Goal: Task Accomplishment & Management: Manage account settings

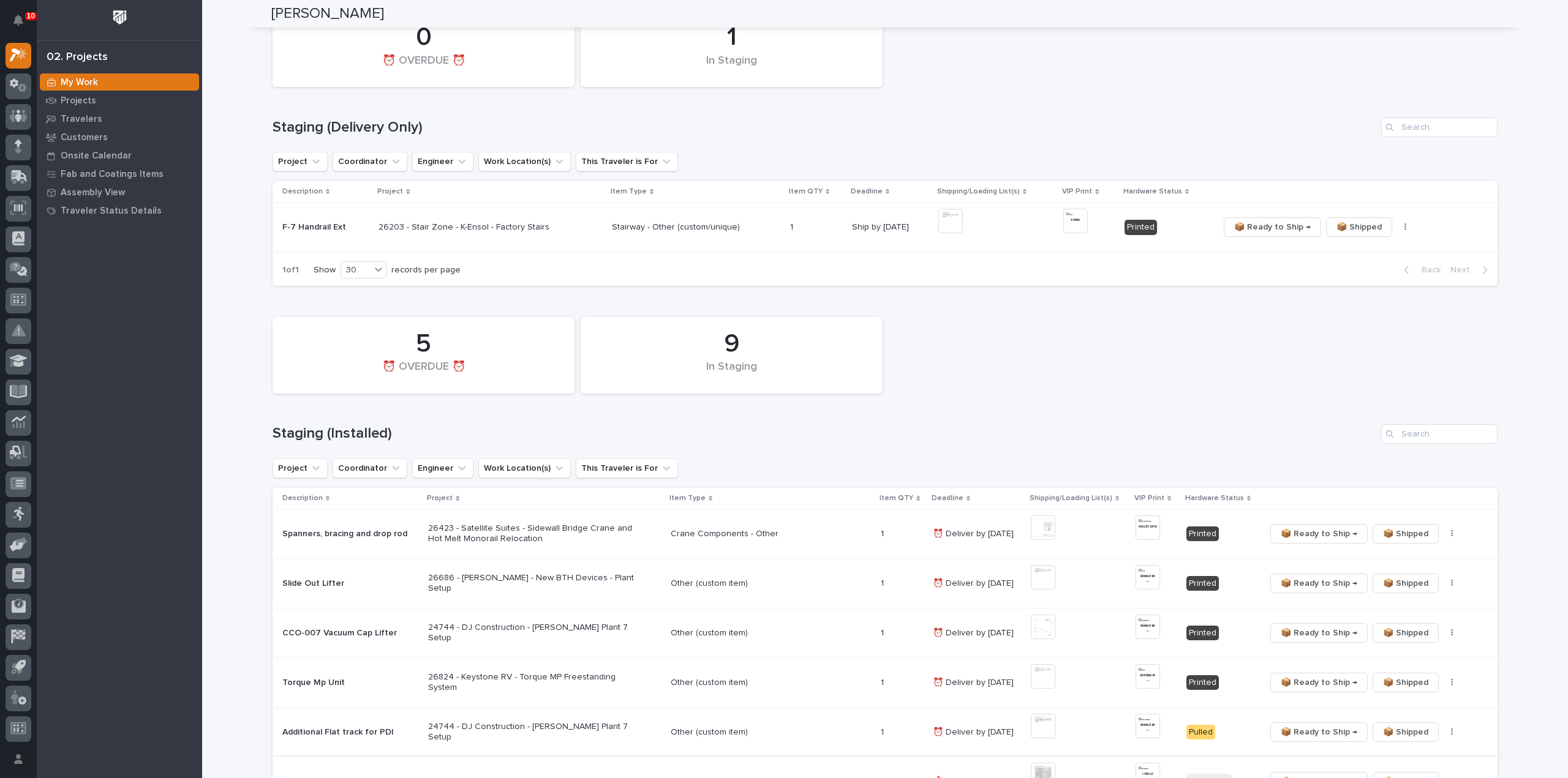
scroll to position [123, 0]
click at [1444, 430] on input "Search" at bounding box center [1439, 437] width 116 height 20
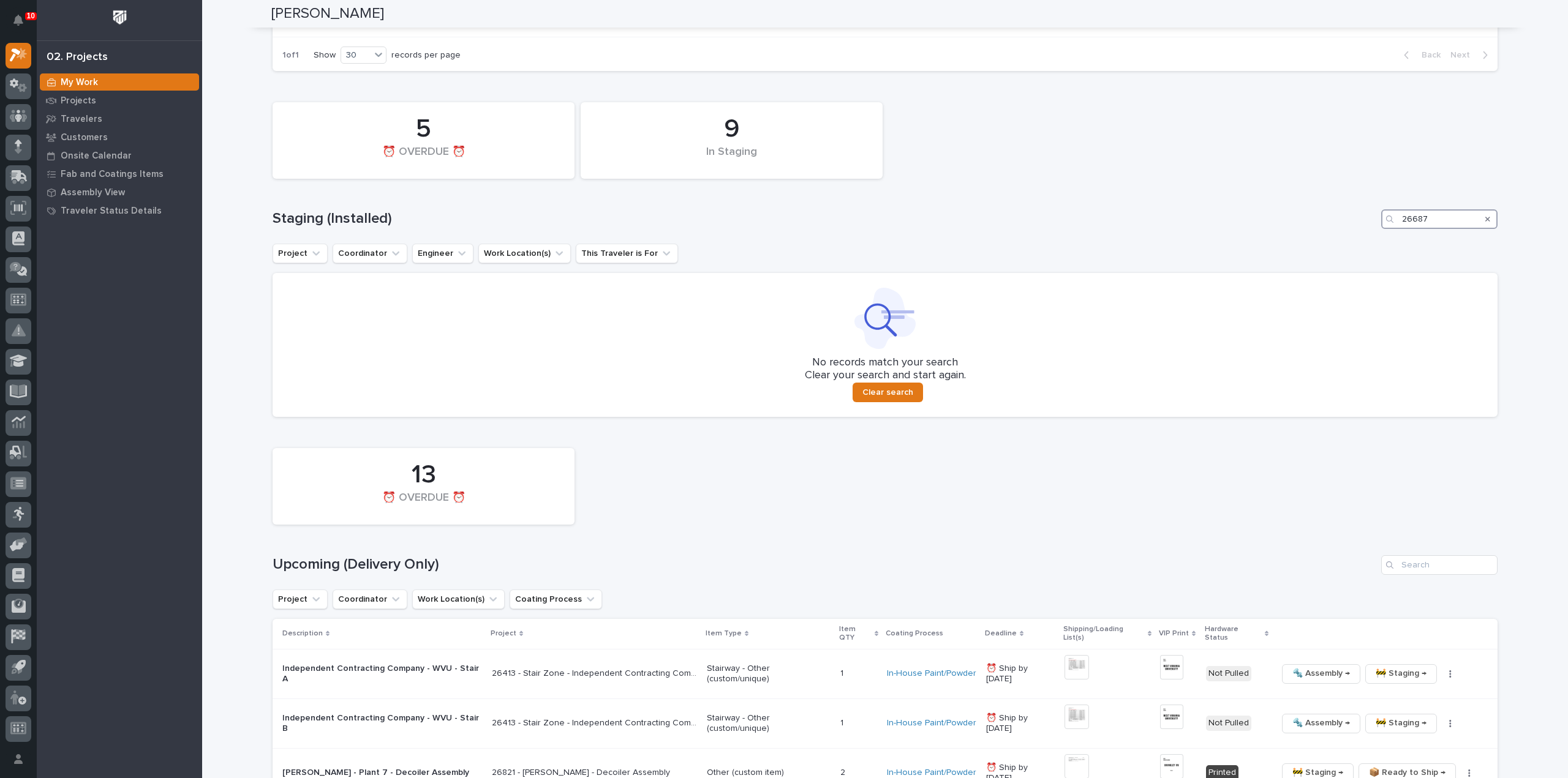
scroll to position [367, 0]
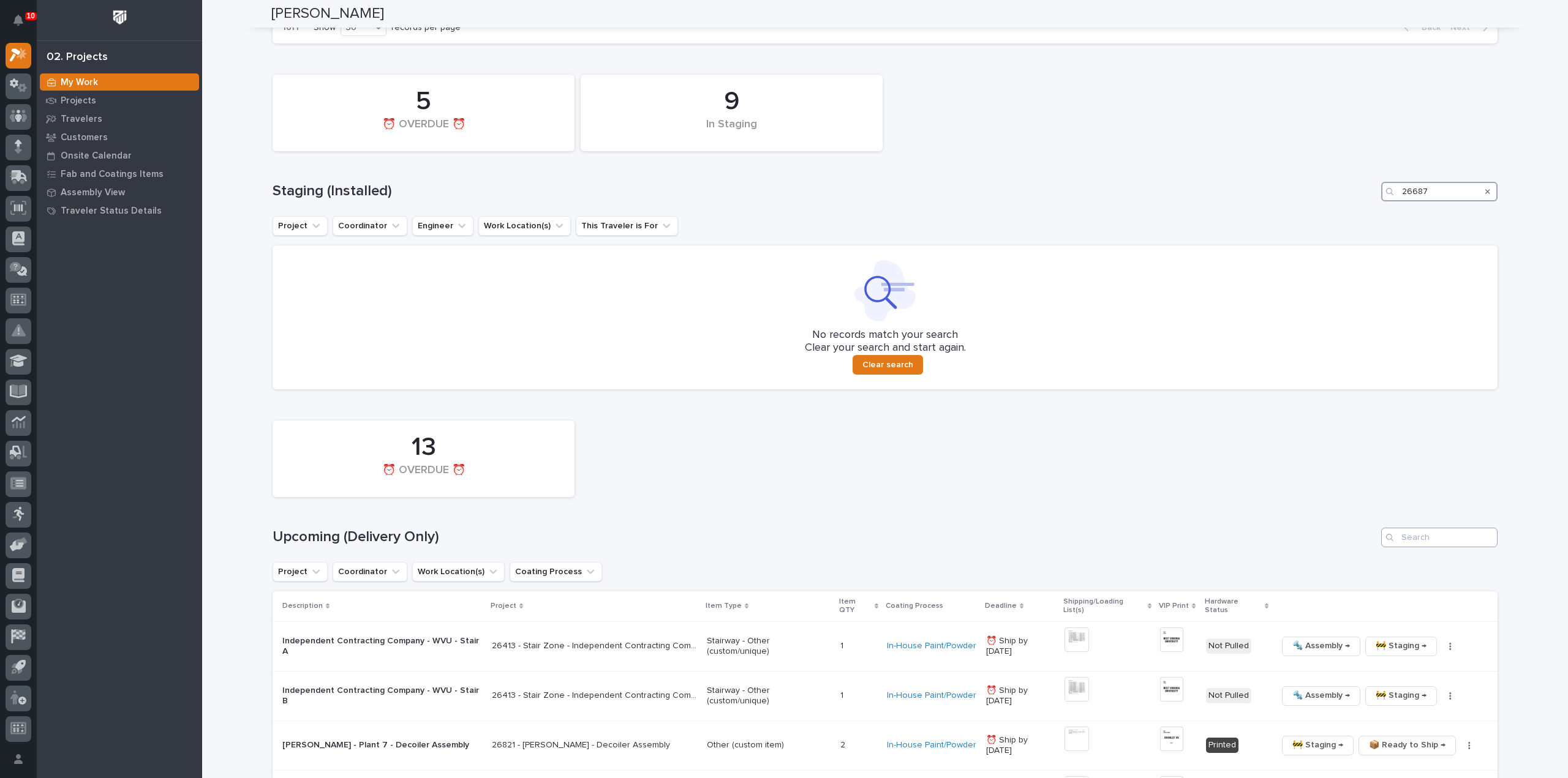
type input "26687"
click at [1423, 542] on input "Search" at bounding box center [1439, 537] width 116 height 20
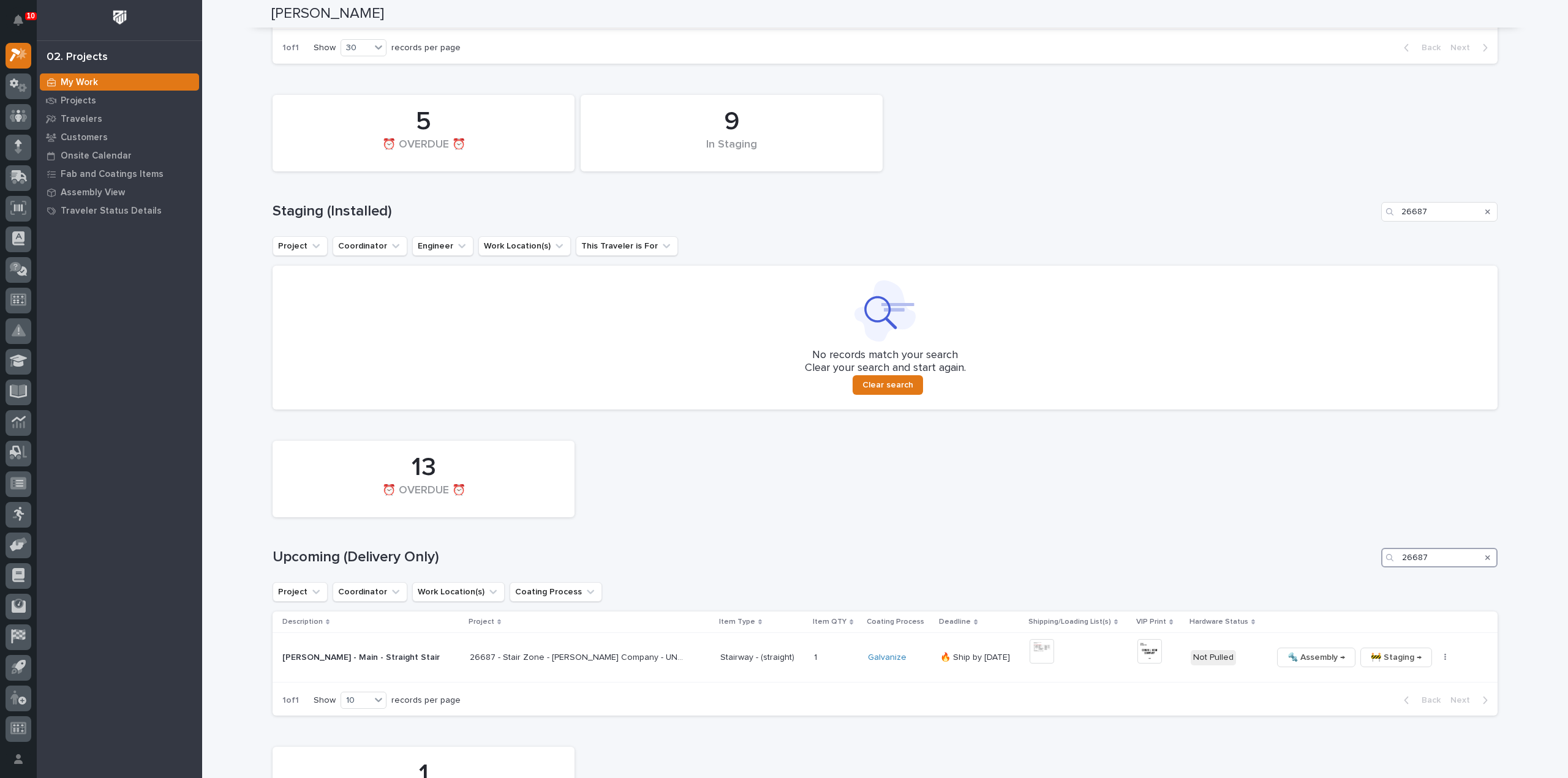
scroll to position [470, 0]
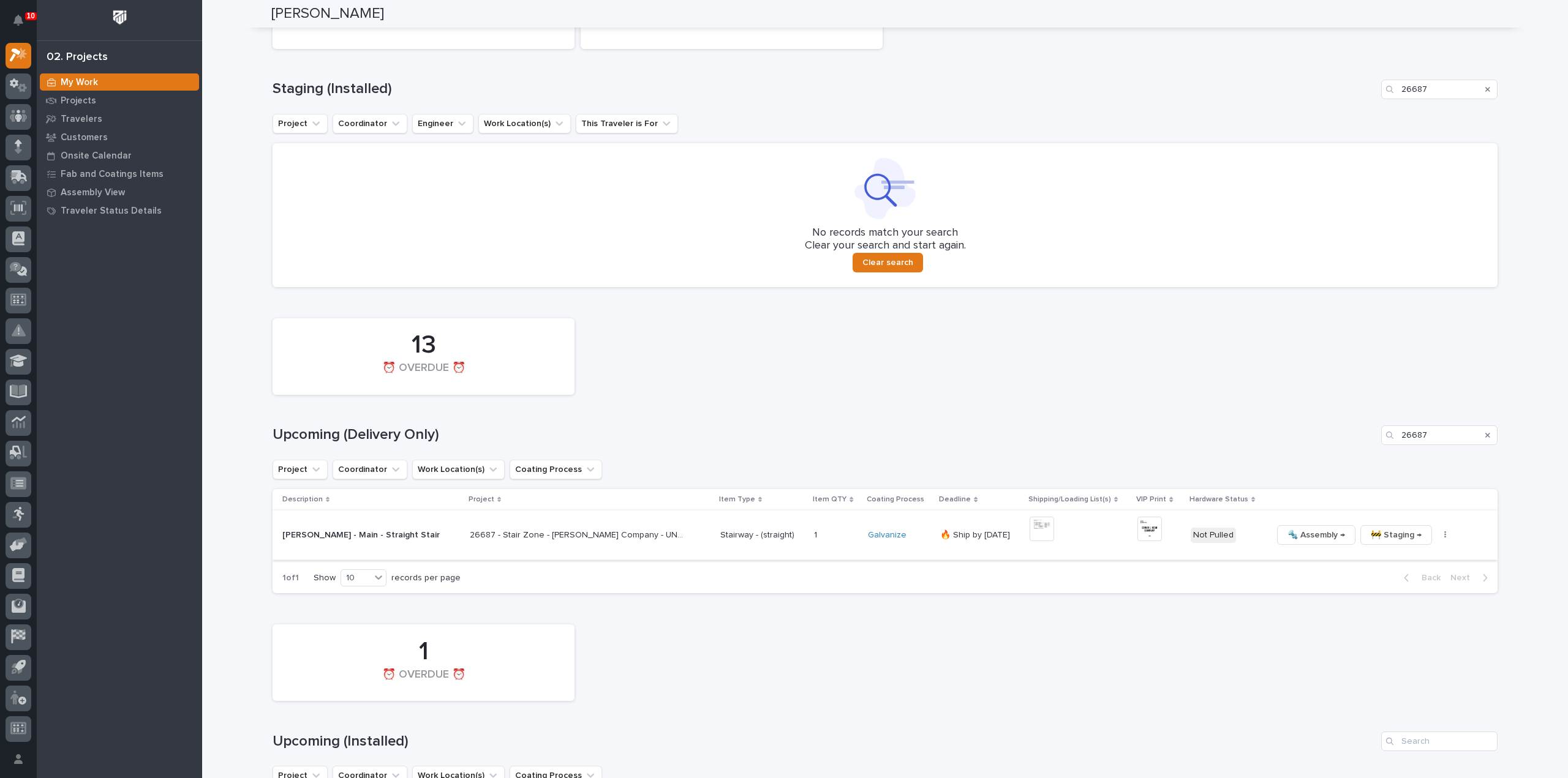
click at [1042, 532] on img at bounding box center [1042, 529] width 25 height 25
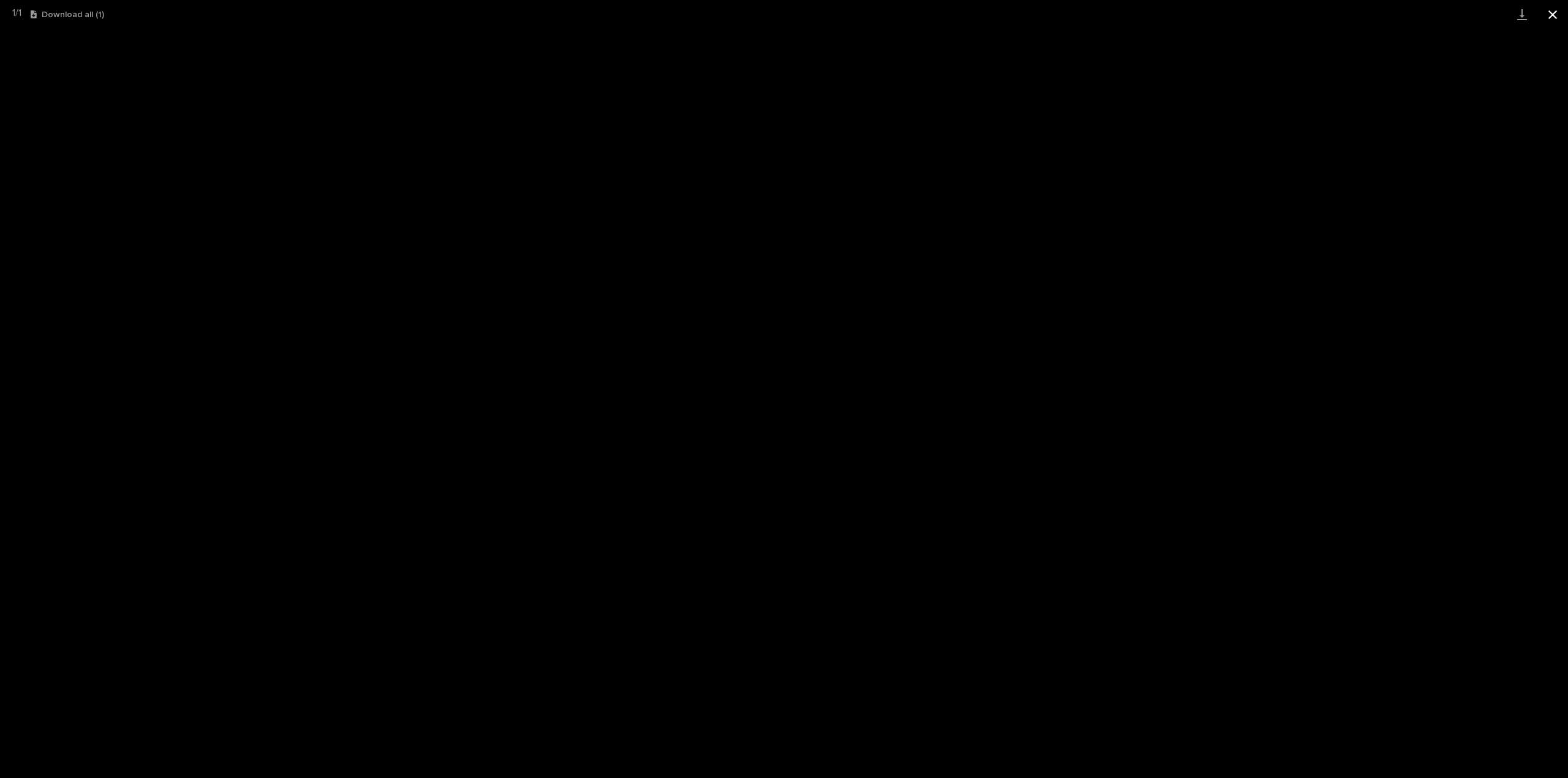
click at [1555, 17] on button "Close gallery" at bounding box center [1553, 14] width 30 height 29
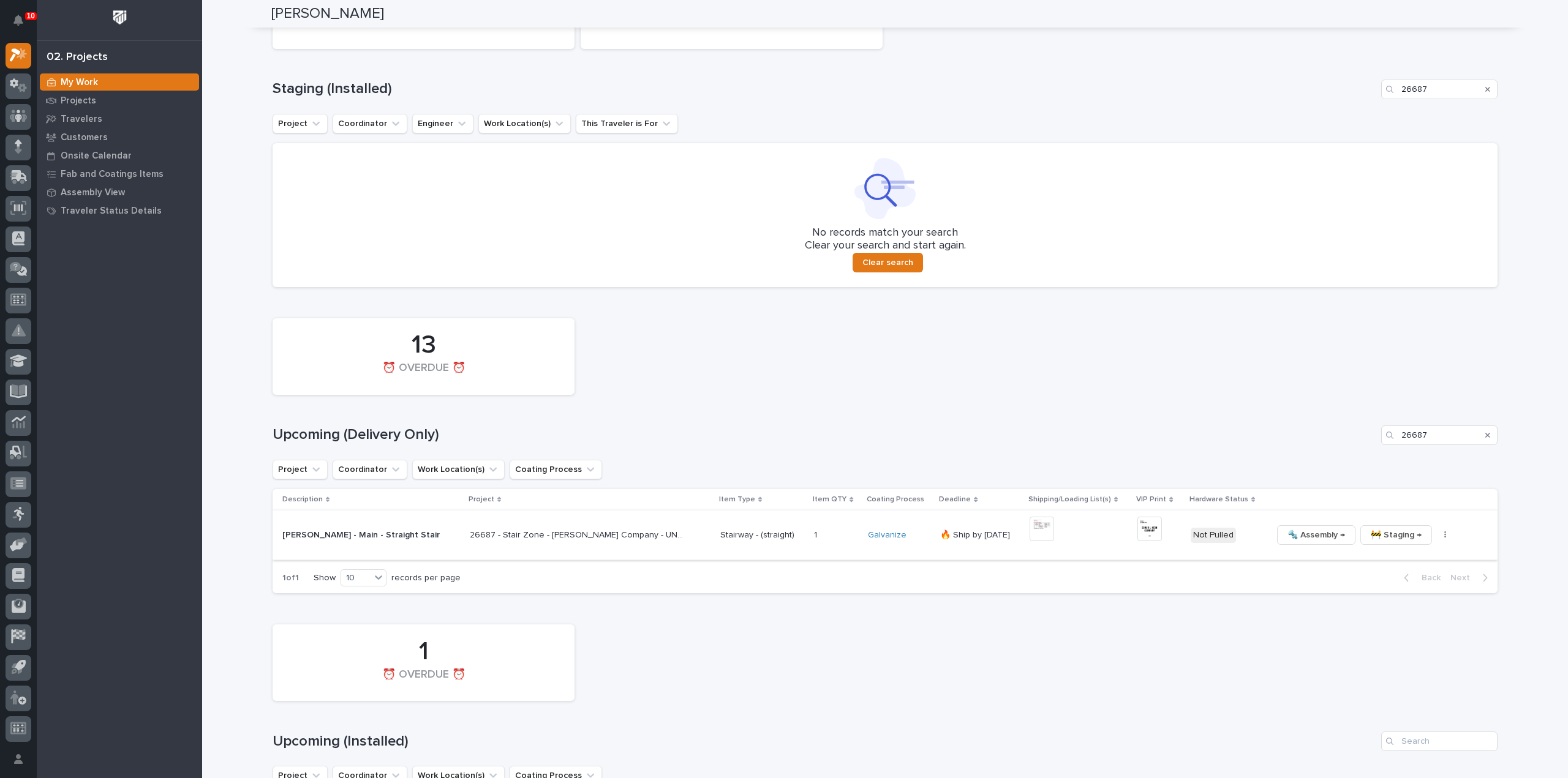
click at [1143, 533] on img at bounding box center [1149, 529] width 25 height 25
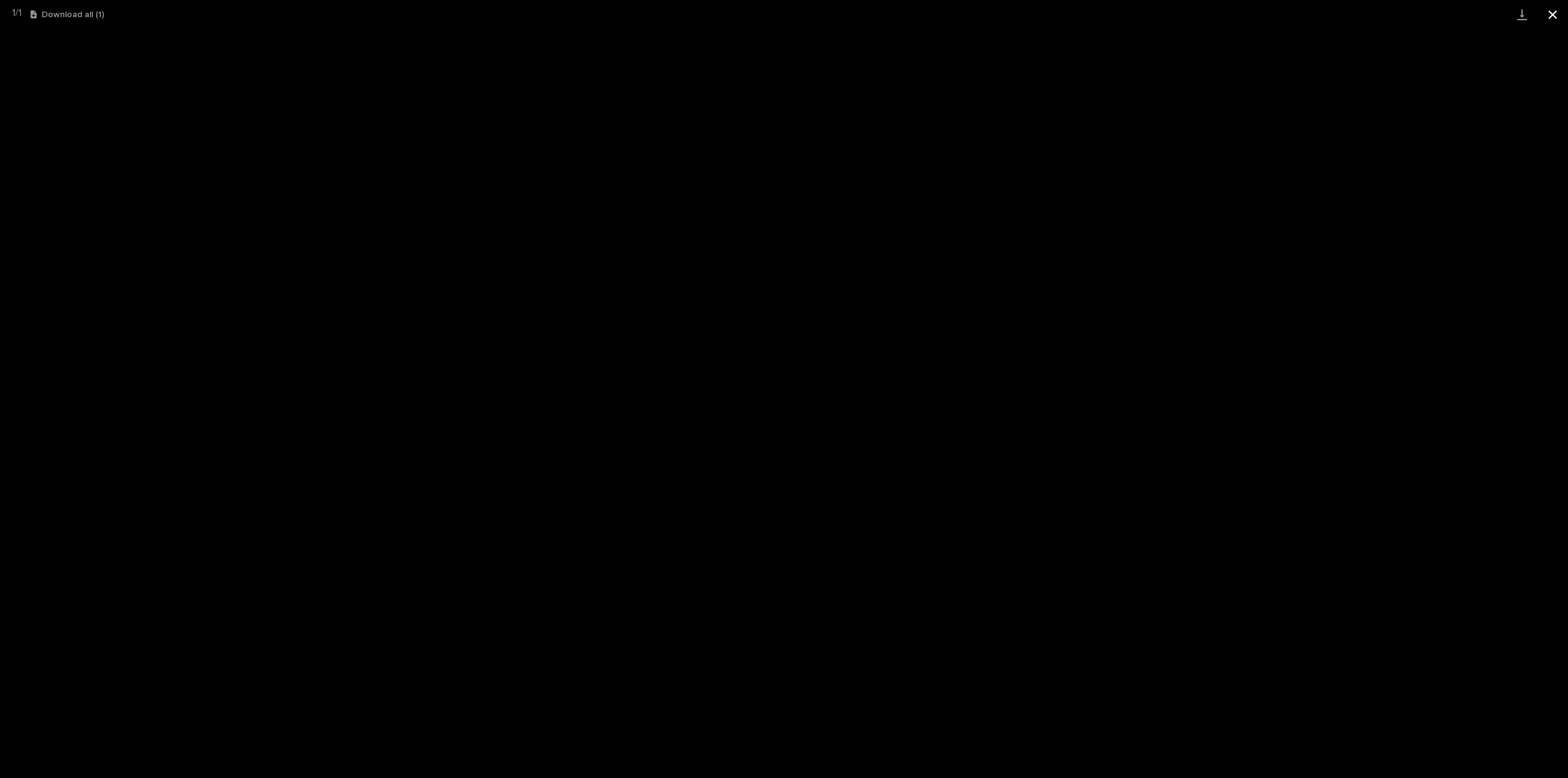
click at [1557, 16] on button "Close gallery" at bounding box center [1553, 14] width 30 height 29
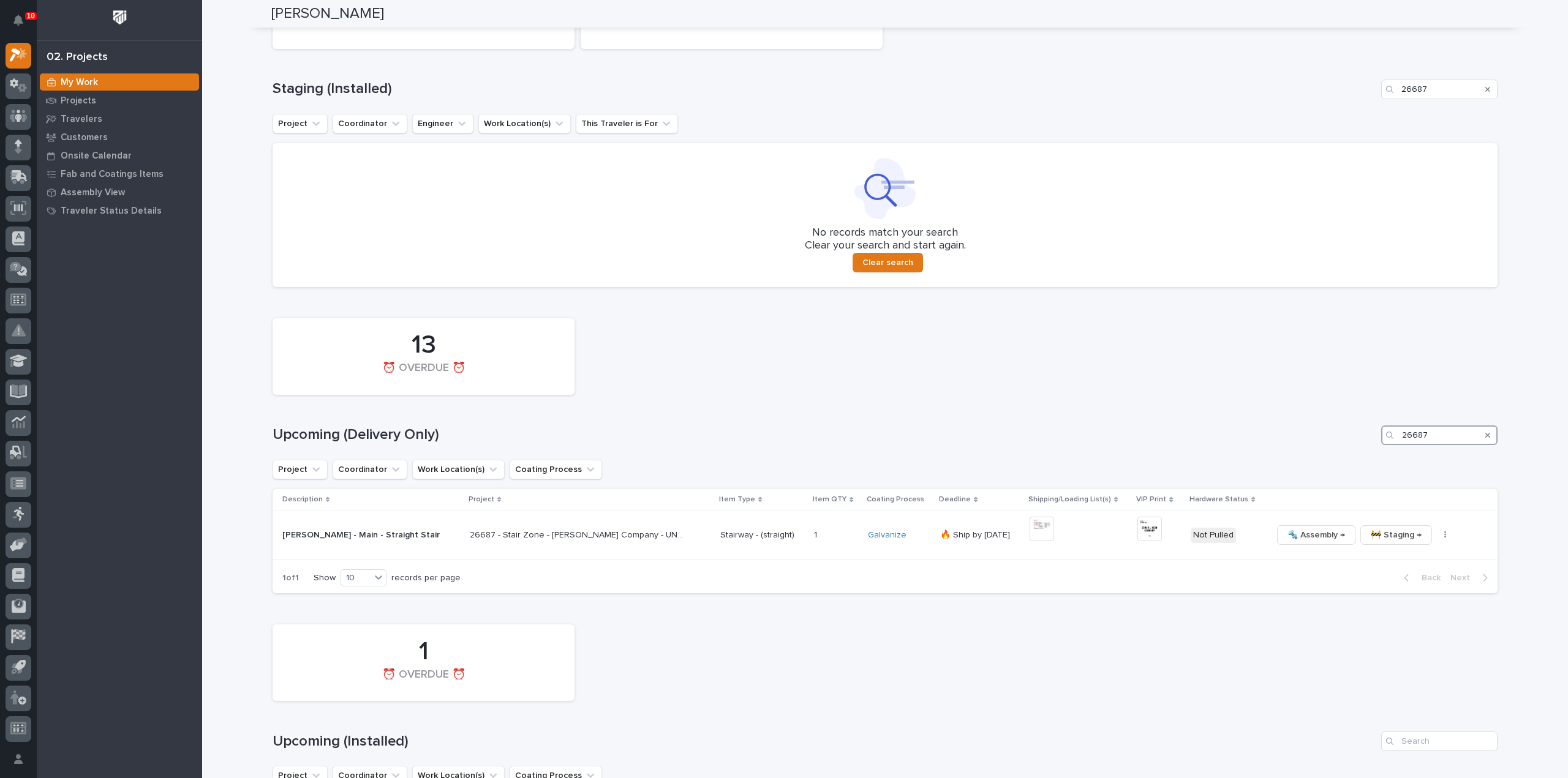
drag, startPoint x: 1441, startPoint y: 442, endPoint x: 1363, endPoint y: 443, distance: 78.0
click at [1363, 443] on div "Upcoming (Delivery Only) 26687" at bounding box center [884, 435] width 1225 height 20
click at [1444, 535] on icon "button" at bounding box center [1445, 535] width 3 height 9
click at [1401, 621] on span "🔩 Hardware" at bounding box center [1382, 617] width 51 height 14
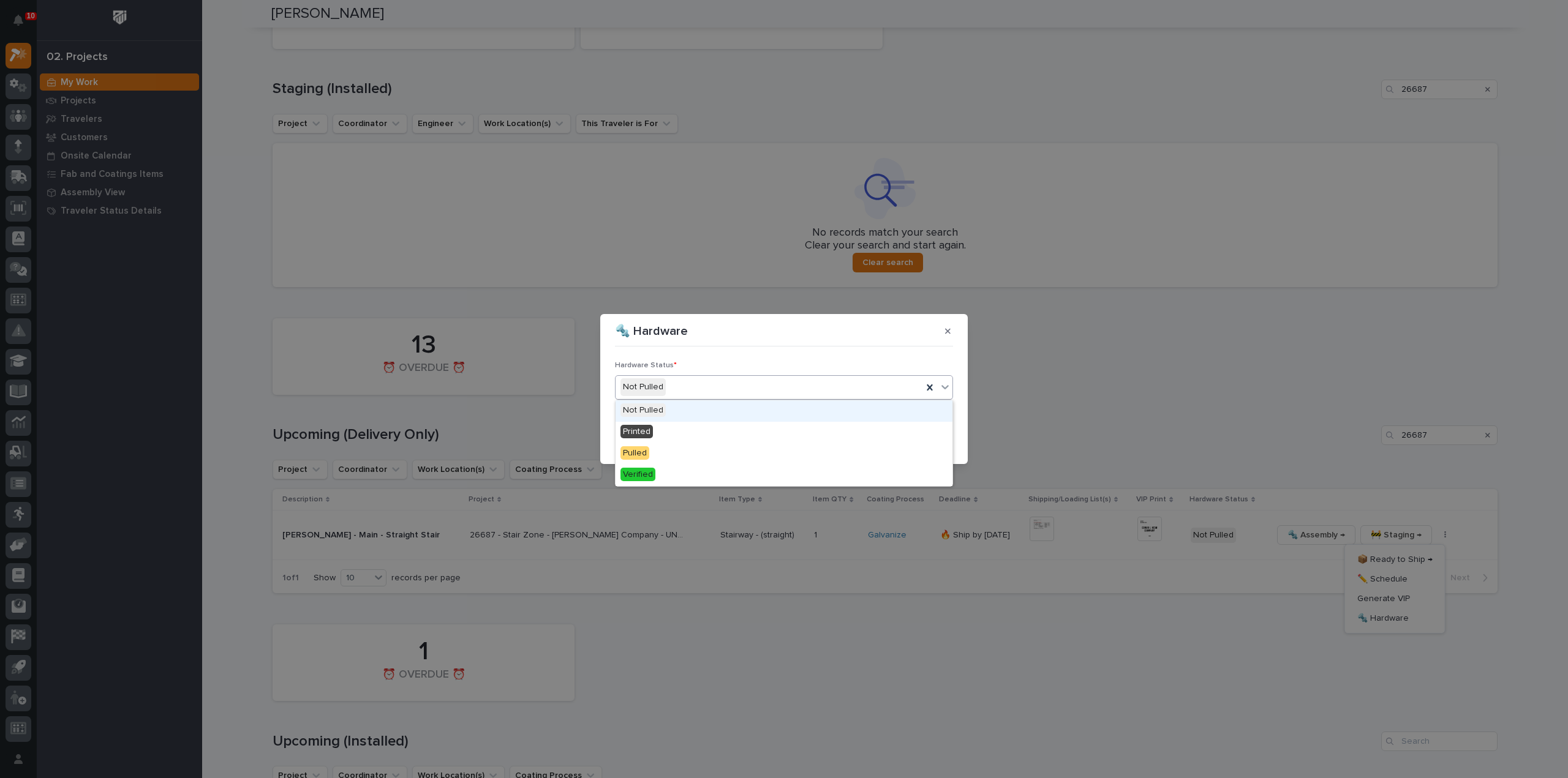
drag, startPoint x: 730, startPoint y: 395, endPoint x: 712, endPoint y: 399, distance: 18.4
click at [730, 395] on div "Not Pulled" at bounding box center [769, 386] width 306 height 20
click at [687, 449] on div "Pulled" at bounding box center [784, 454] width 337 height 22
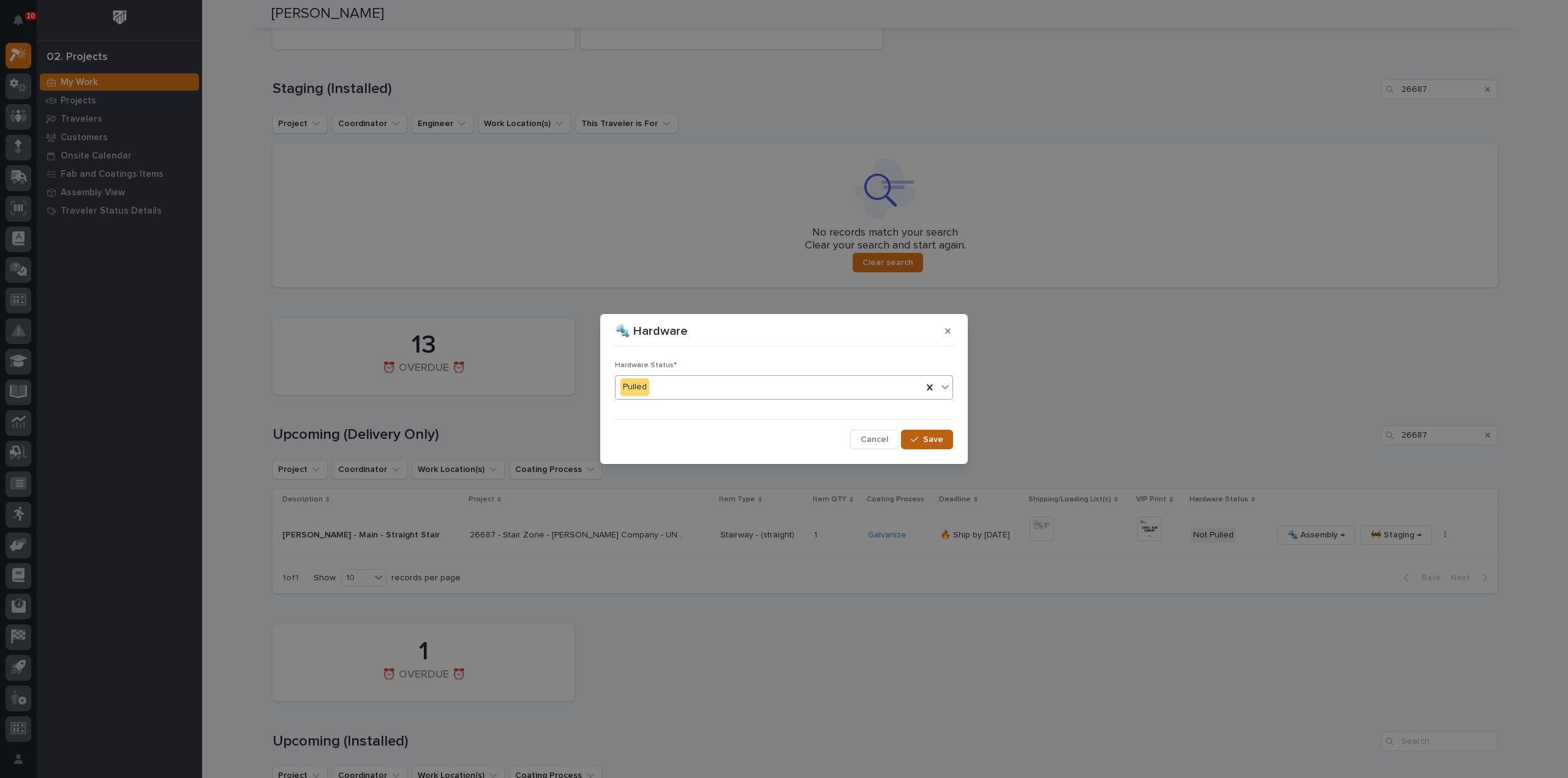
click at [932, 441] on span "Save" at bounding box center [932, 439] width 20 height 11
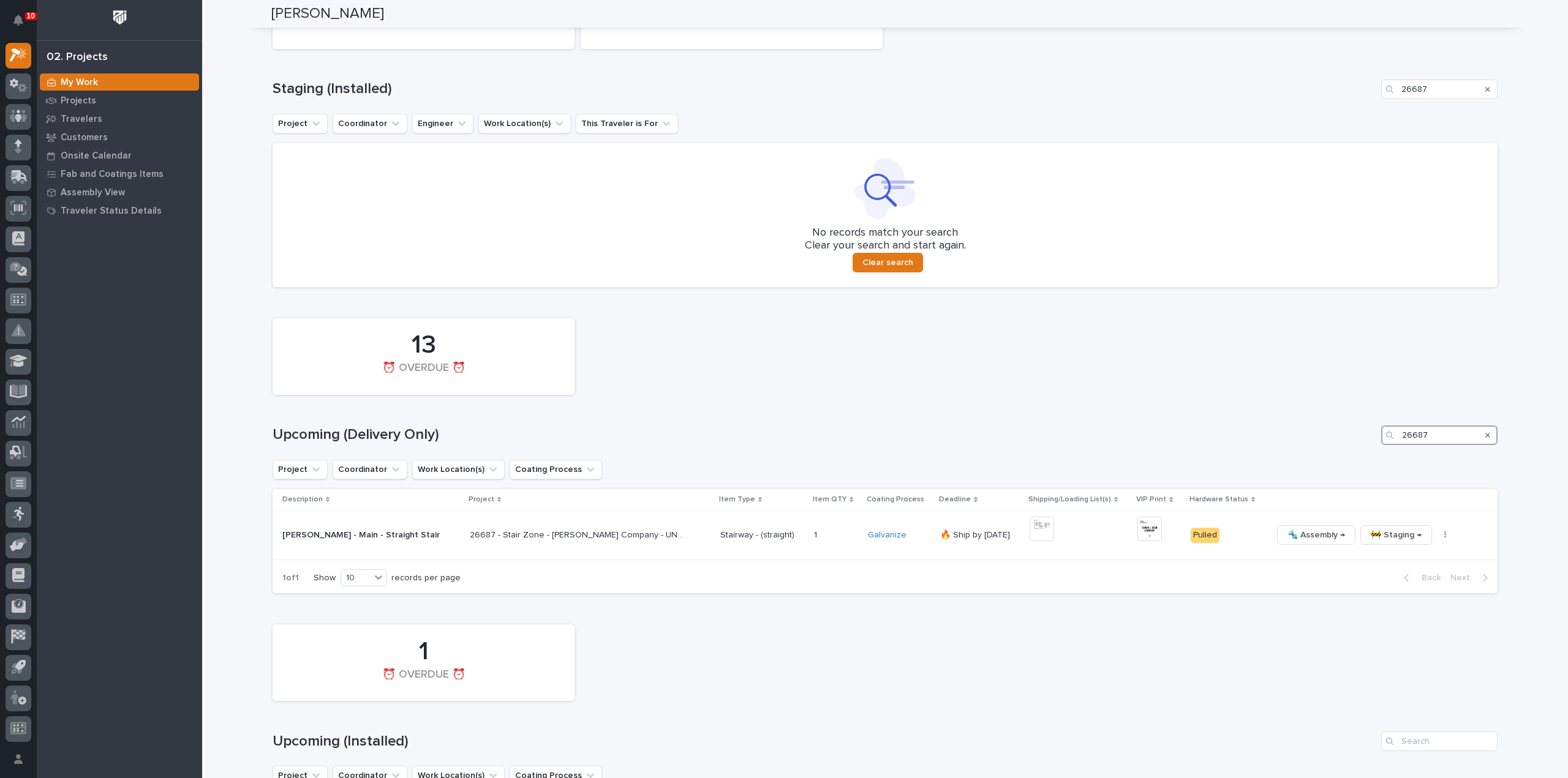
drag, startPoint x: 1444, startPoint y: 430, endPoint x: 1360, endPoint y: 448, distance: 85.9
click at [1360, 448] on div "13 ⏰ OVERDUE ⏰ Upcoming (Delivery Only) 26687 Project Coordinator Work Location…" at bounding box center [884, 453] width 1225 height 282
click at [1036, 529] on img at bounding box center [1040, 529] width 25 height 25
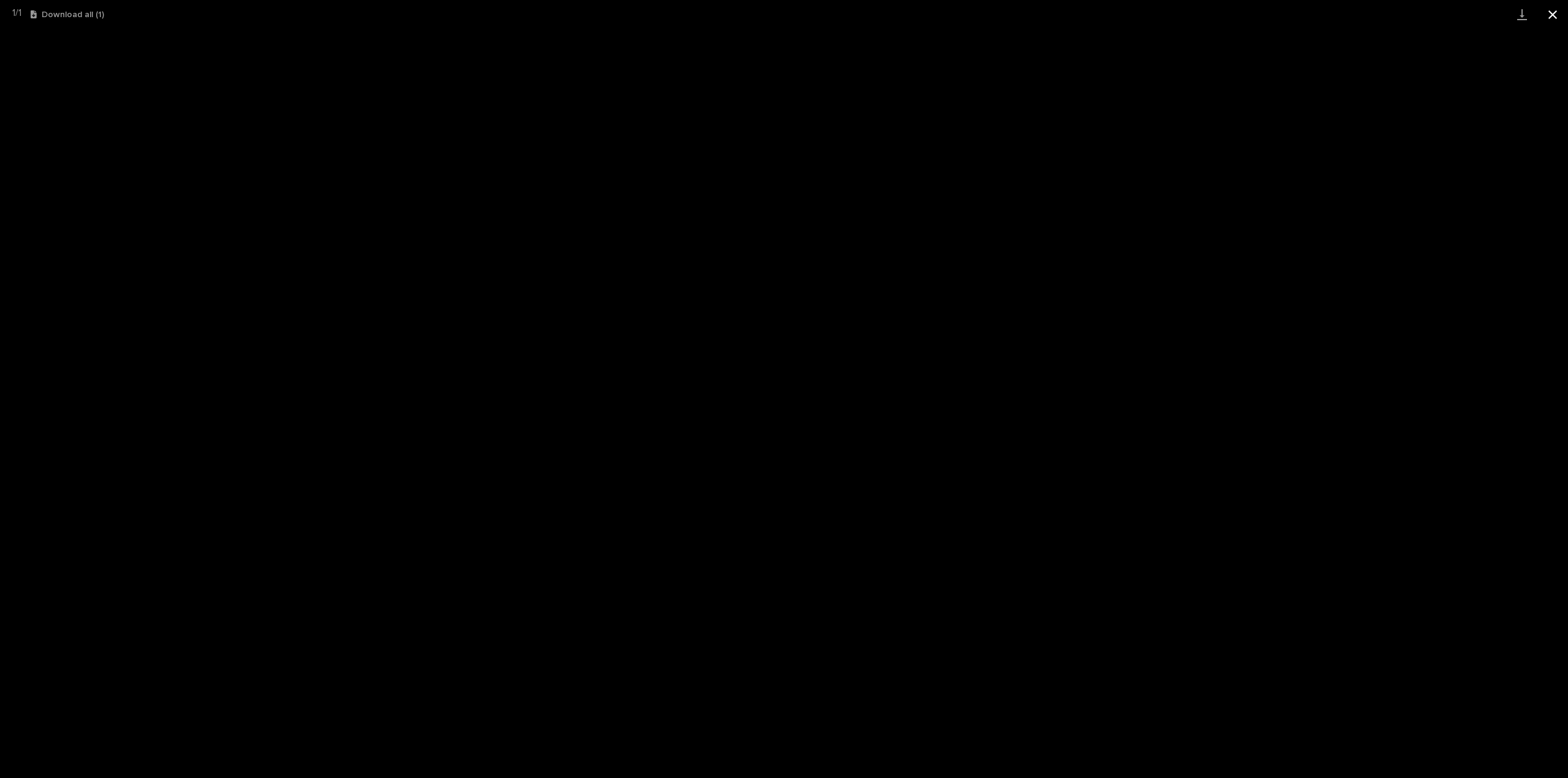
click at [1549, 10] on button "Close gallery" at bounding box center [1553, 14] width 30 height 29
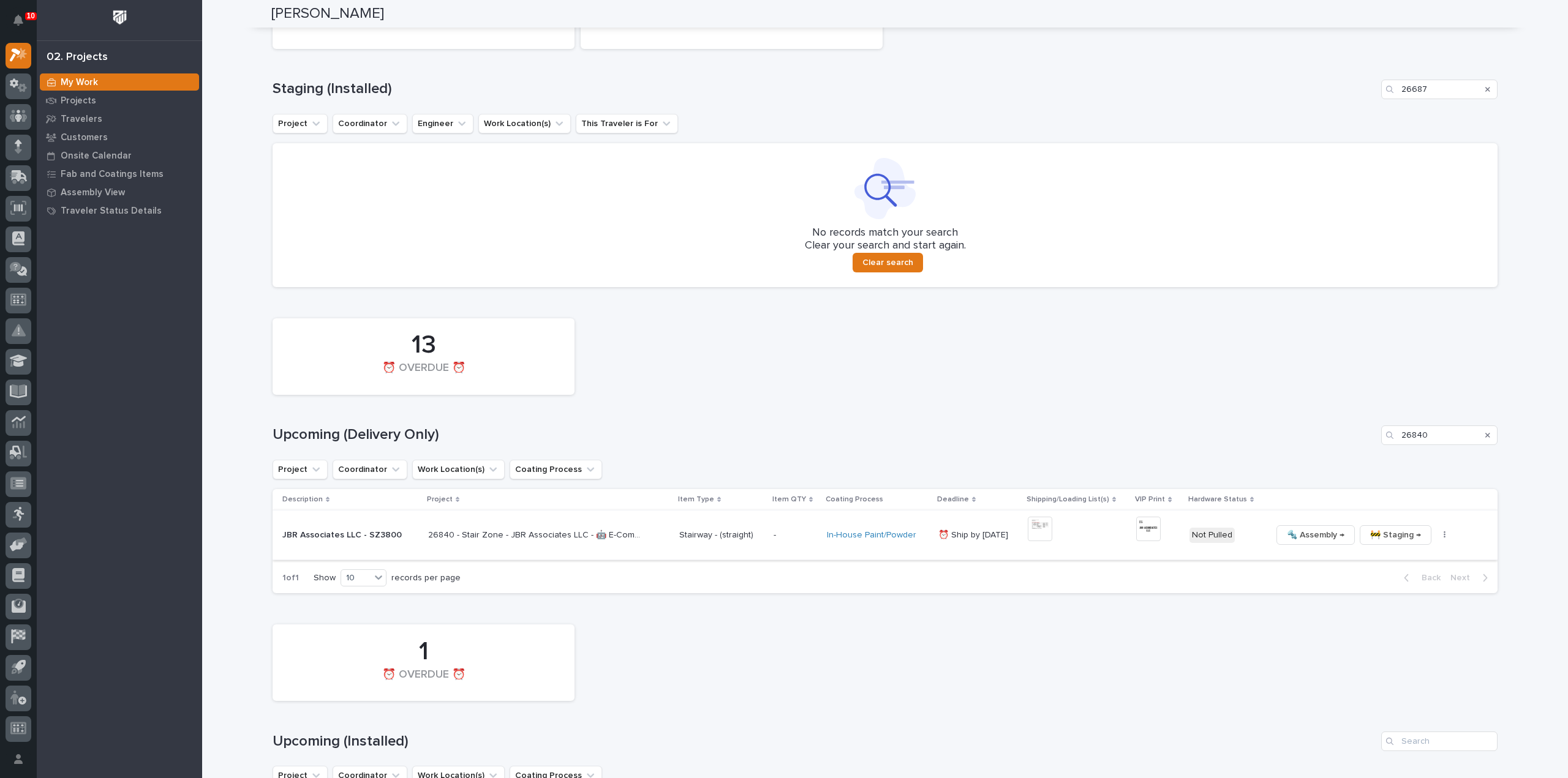
click at [1137, 530] on img at bounding box center [1148, 529] width 25 height 25
click at [1443, 535] on icon "button" at bounding box center [1444, 535] width 3 height 9
click at [1402, 616] on span "🔩 Hardware" at bounding box center [1385, 617] width 51 height 14
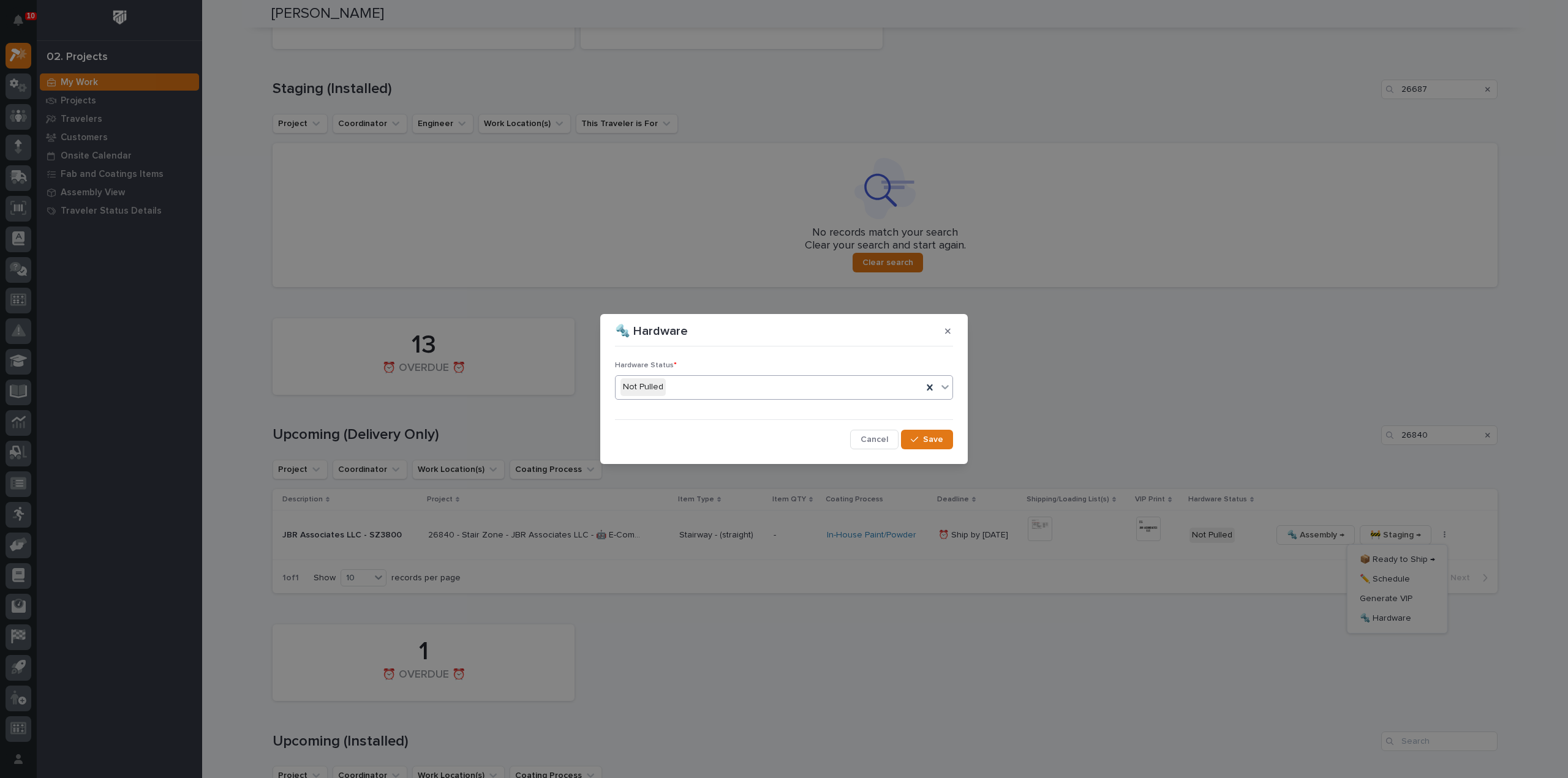
click at [698, 391] on div "Not Pulled" at bounding box center [769, 386] width 306 height 20
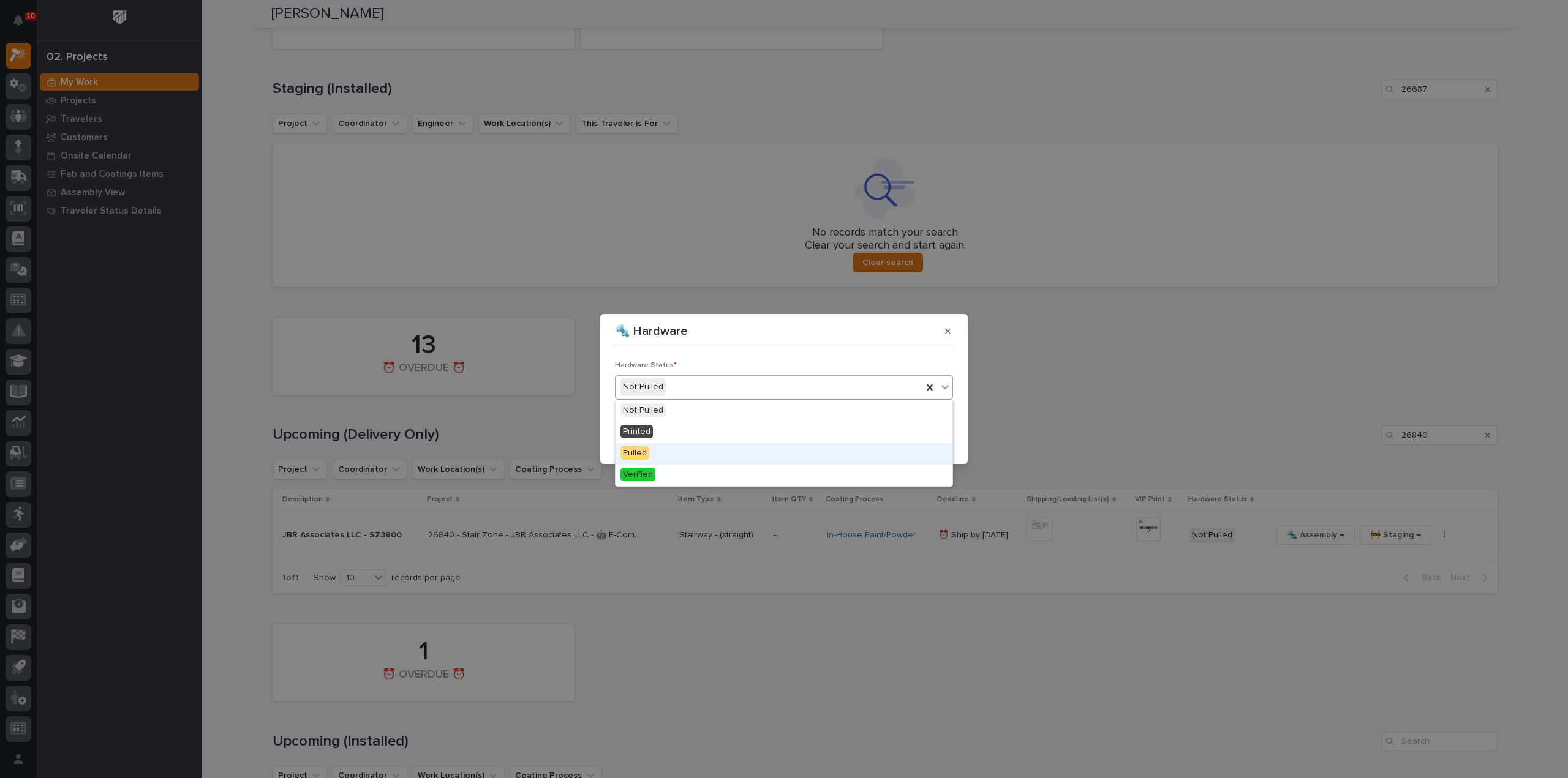
click at [678, 456] on div "Pulled" at bounding box center [784, 454] width 337 height 22
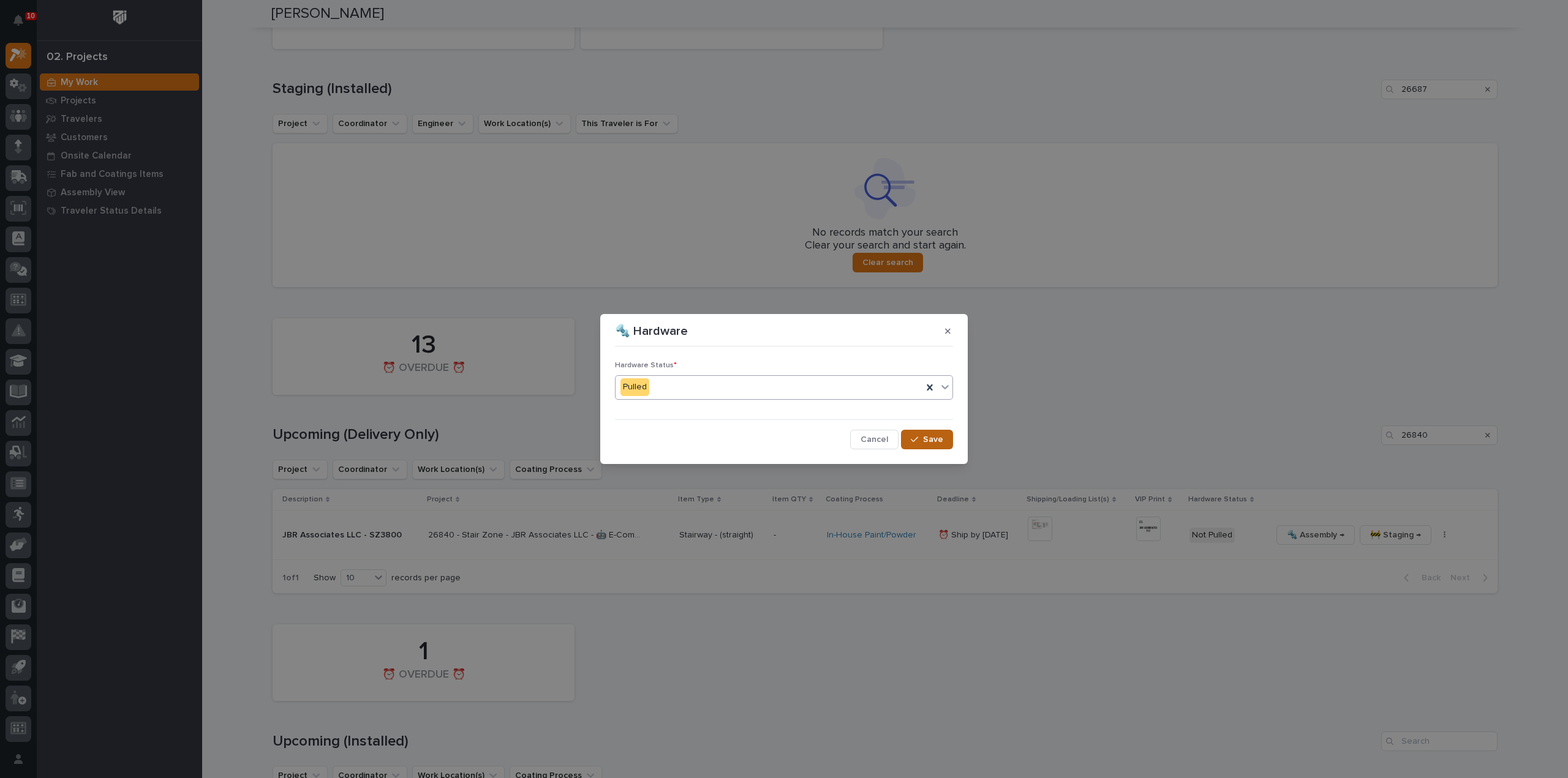
click at [947, 441] on button "Save" at bounding box center [927, 439] width 52 height 20
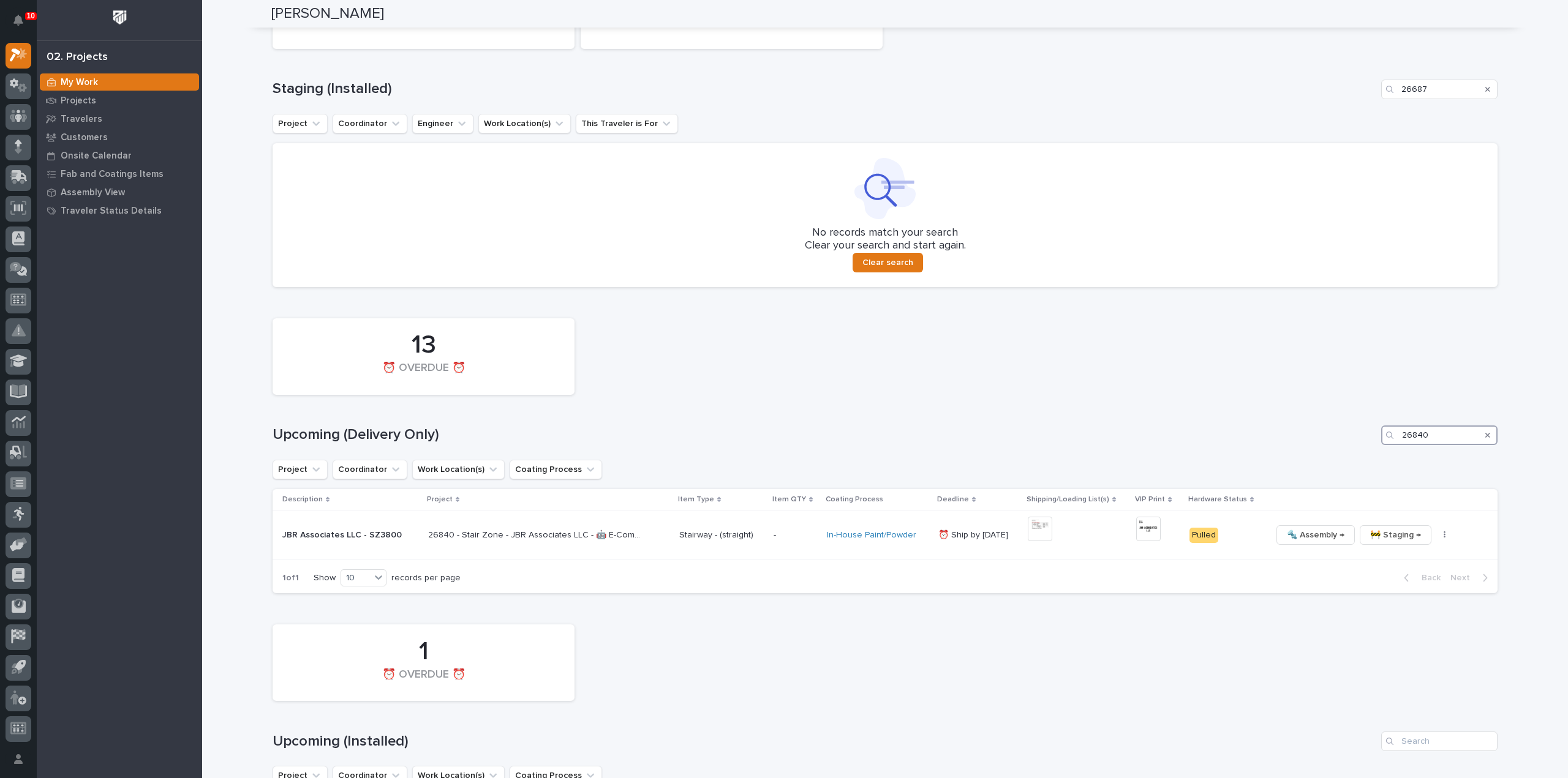
drag, startPoint x: 1448, startPoint y: 433, endPoint x: 1331, endPoint y: 475, distance: 124.3
click at [1341, 475] on div "13 ⏰ OVERDUE ⏰ Upcoming (Delivery Only) 26840 Project Coordinator Work Location…" at bounding box center [884, 453] width 1225 height 282
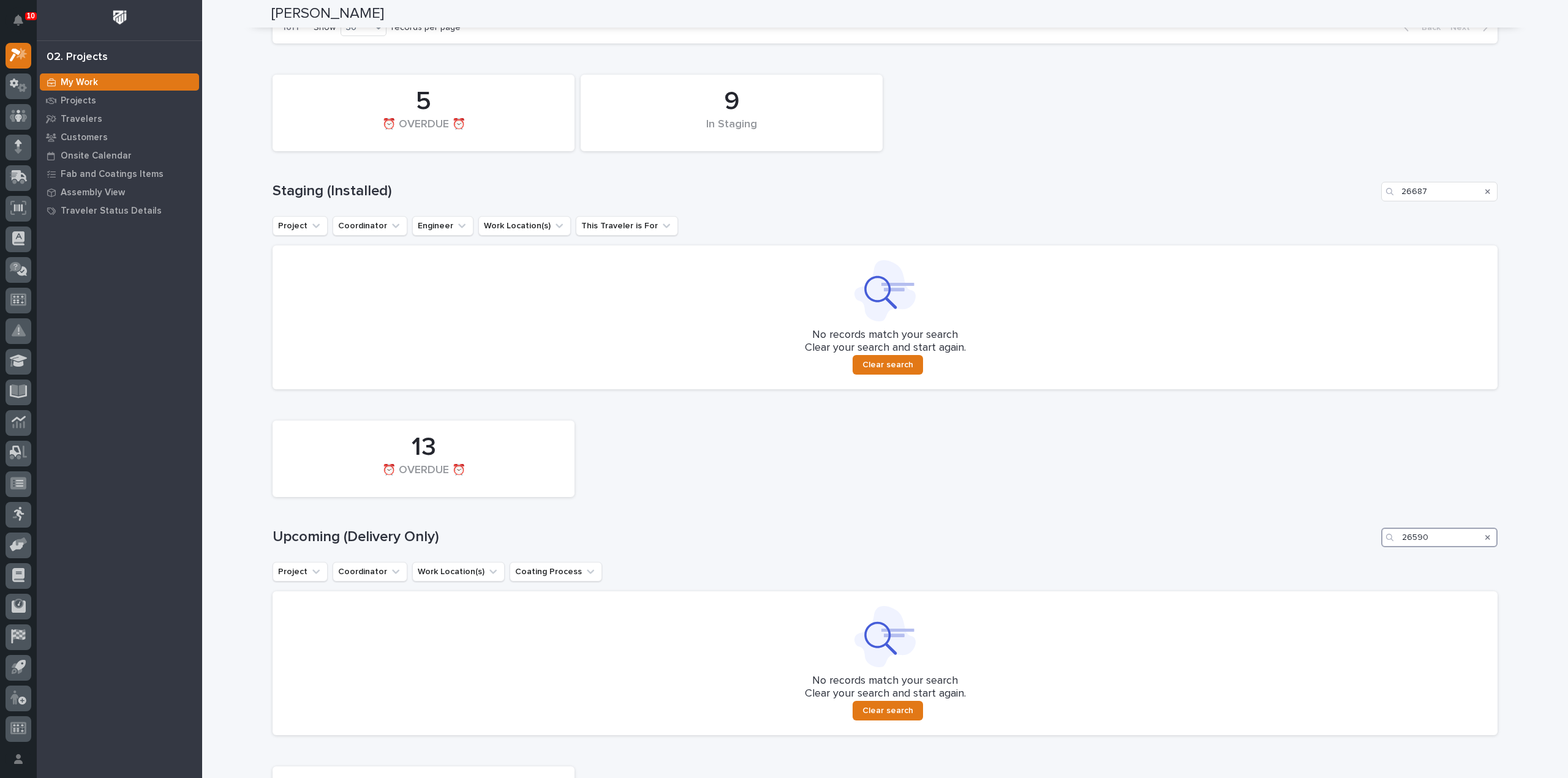
scroll to position [244, 0]
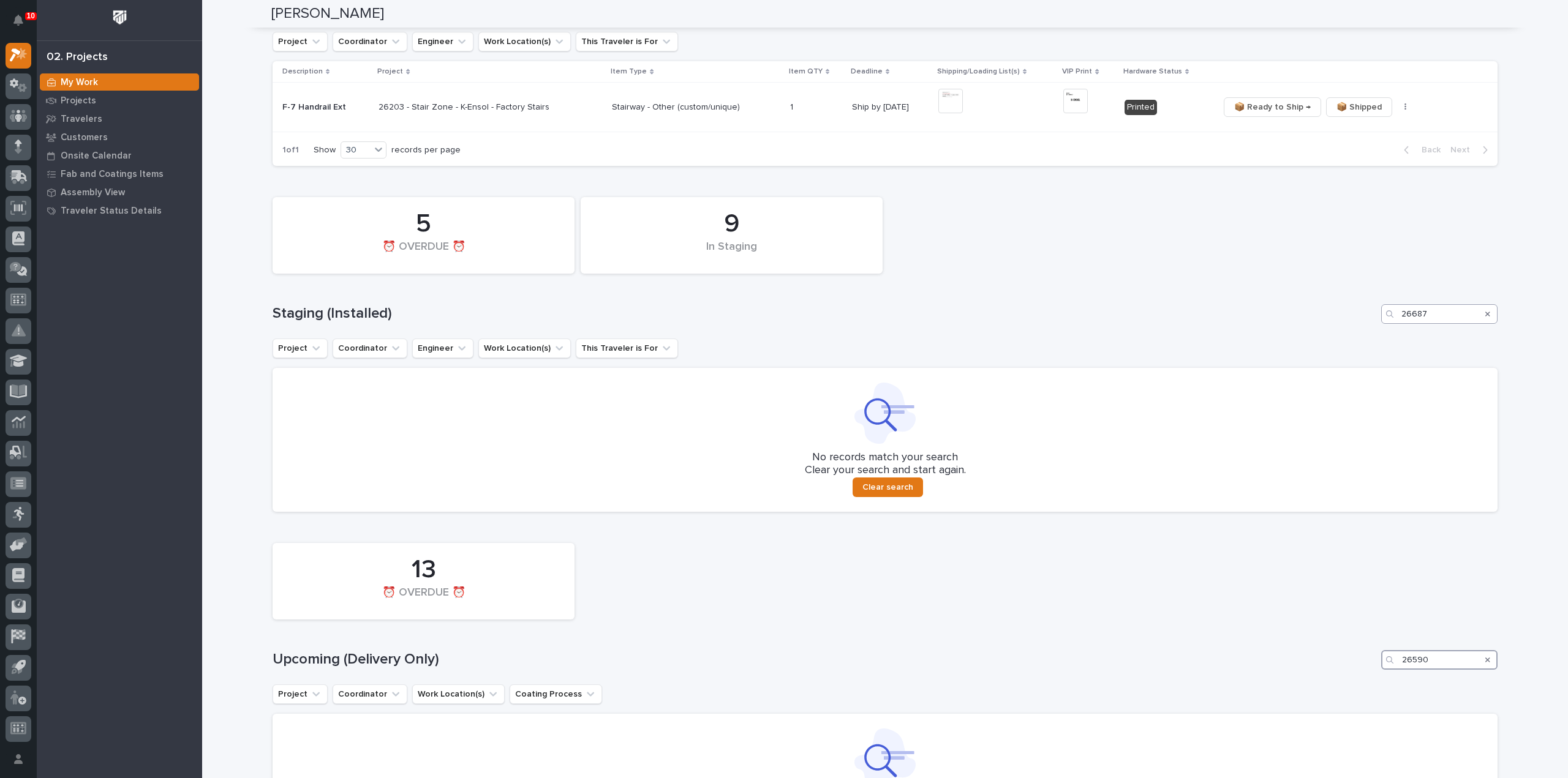
type input "26590"
drag, startPoint x: 1433, startPoint y: 313, endPoint x: 1385, endPoint y: 323, distance: 49.0
click at [1385, 323] on div "26687" at bounding box center [1439, 314] width 116 height 20
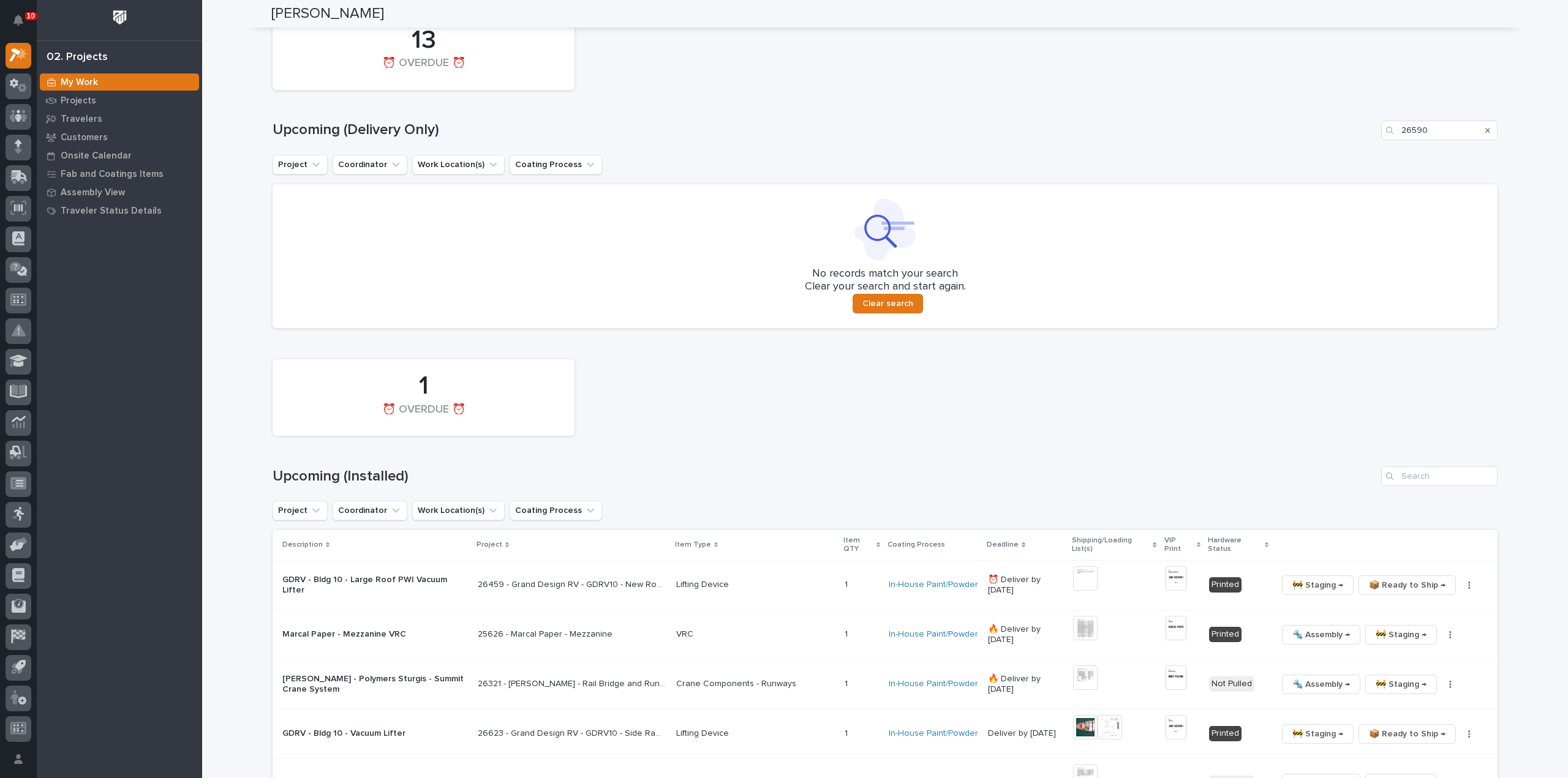
scroll to position [857, 0]
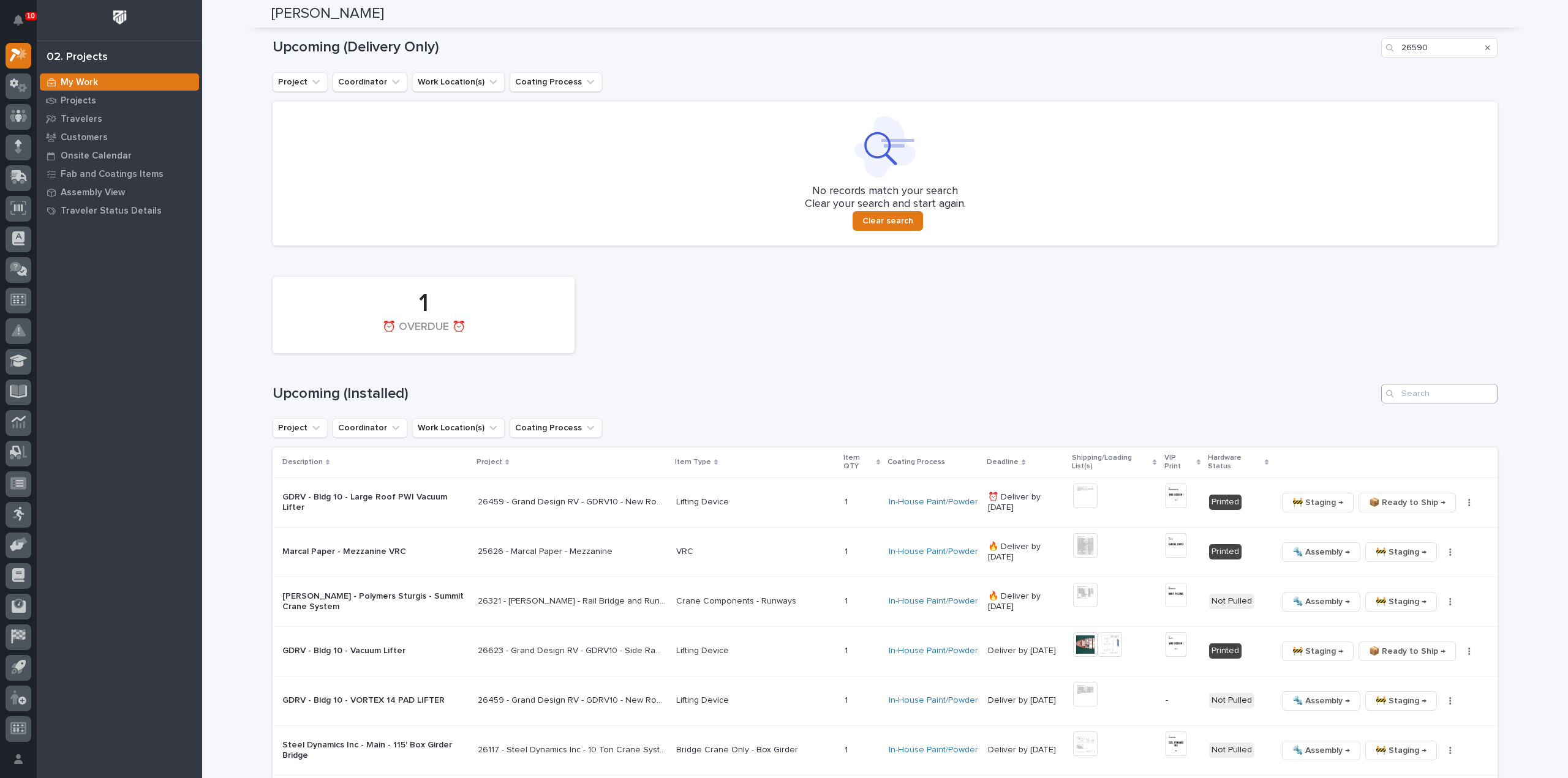
type input "26590"
click at [1432, 399] on input "Search" at bounding box center [1439, 394] width 116 height 20
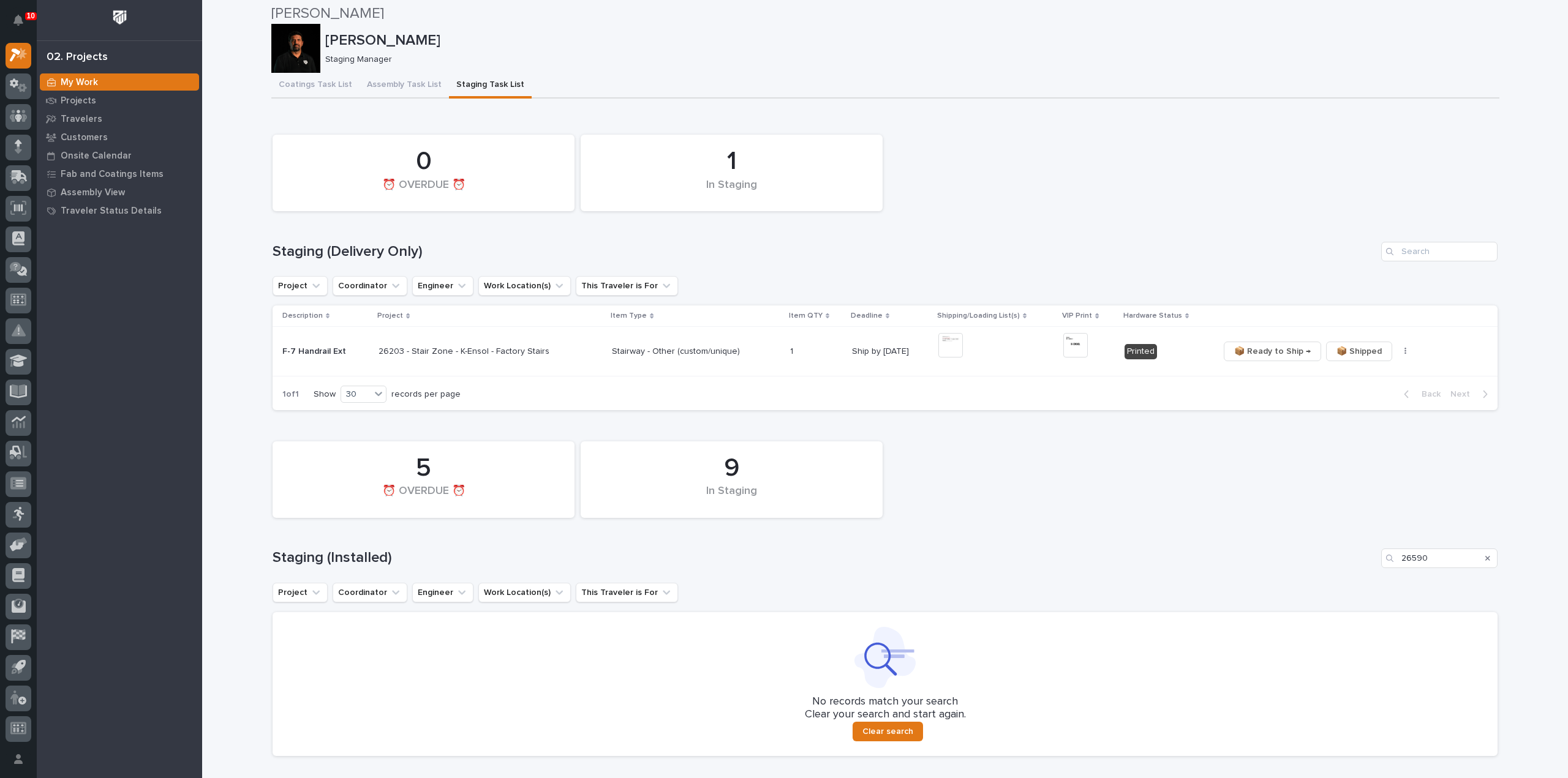
scroll to position [0, 0]
type input "26590"
drag, startPoint x: 1447, startPoint y: 561, endPoint x: 1331, endPoint y: 569, distance: 116.3
click at [1331, 569] on div "9 In Staging 5 ⏰ OVERDUE ⏰ Staging (Installed) 26590 Project Coordinator Engine…" at bounding box center [884, 595] width 1225 height 321
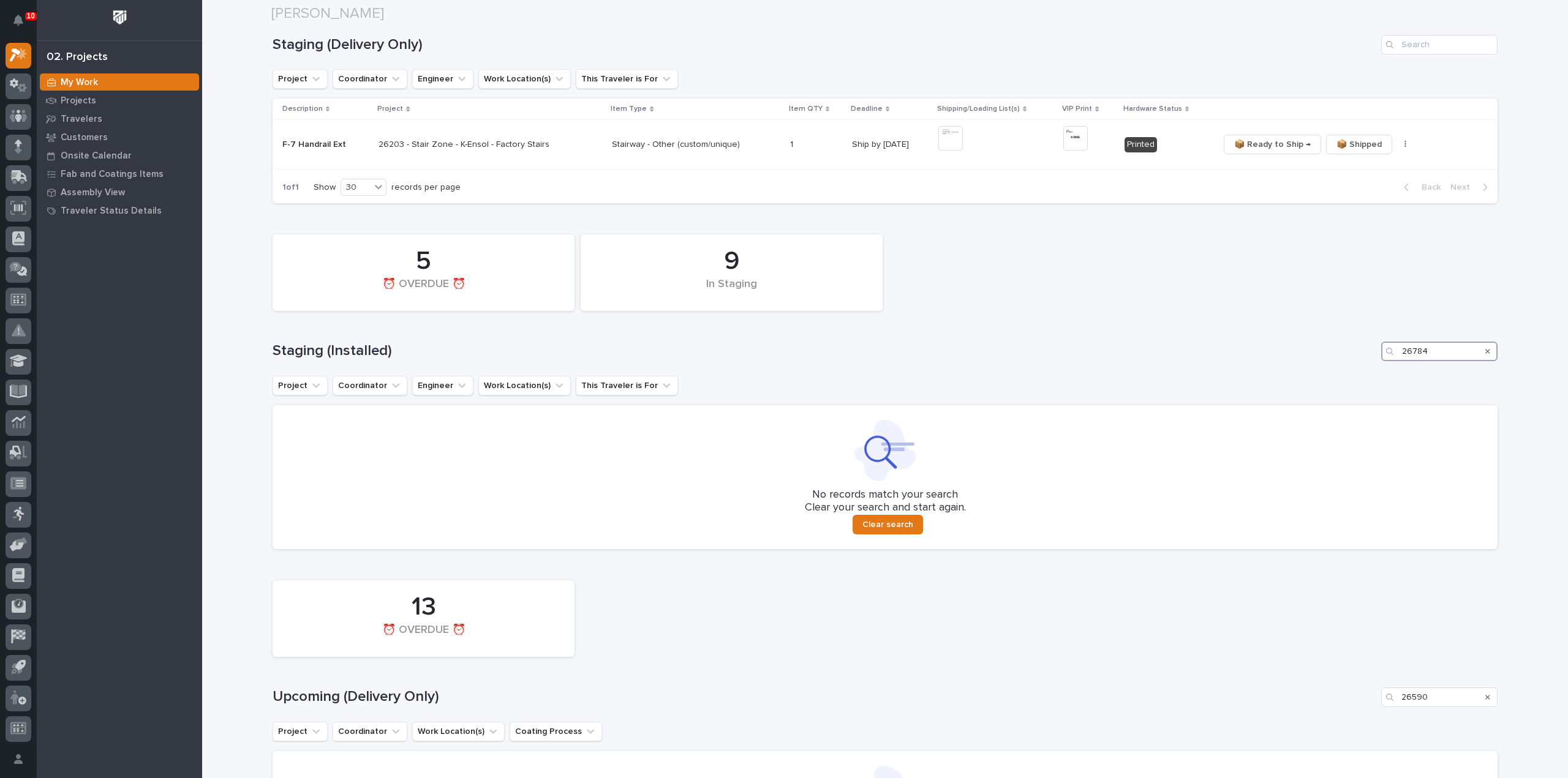
scroll to position [244, 0]
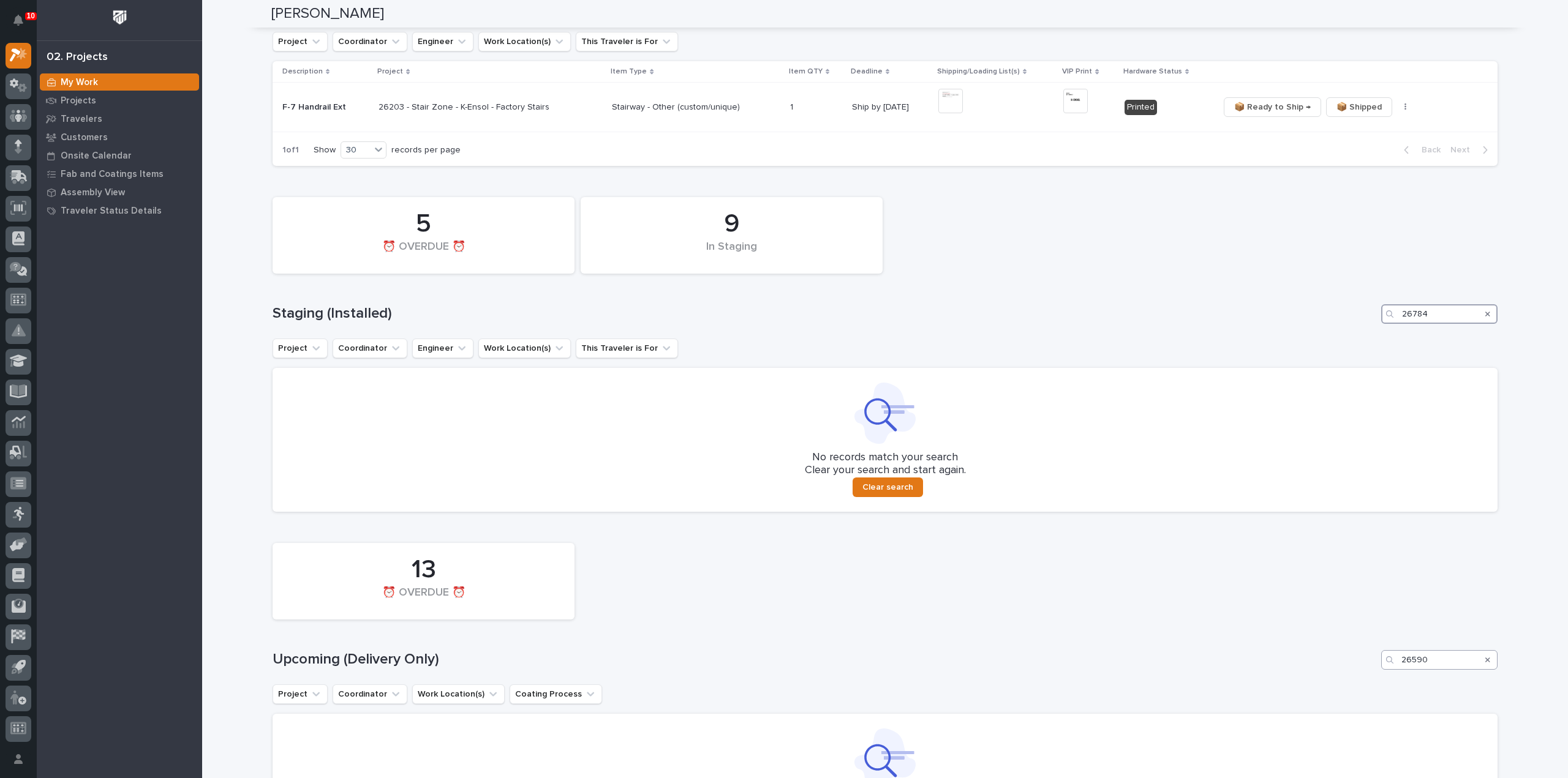
type input "26784"
drag, startPoint x: 1438, startPoint y: 660, endPoint x: 1356, endPoint y: 670, distance: 82.6
click at [1356, 670] on div "Upcoming (Delivery Only) 26590" at bounding box center [884, 660] width 1225 height 20
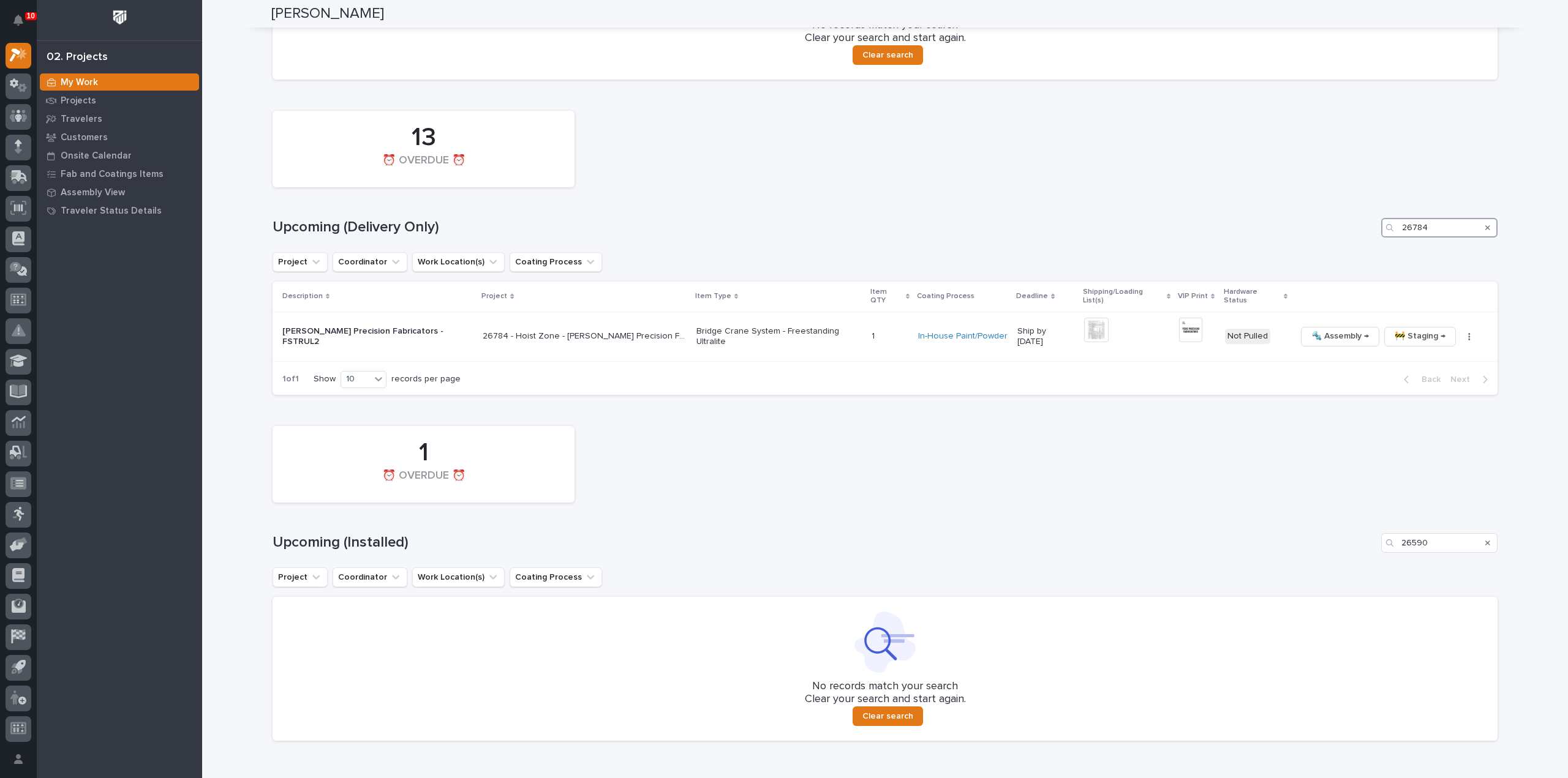
scroll to position [714, 0]
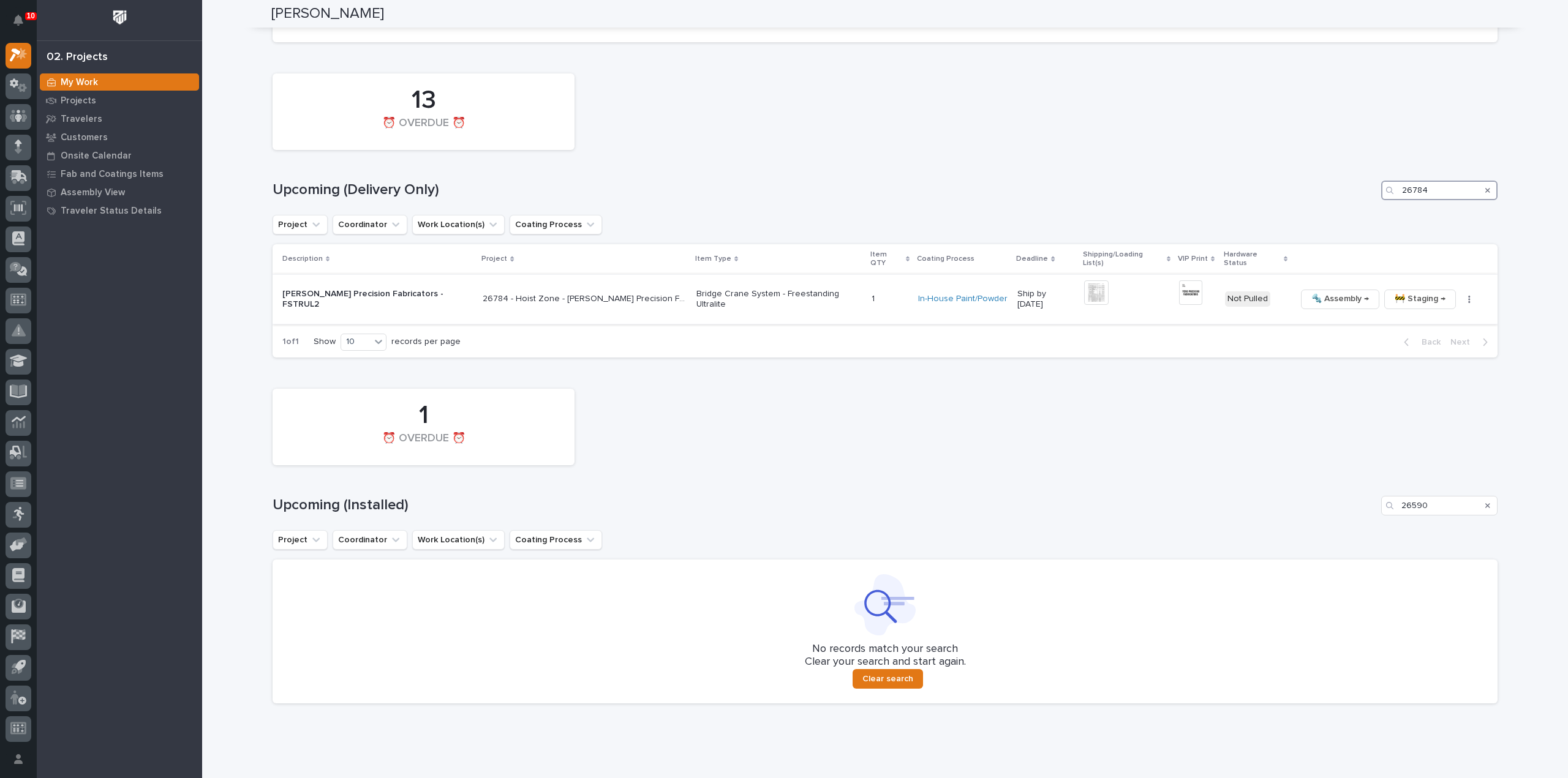
type input "26784"
click at [1084, 281] on img at bounding box center [1096, 293] width 25 height 25
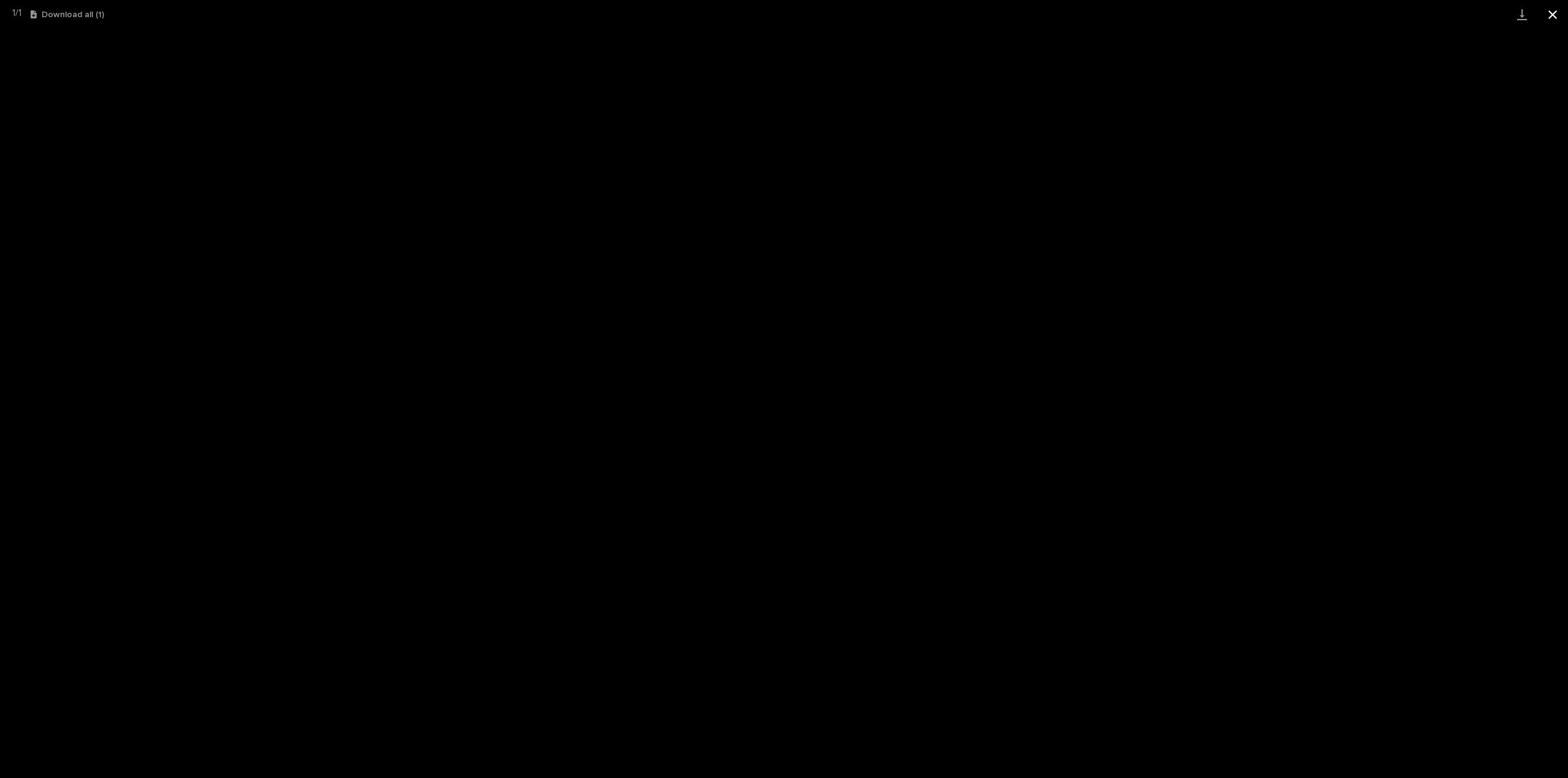
click at [1552, 14] on button "Close gallery" at bounding box center [1553, 14] width 30 height 29
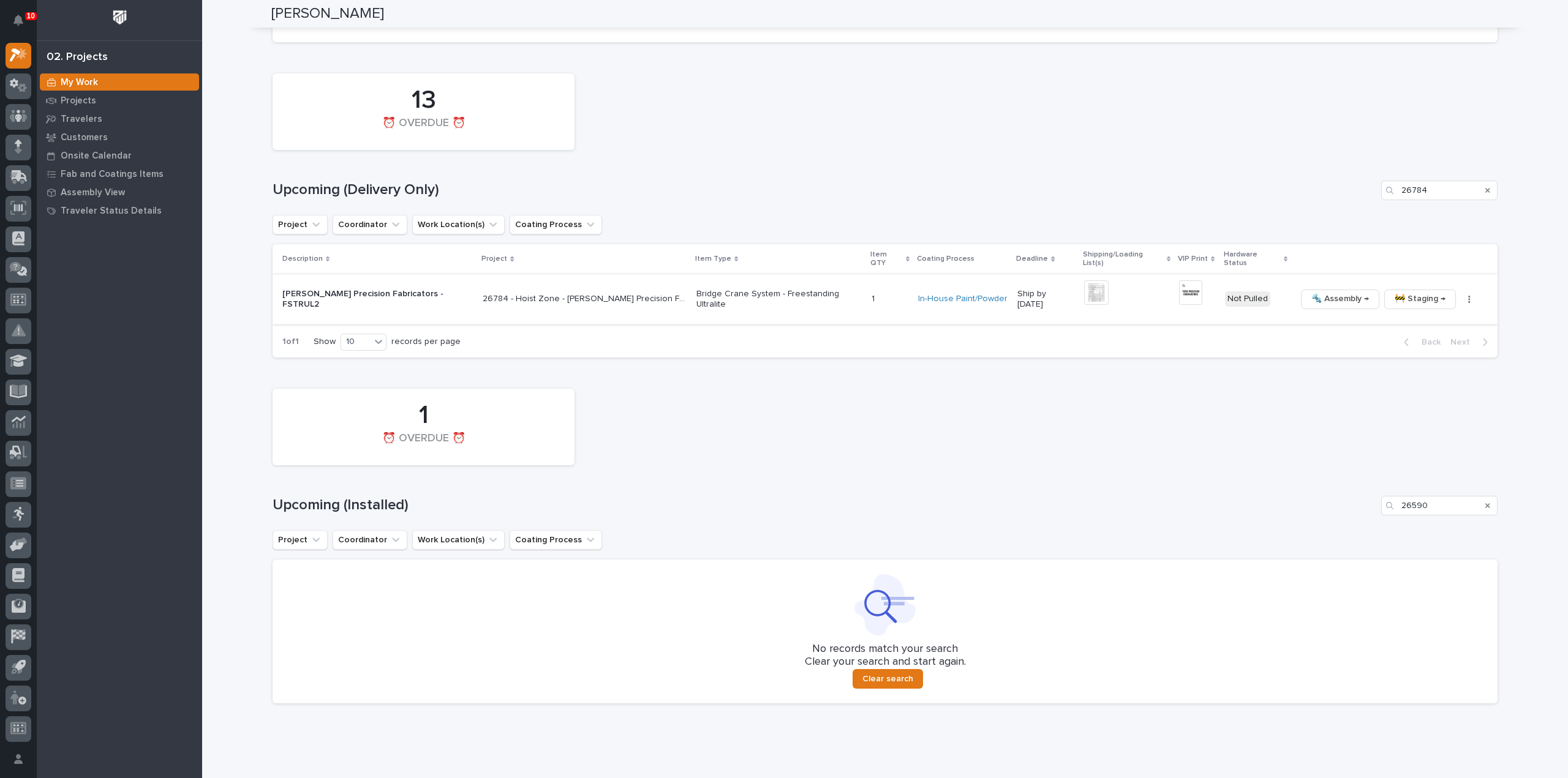
click at [1186, 288] on img at bounding box center [1190, 293] width 23 height 25
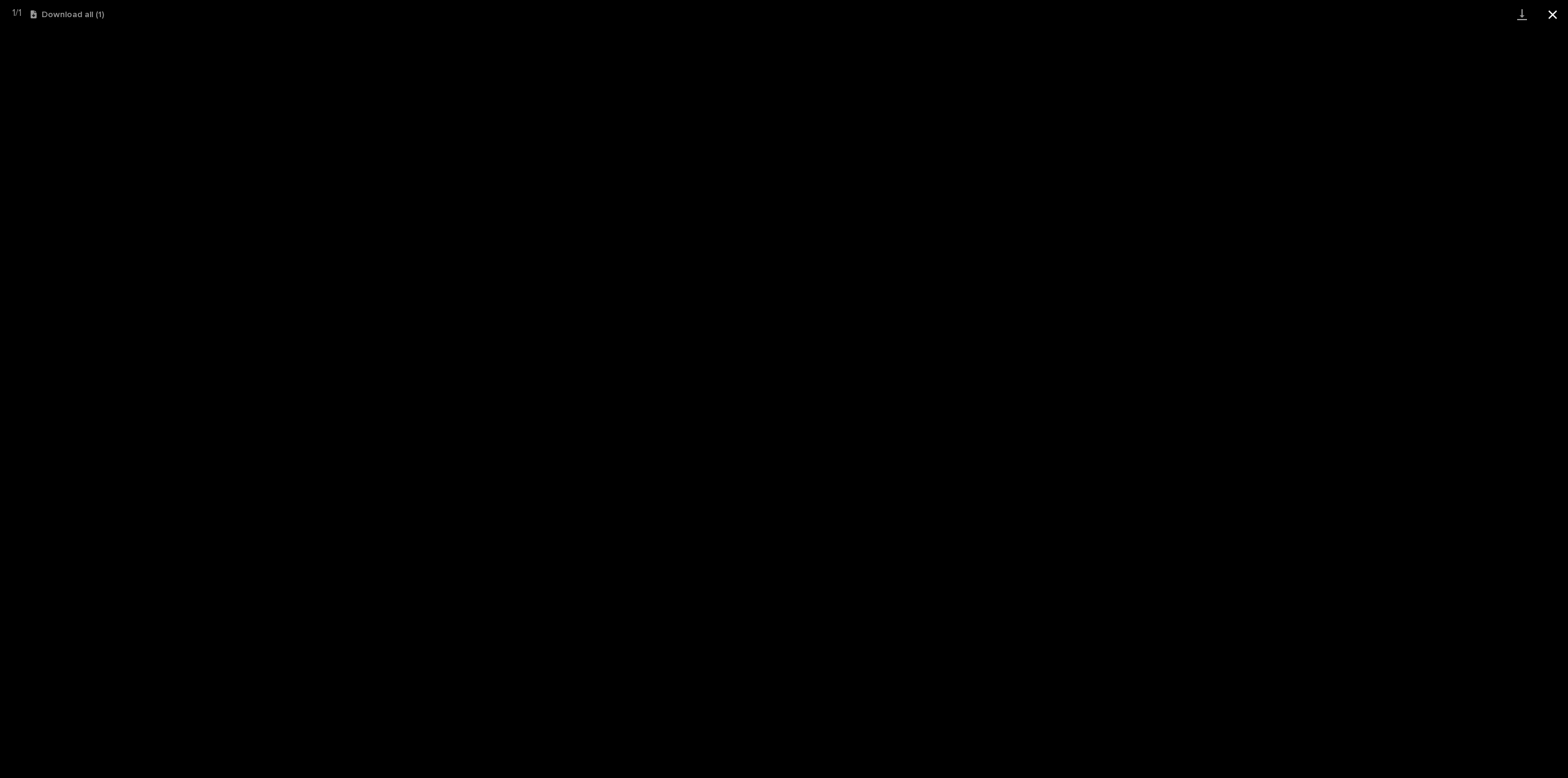
click at [1551, 20] on button "Close gallery" at bounding box center [1553, 14] width 30 height 29
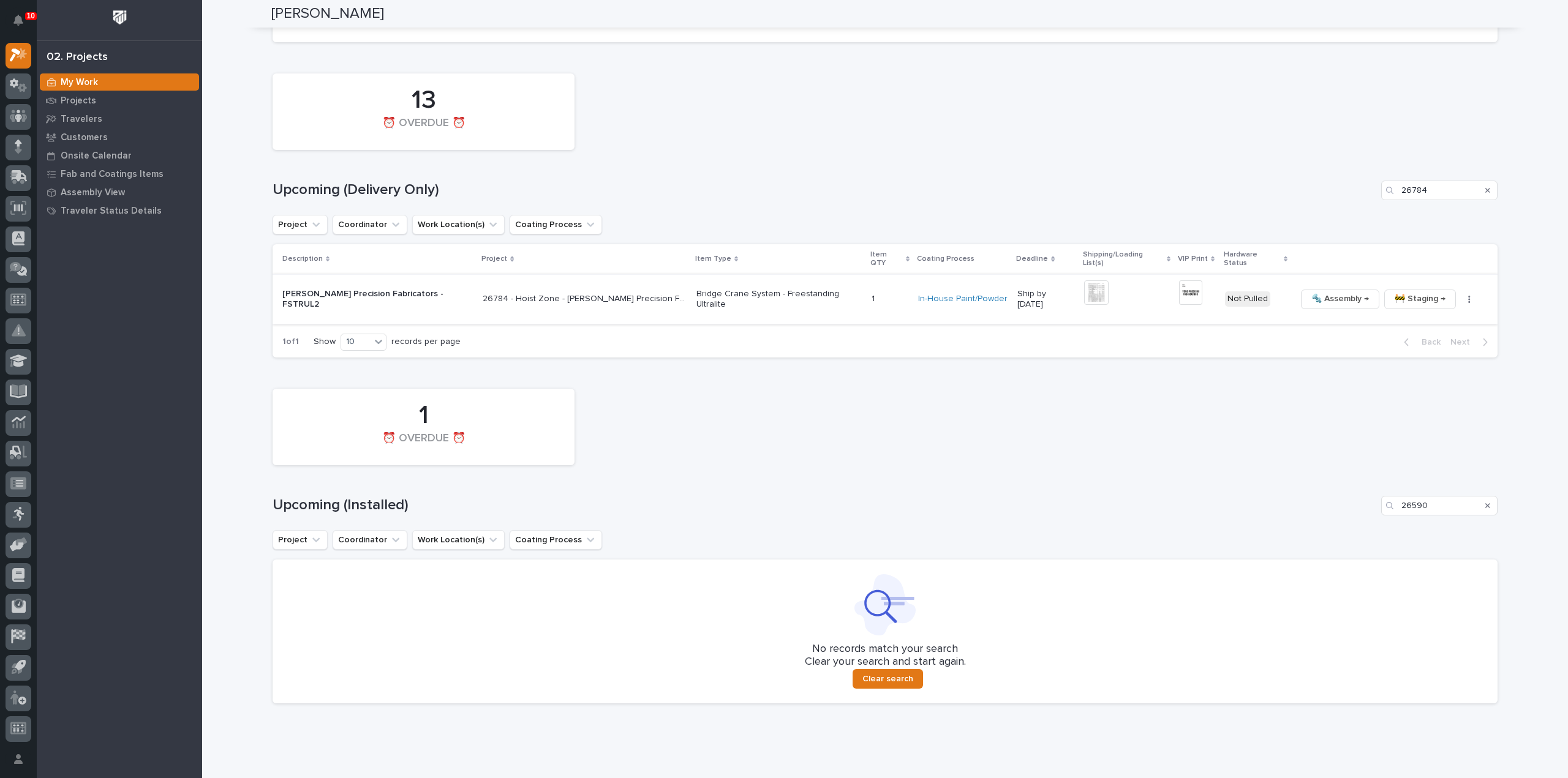
click at [1468, 296] on icon "button" at bounding box center [1469, 300] width 2 height 8
click at [1416, 374] on span "🔩 Hardware" at bounding box center [1408, 373] width 51 height 14
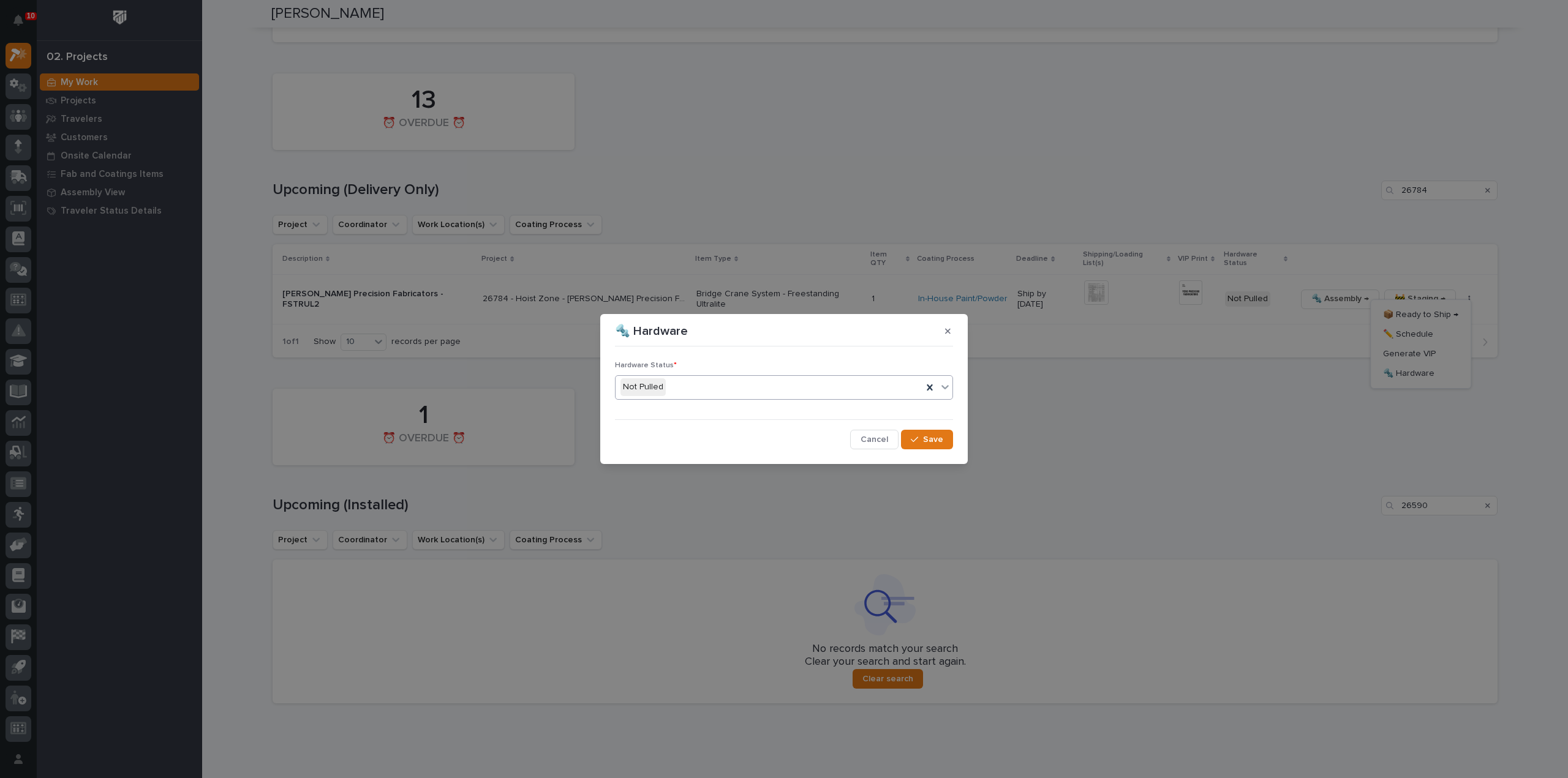
click at [741, 389] on div "Not Pulled" at bounding box center [769, 386] width 306 height 20
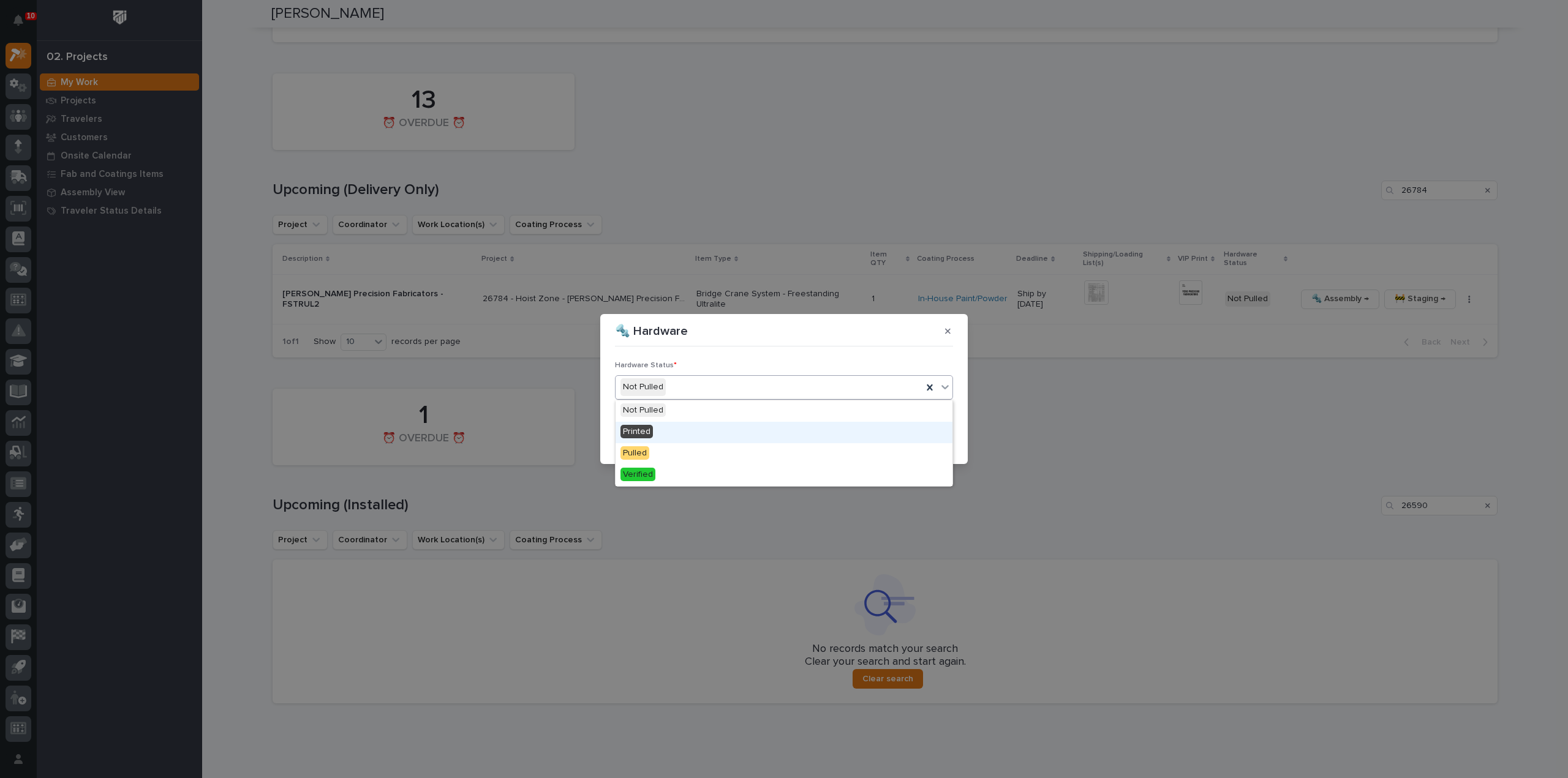
click at [678, 434] on div "Printed" at bounding box center [784, 432] width 337 height 22
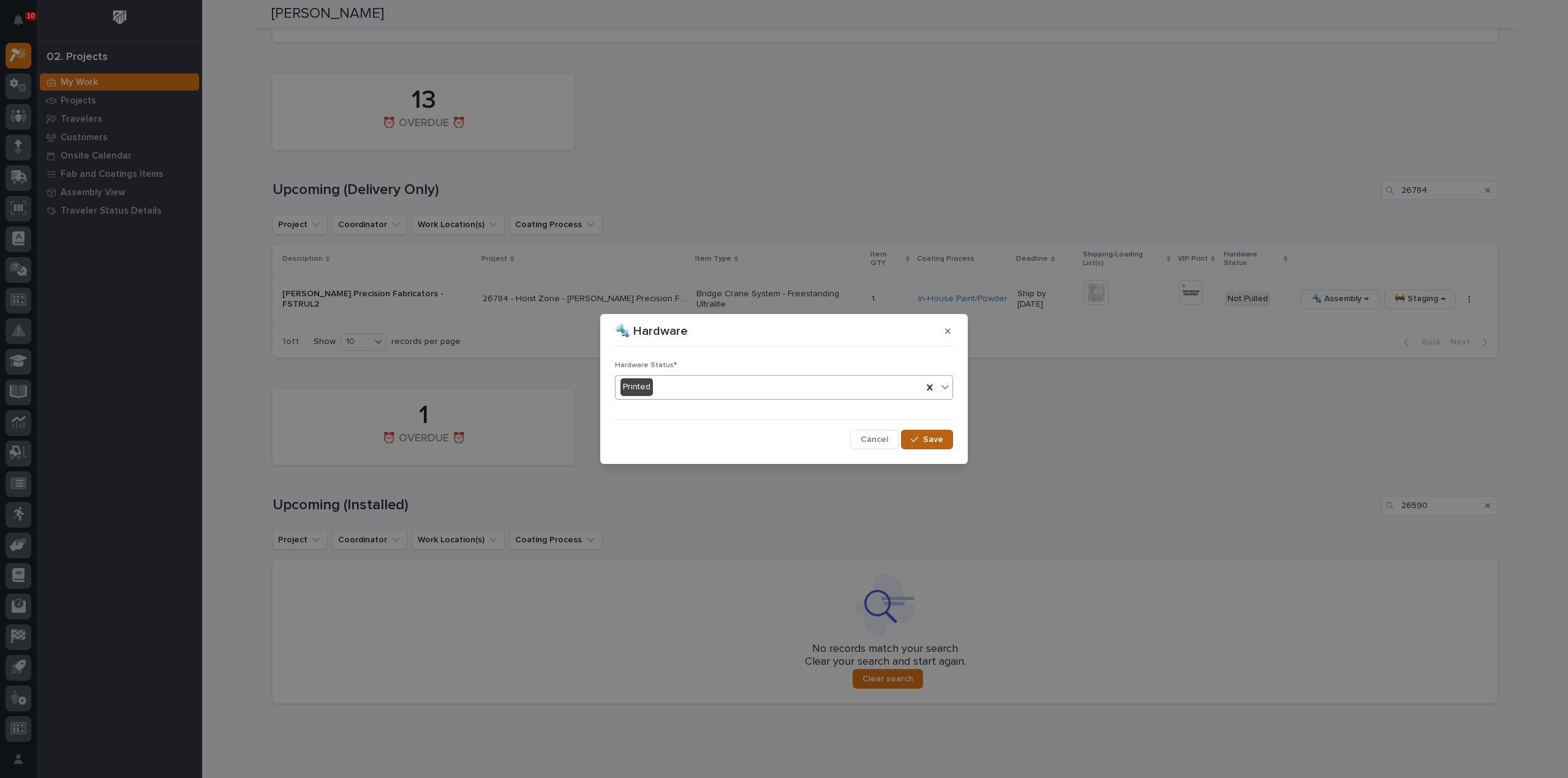
click at [926, 434] on span "Save" at bounding box center [932, 439] width 20 height 11
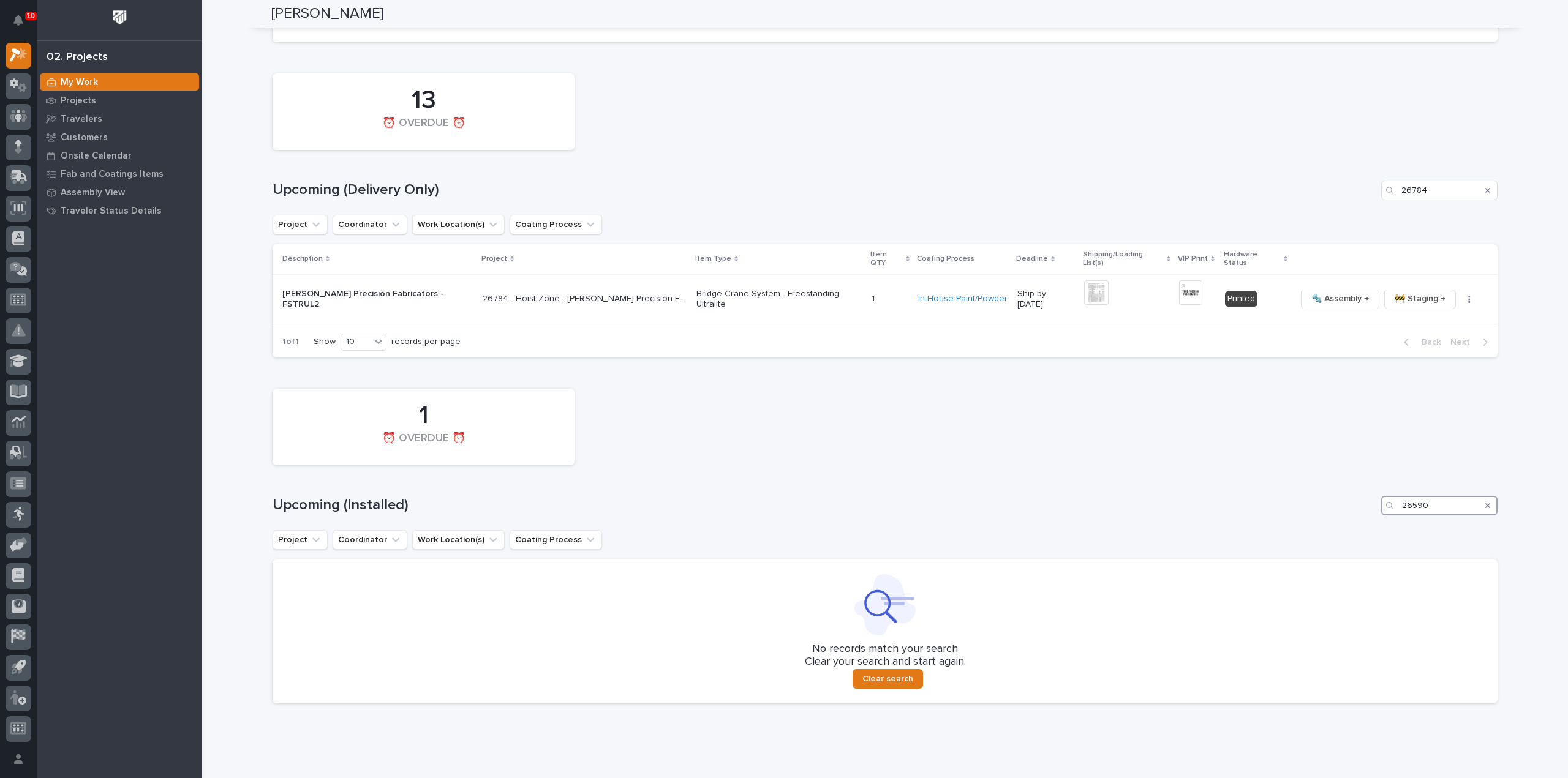
drag, startPoint x: 1405, startPoint y: 499, endPoint x: 1308, endPoint y: 511, distance: 97.7
click at [1329, 508] on div "1 ⏰ OVERDUE ⏰ Upcoming (Installed) 26590 Project Coordinator Work Location(s) C…" at bounding box center [884, 542] width 1225 height 321
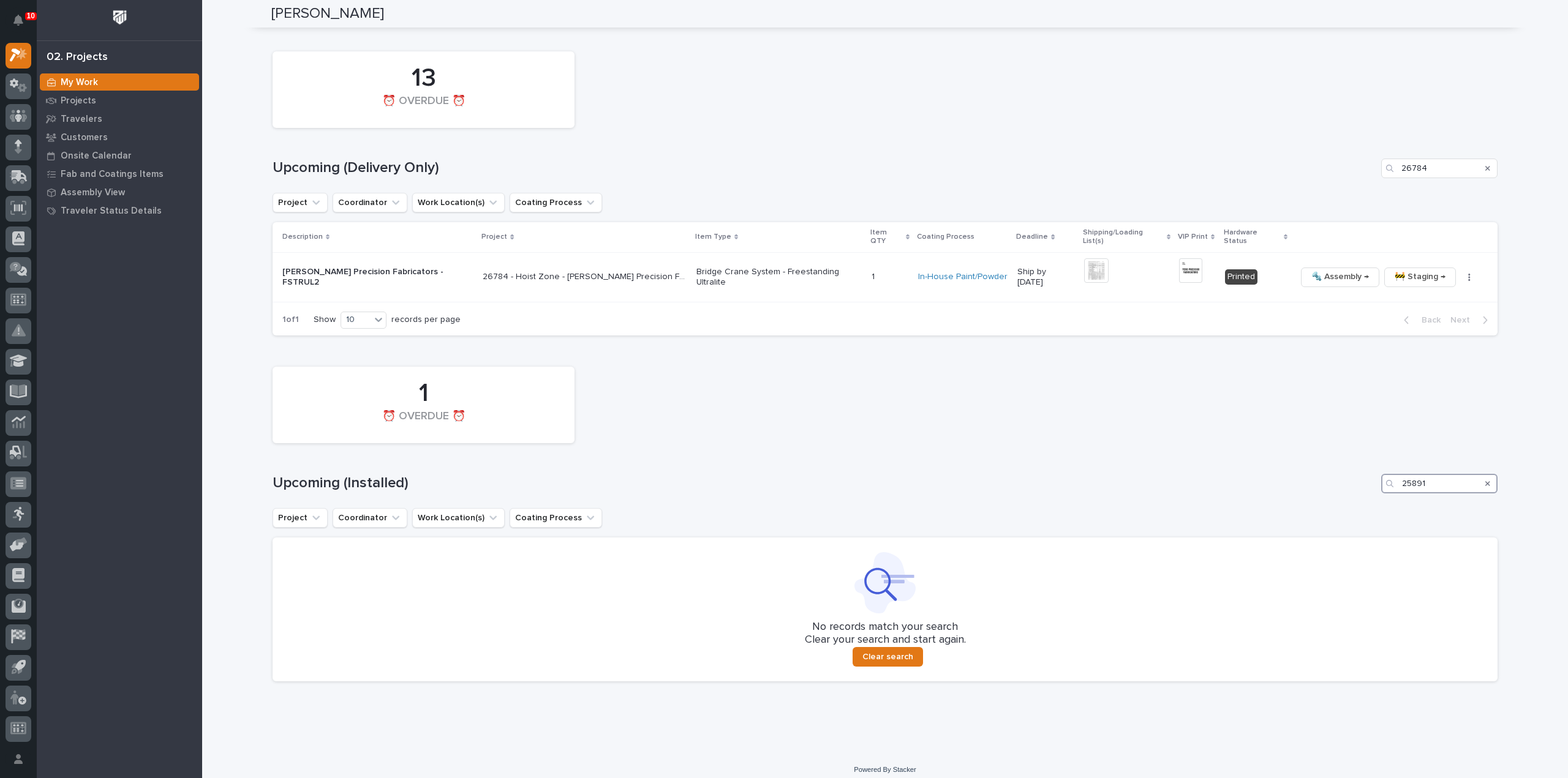
scroll to position [737, 0]
type input "25891"
drag, startPoint x: 1414, startPoint y: 179, endPoint x: 1403, endPoint y: 181, distance: 11.2
click at [1403, 181] on div "13 ⏰ OVERDUE ⏰ Upcoming (Delivery Only) 26784 Project Coordinator Work Location…" at bounding box center [884, 189] width 1225 height 290
type input "2"
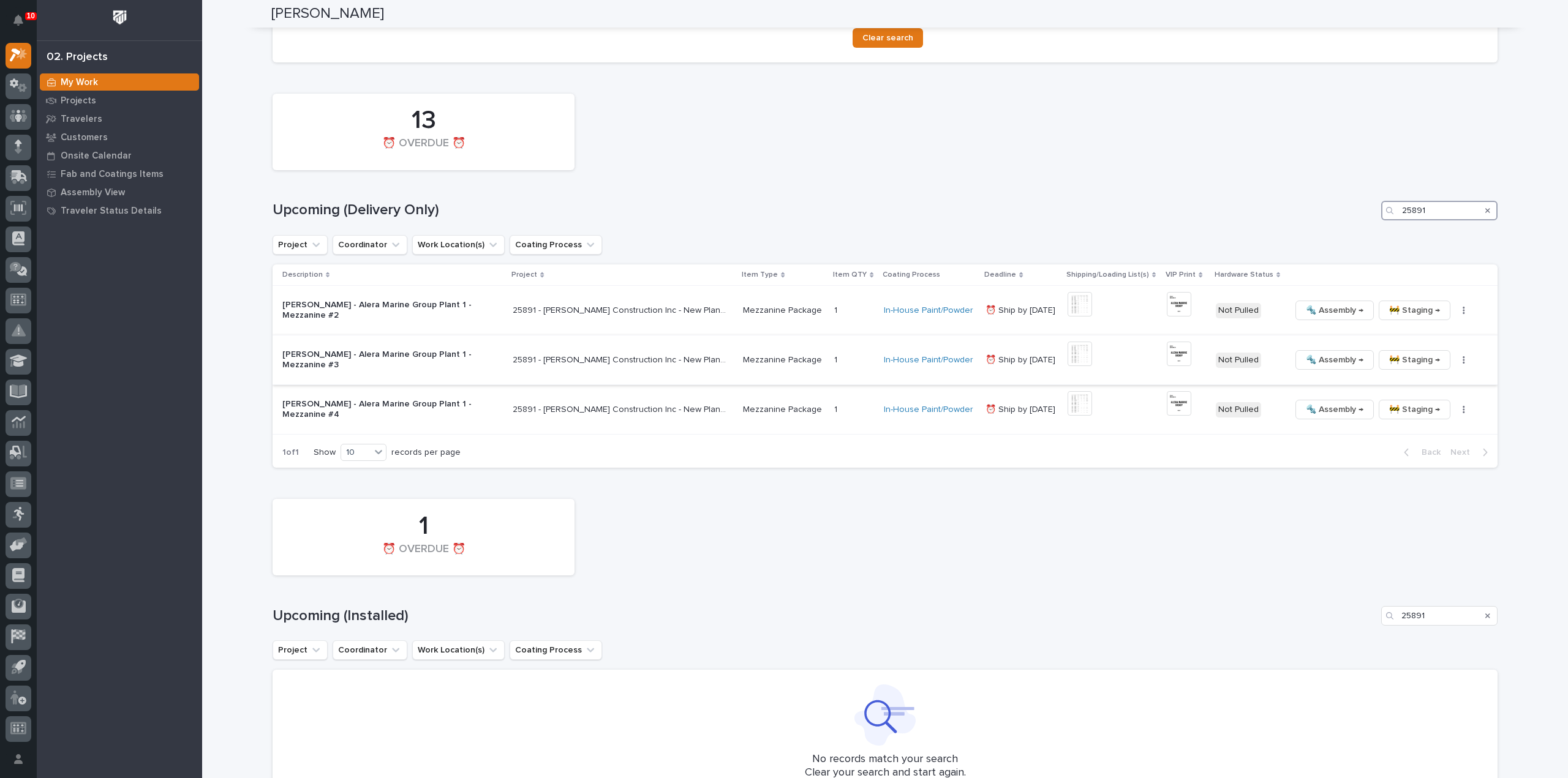
scroll to position [728, 0]
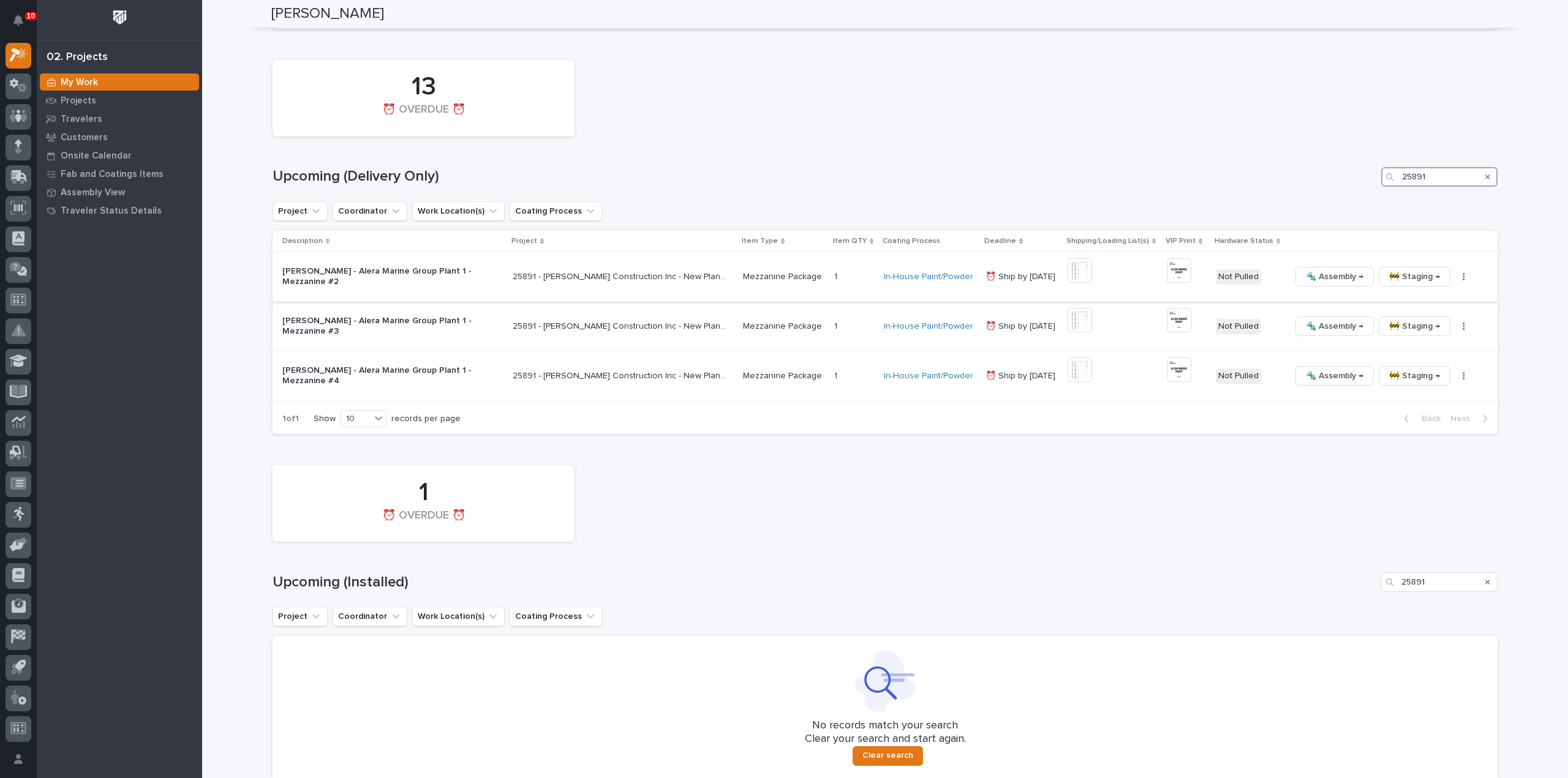
type input "25891"
click at [1081, 270] on img at bounding box center [1080, 271] width 25 height 25
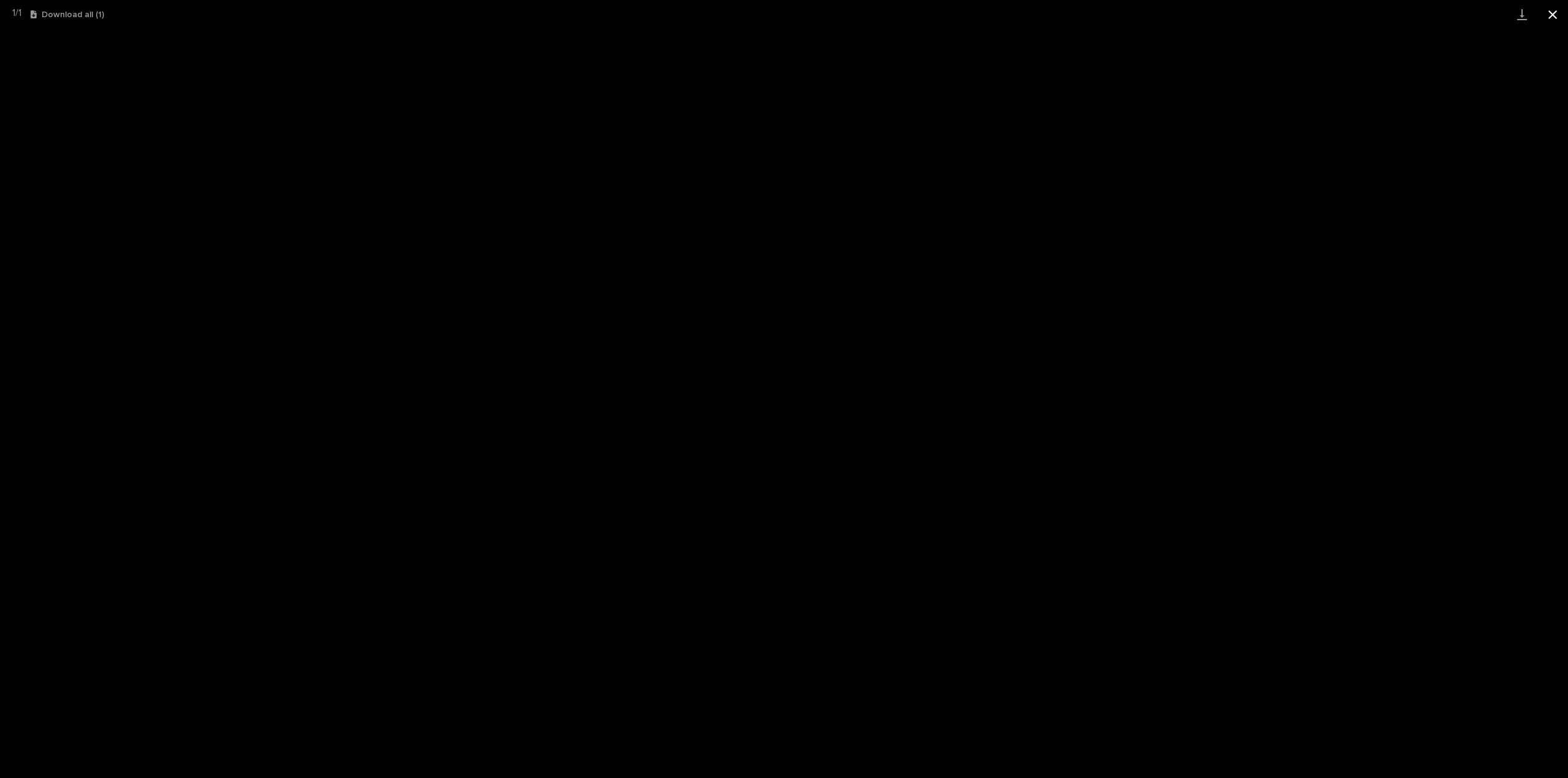
click at [1557, 20] on button "Close gallery" at bounding box center [1553, 14] width 30 height 29
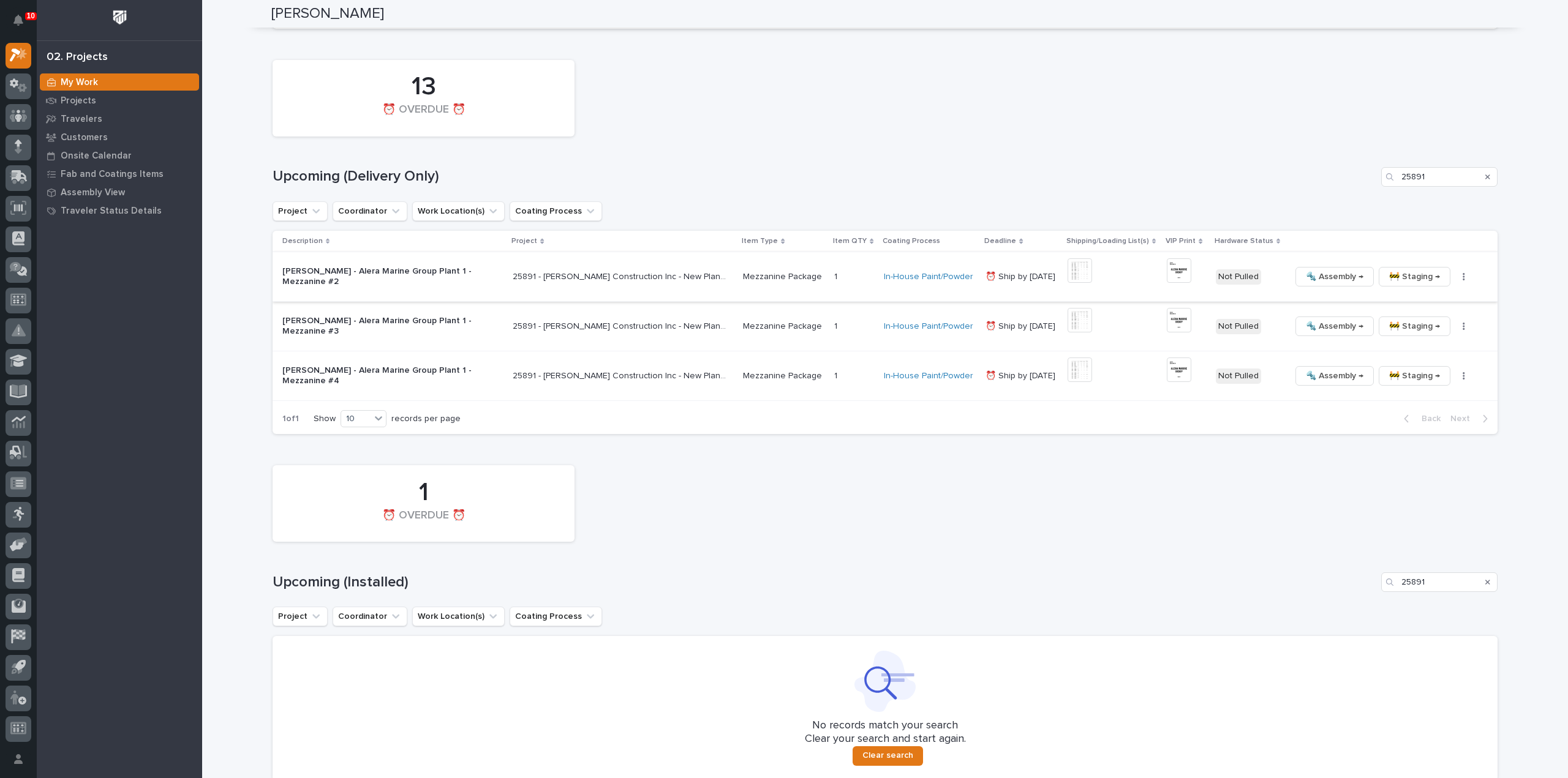
click at [1169, 274] on img at bounding box center [1179, 271] width 25 height 25
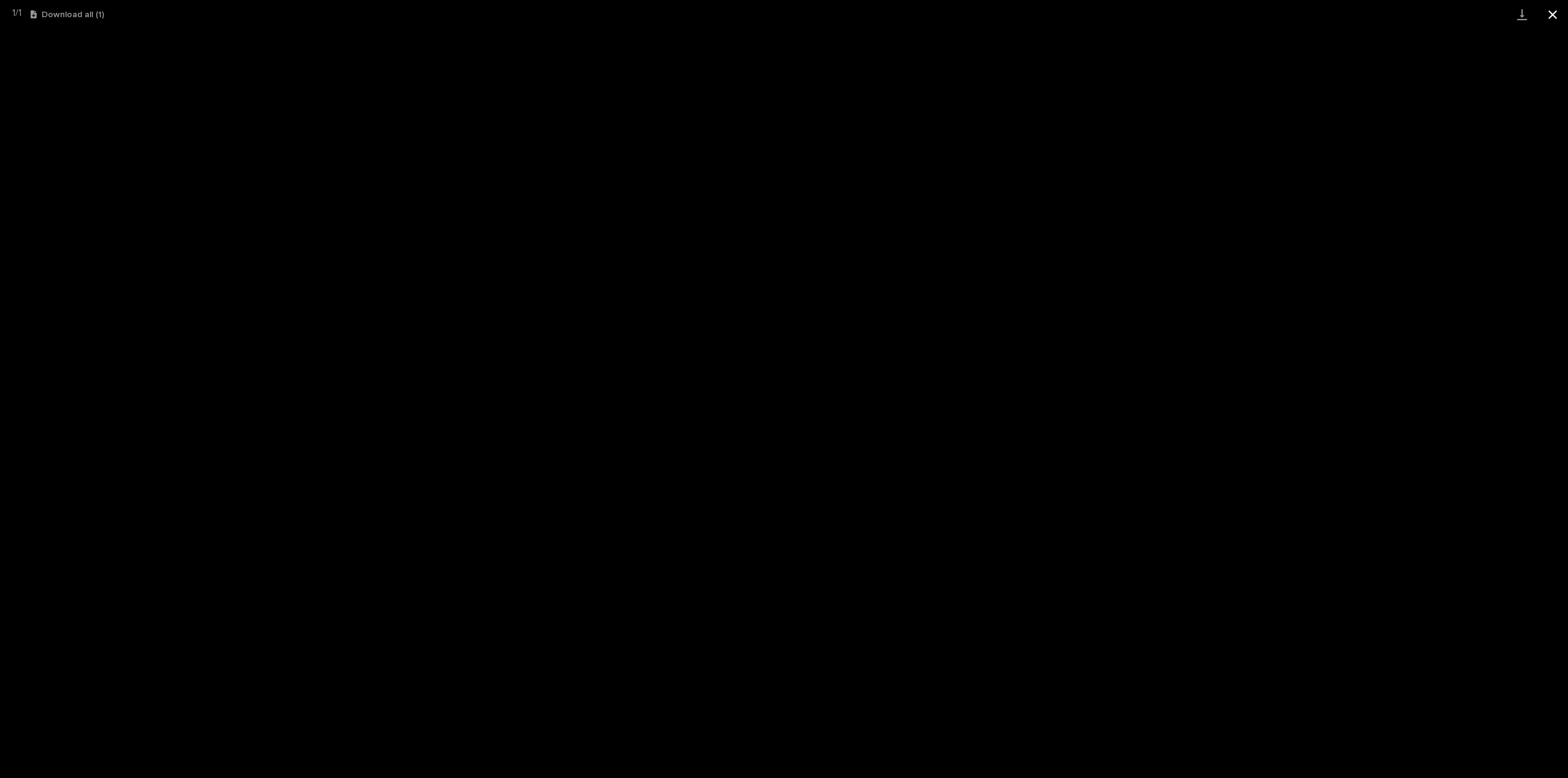
click at [1557, 14] on button "Close gallery" at bounding box center [1553, 14] width 30 height 29
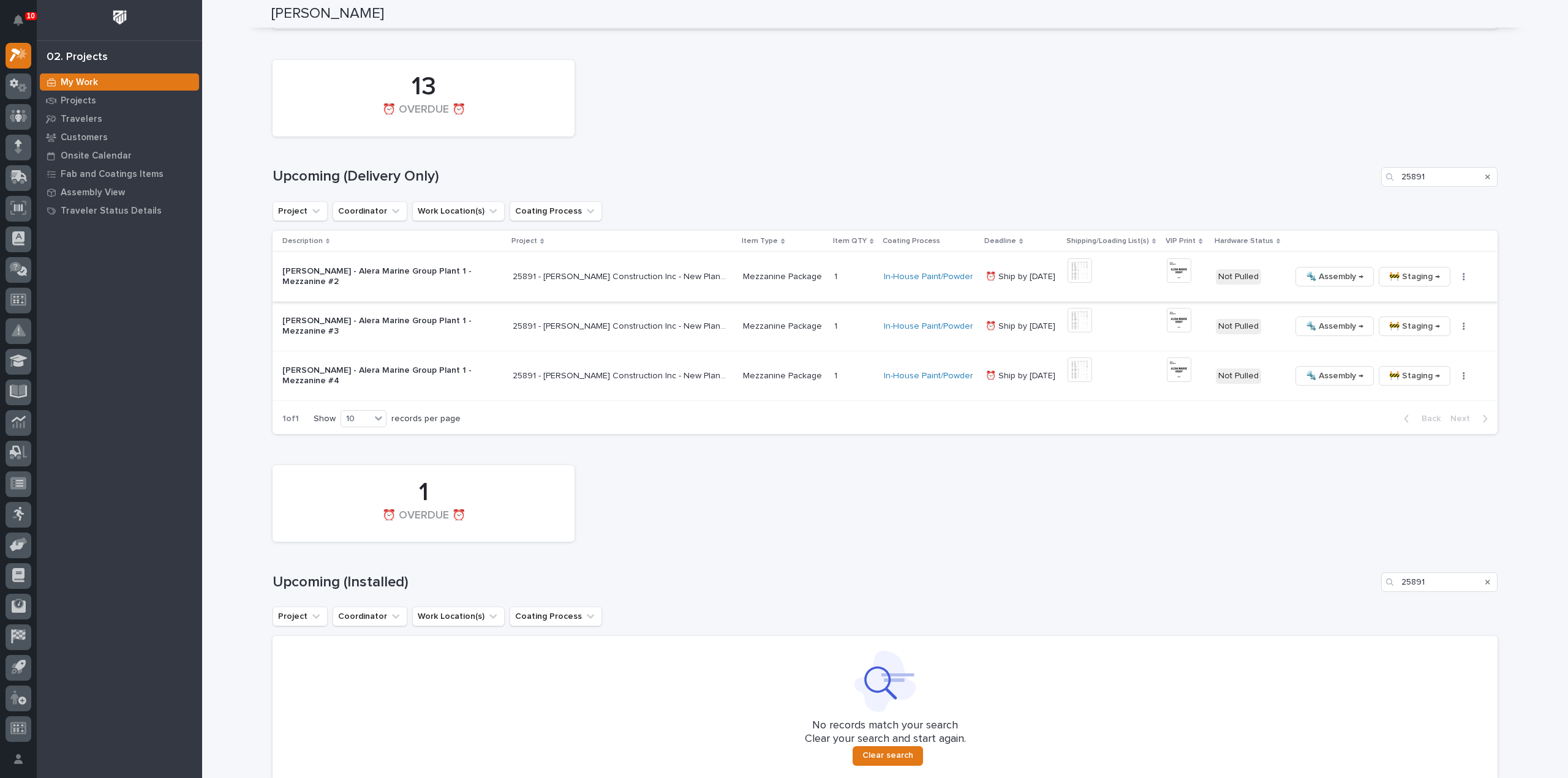
click at [1455, 278] on button "button" at bounding box center [1463, 276] width 17 height 9
click at [1391, 361] on span "🔩 Hardware" at bounding box center [1403, 360] width 51 height 14
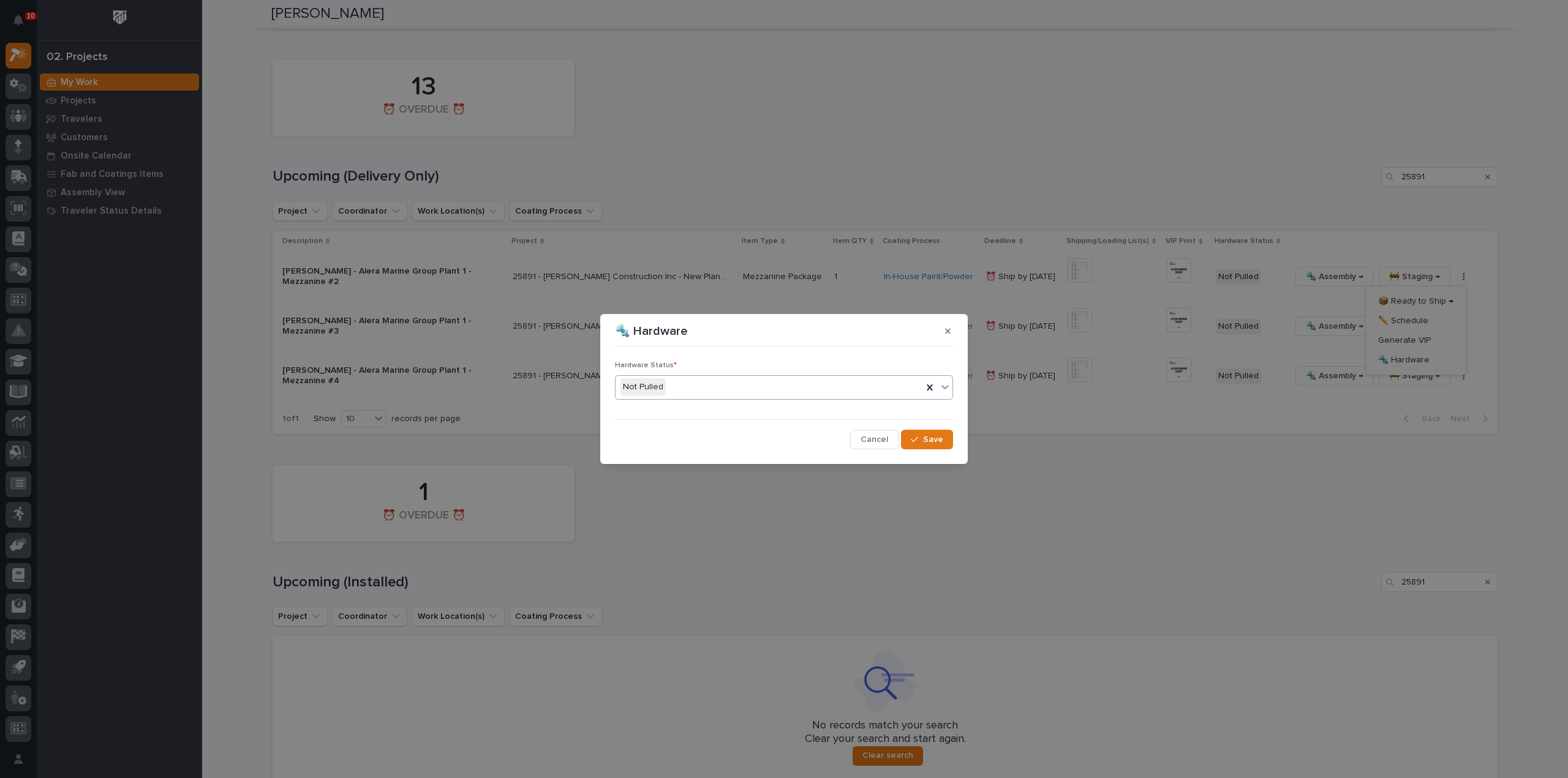
click at [699, 393] on div "Not Pulled" at bounding box center [769, 386] width 306 height 20
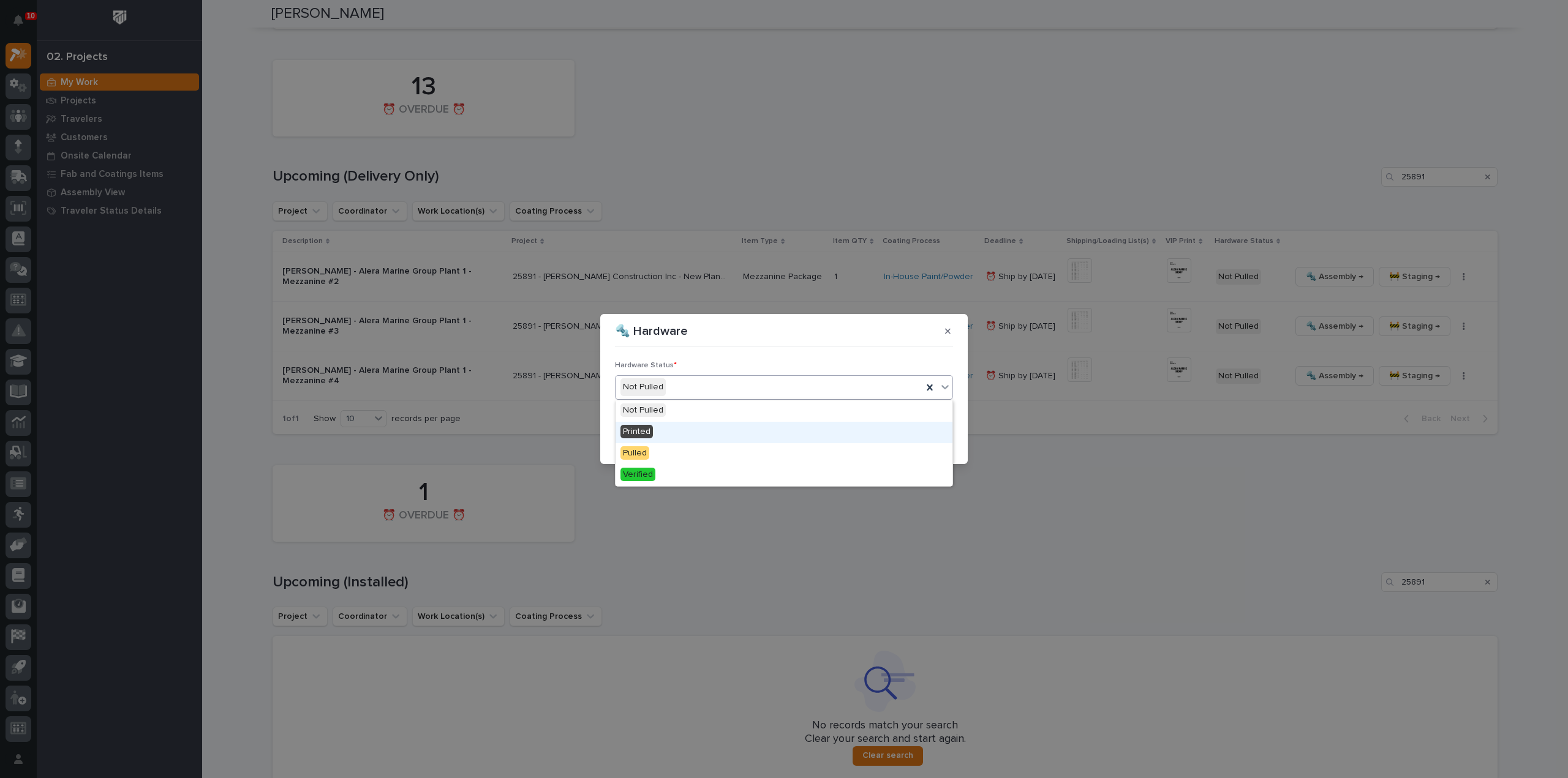
click at [684, 434] on div "Printed" at bounding box center [784, 432] width 337 height 22
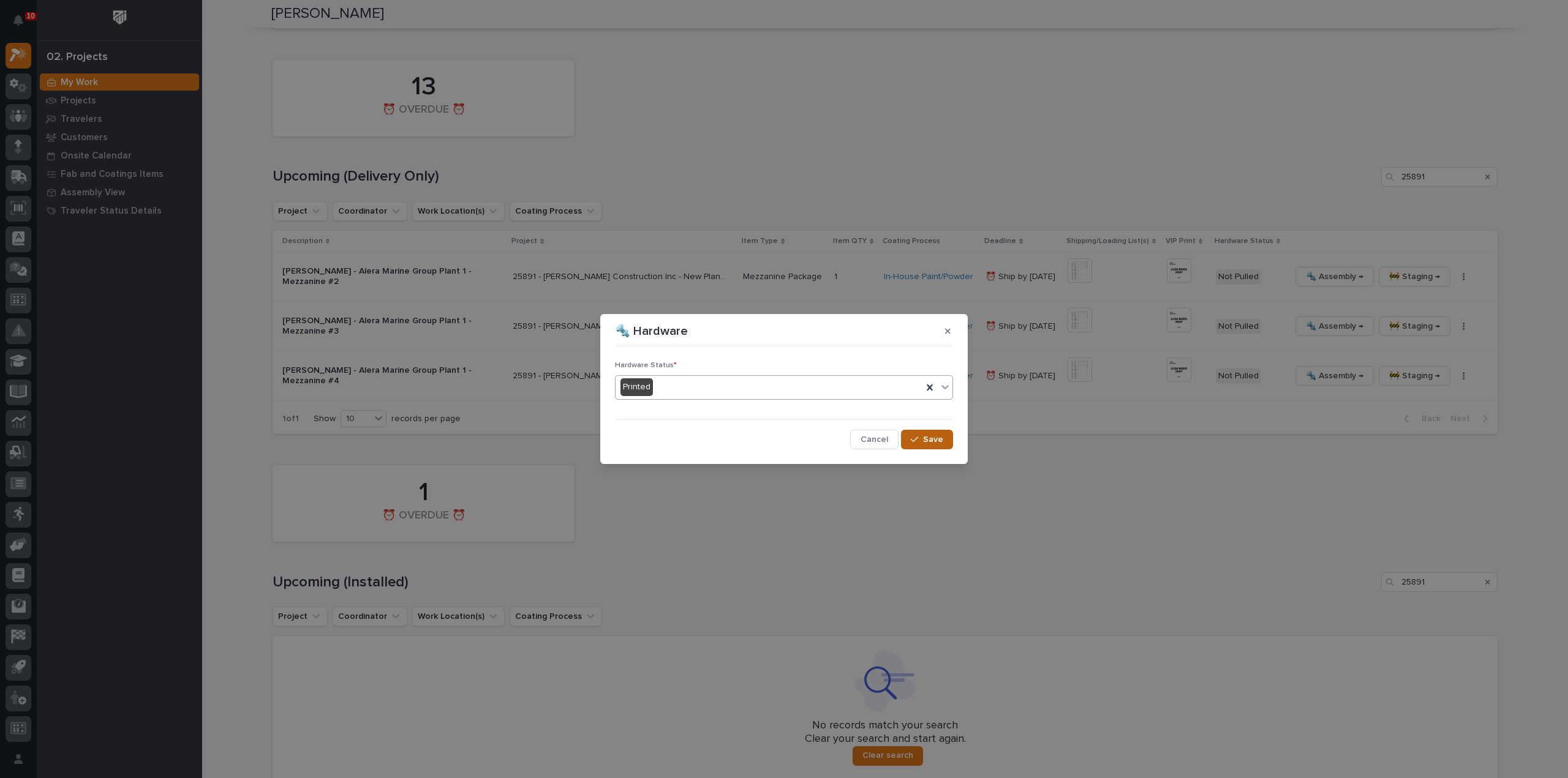
click at [924, 438] on span "Save" at bounding box center [932, 439] width 20 height 11
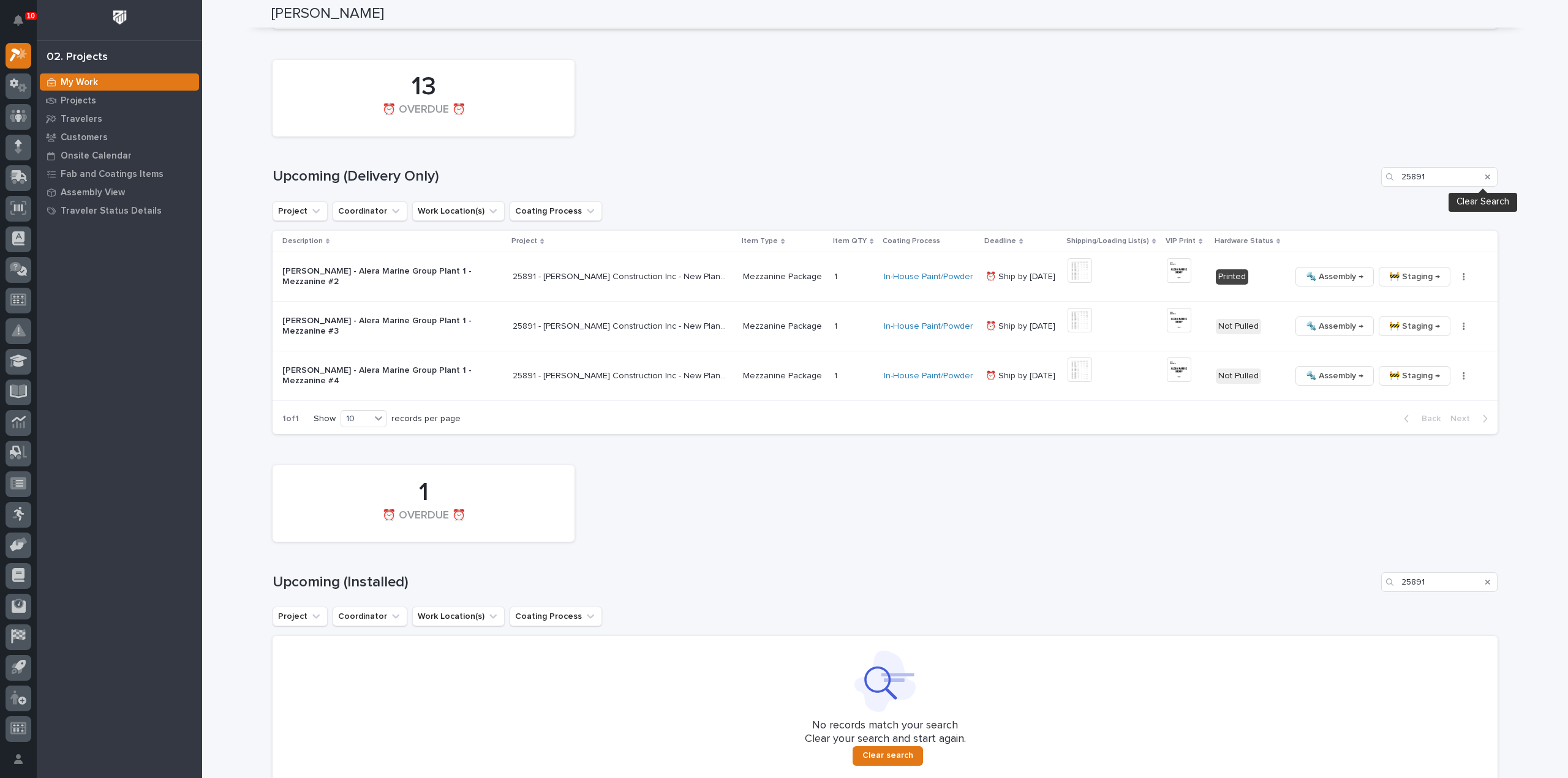
click at [1485, 180] on icon "Search" at bounding box center [1487, 177] width 5 height 8
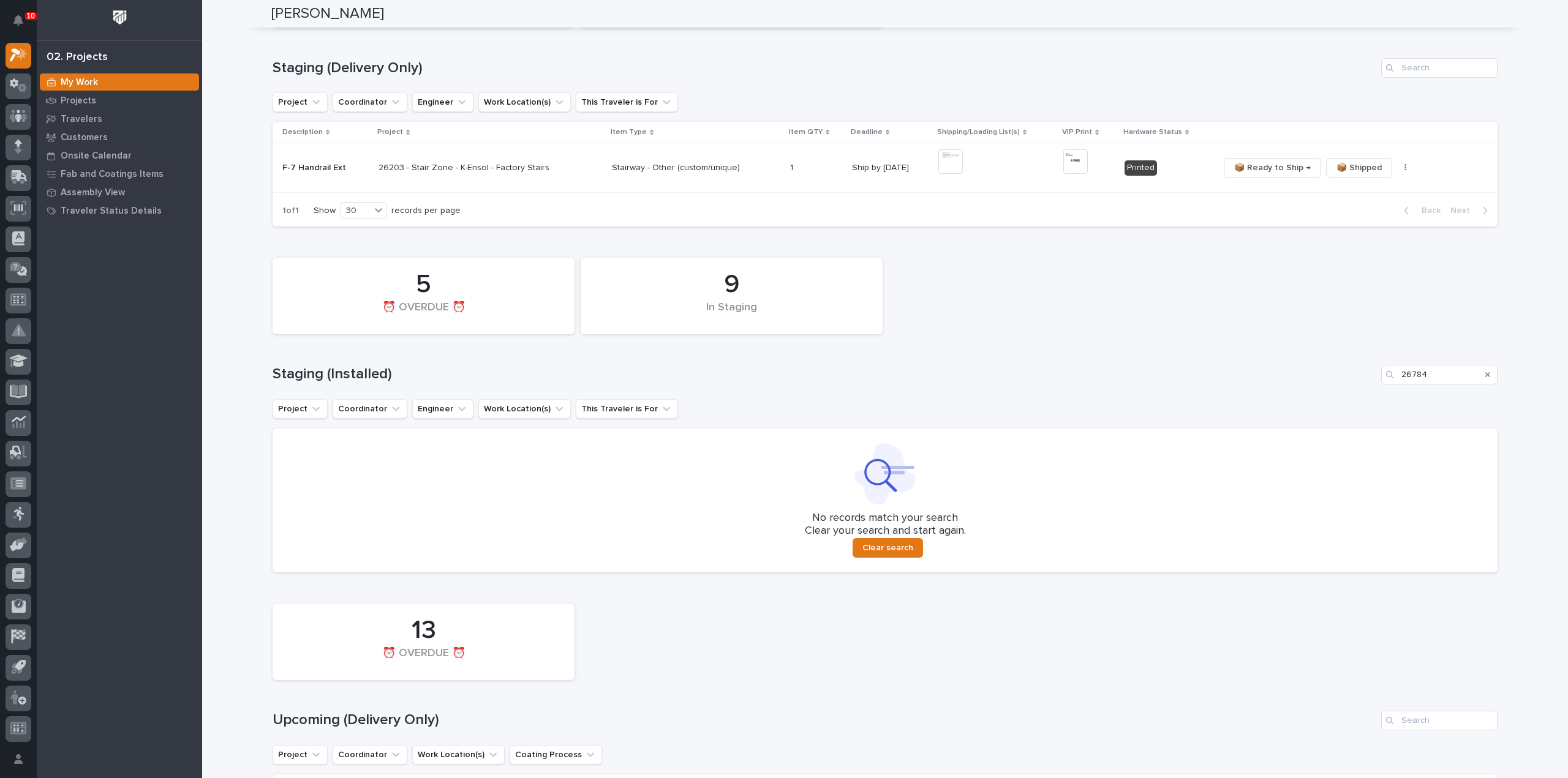
scroll to position [165, 0]
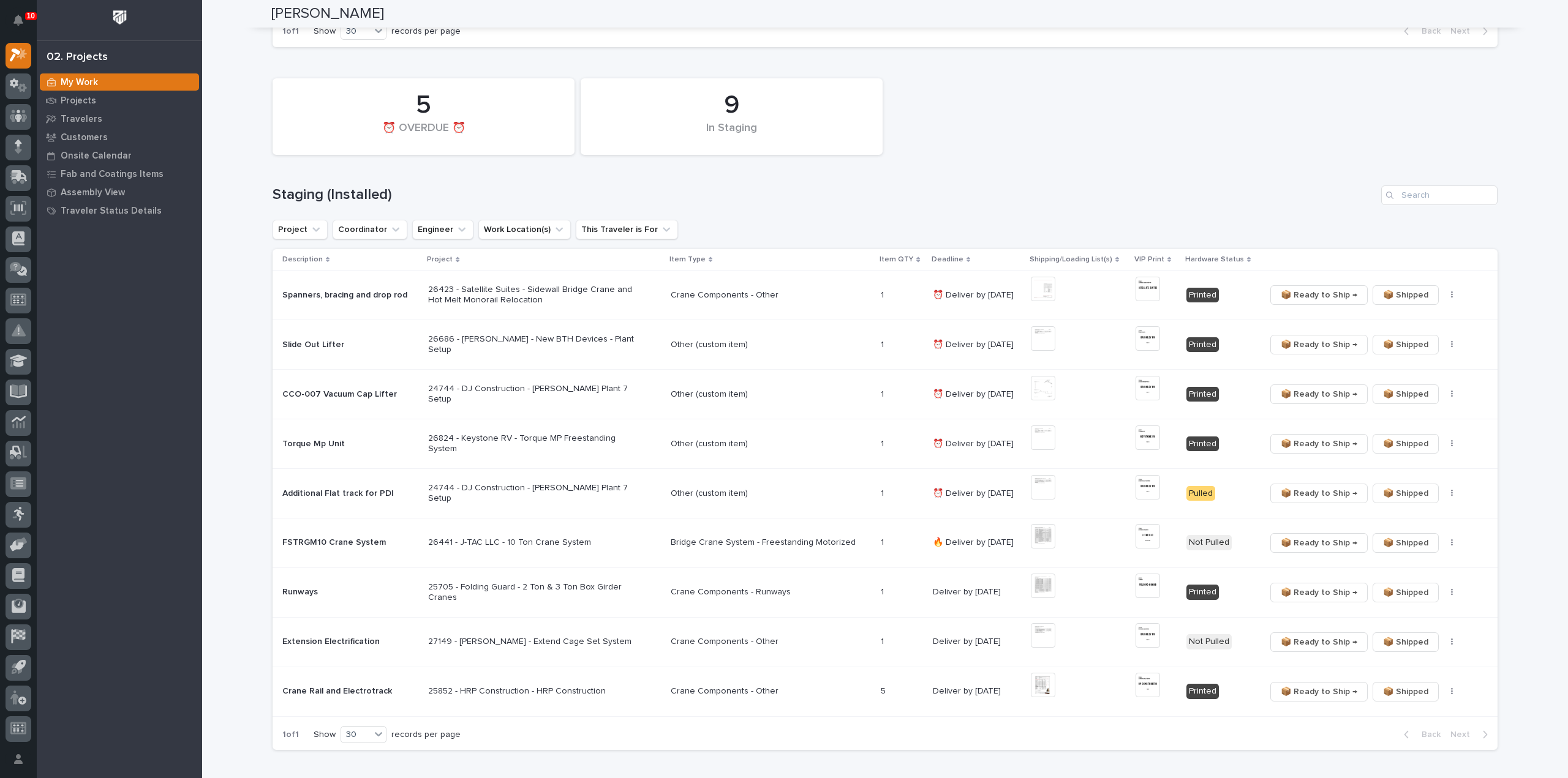
scroll to position [367, 0]
click at [1443, 540] on button "button" at bounding box center [1452, 539] width 17 height 9
click at [1401, 587] on span "🔩 Hardware" at bounding box center [1401, 581] width 51 height 14
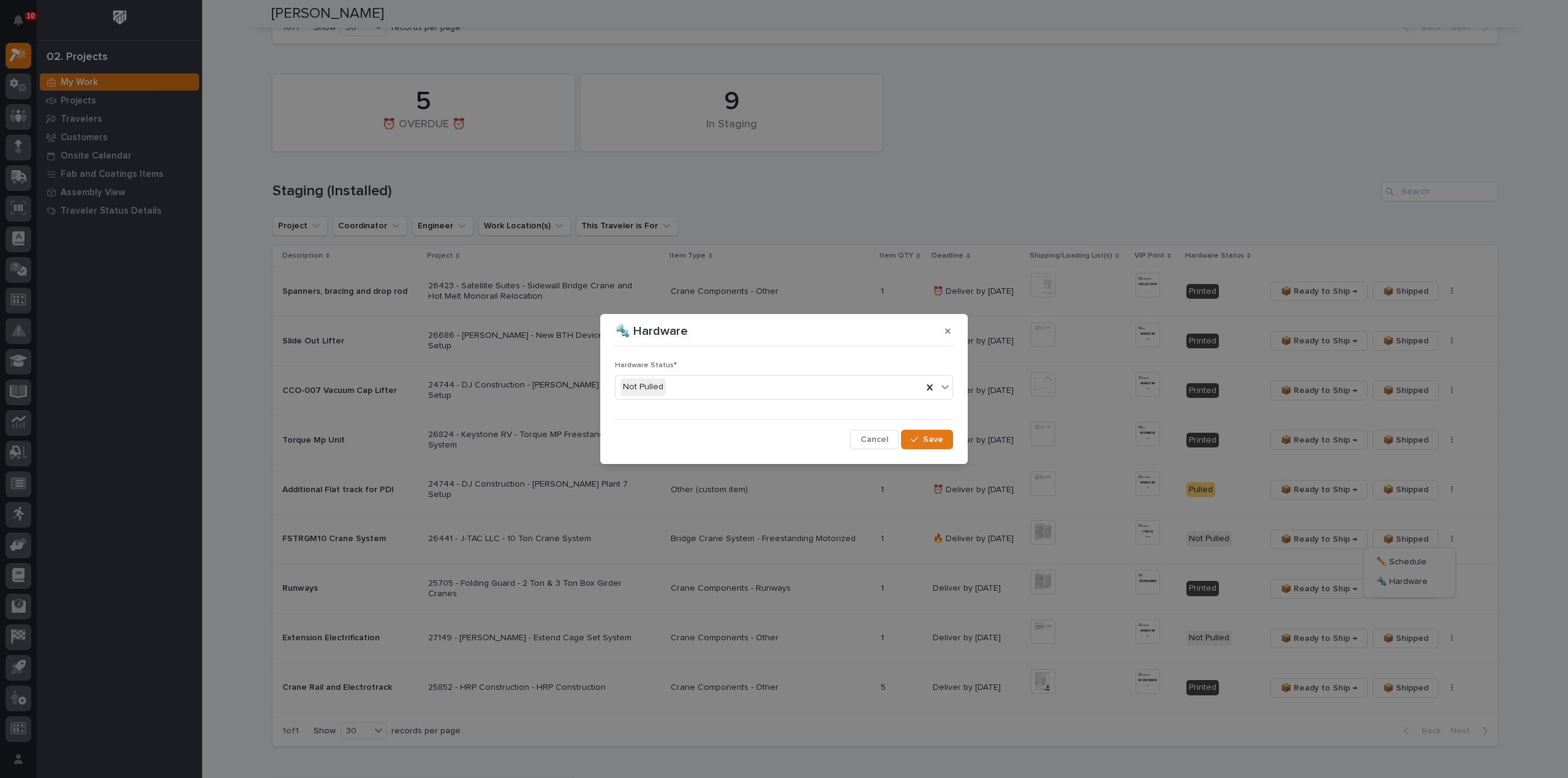
click at [671, 391] on div "Not Pulled" at bounding box center [769, 386] width 306 height 20
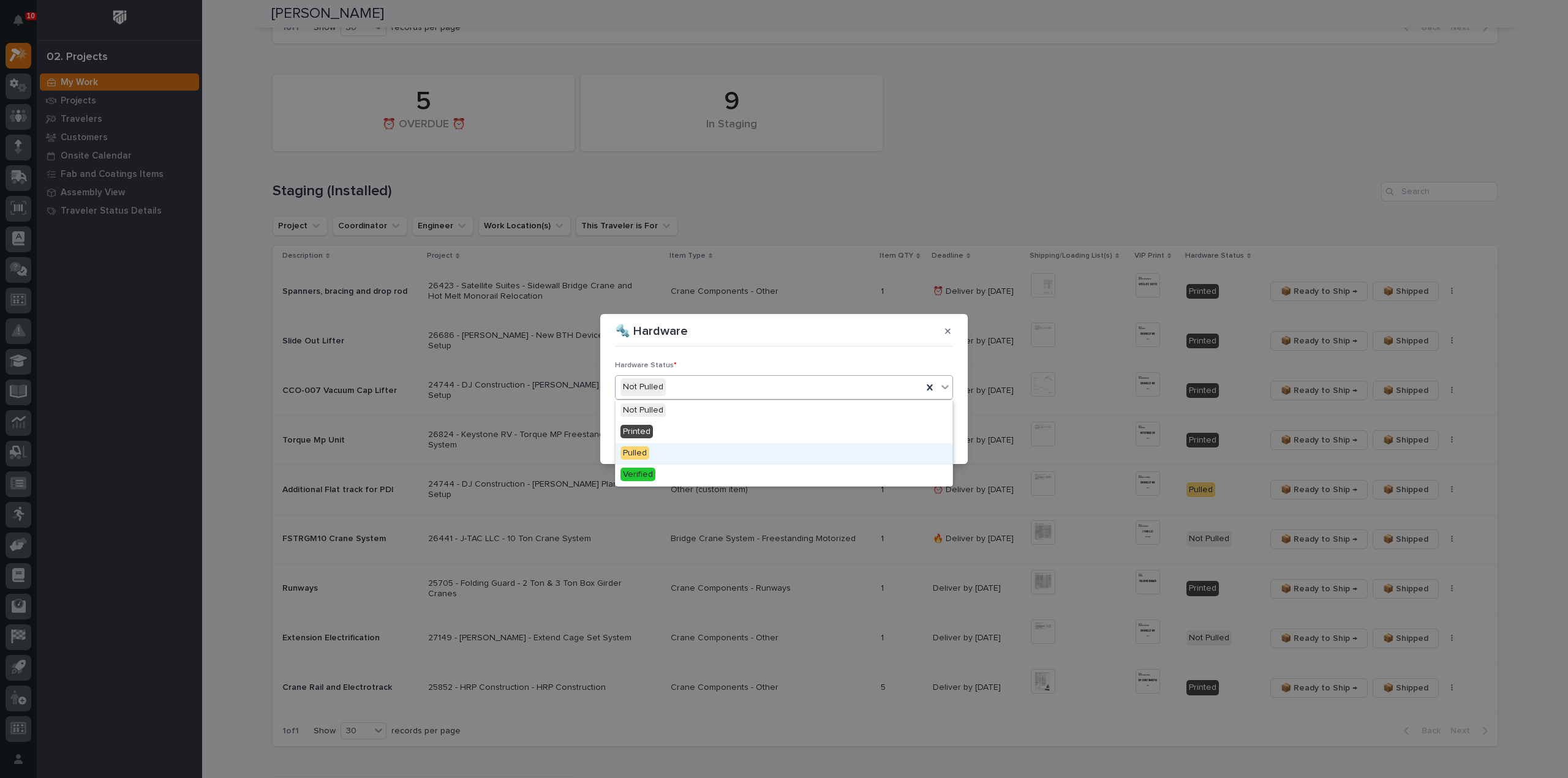
click at [657, 450] on div "Pulled" at bounding box center [784, 454] width 337 height 22
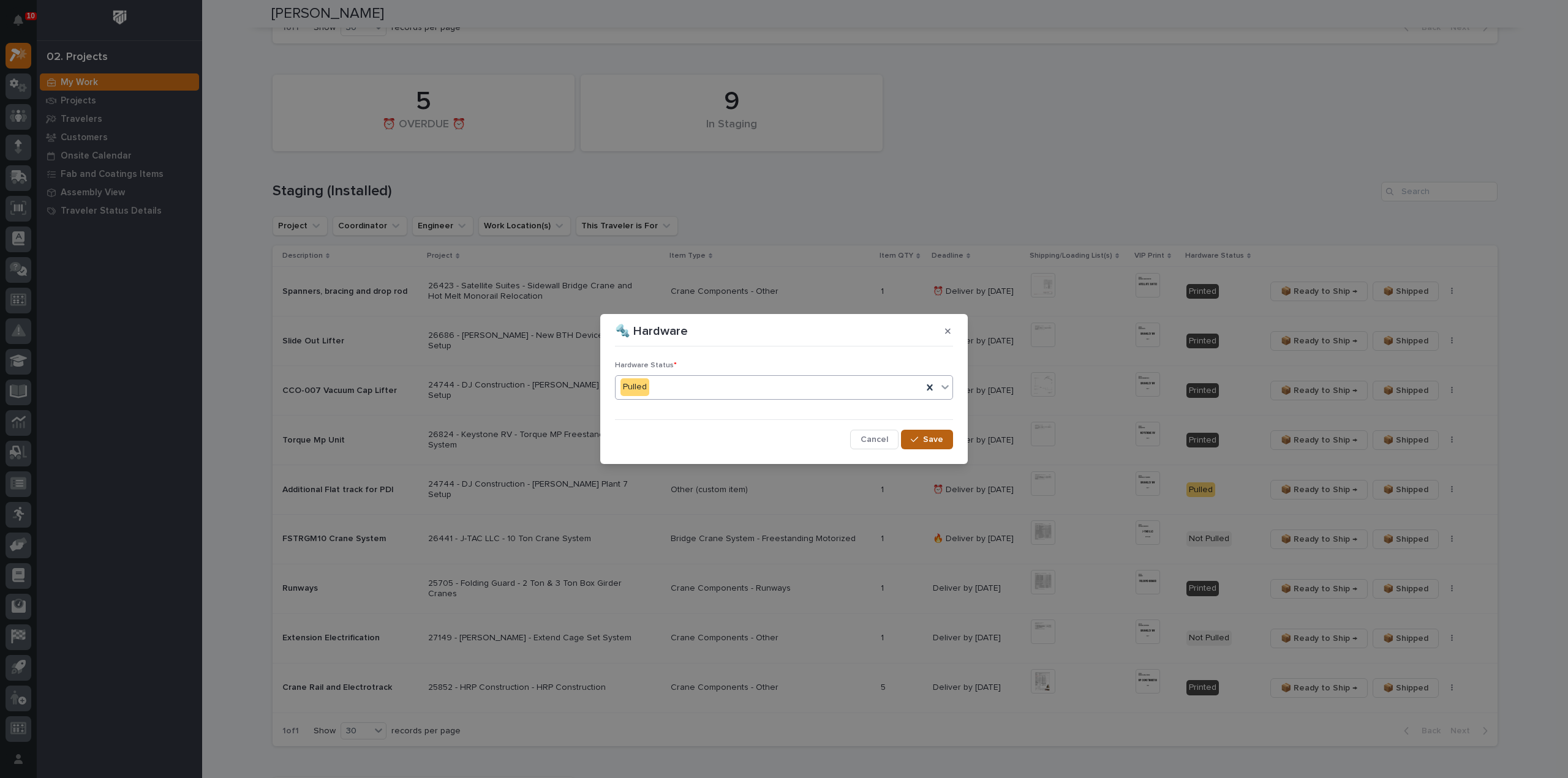
click at [915, 445] on button "Save" at bounding box center [927, 439] width 52 height 20
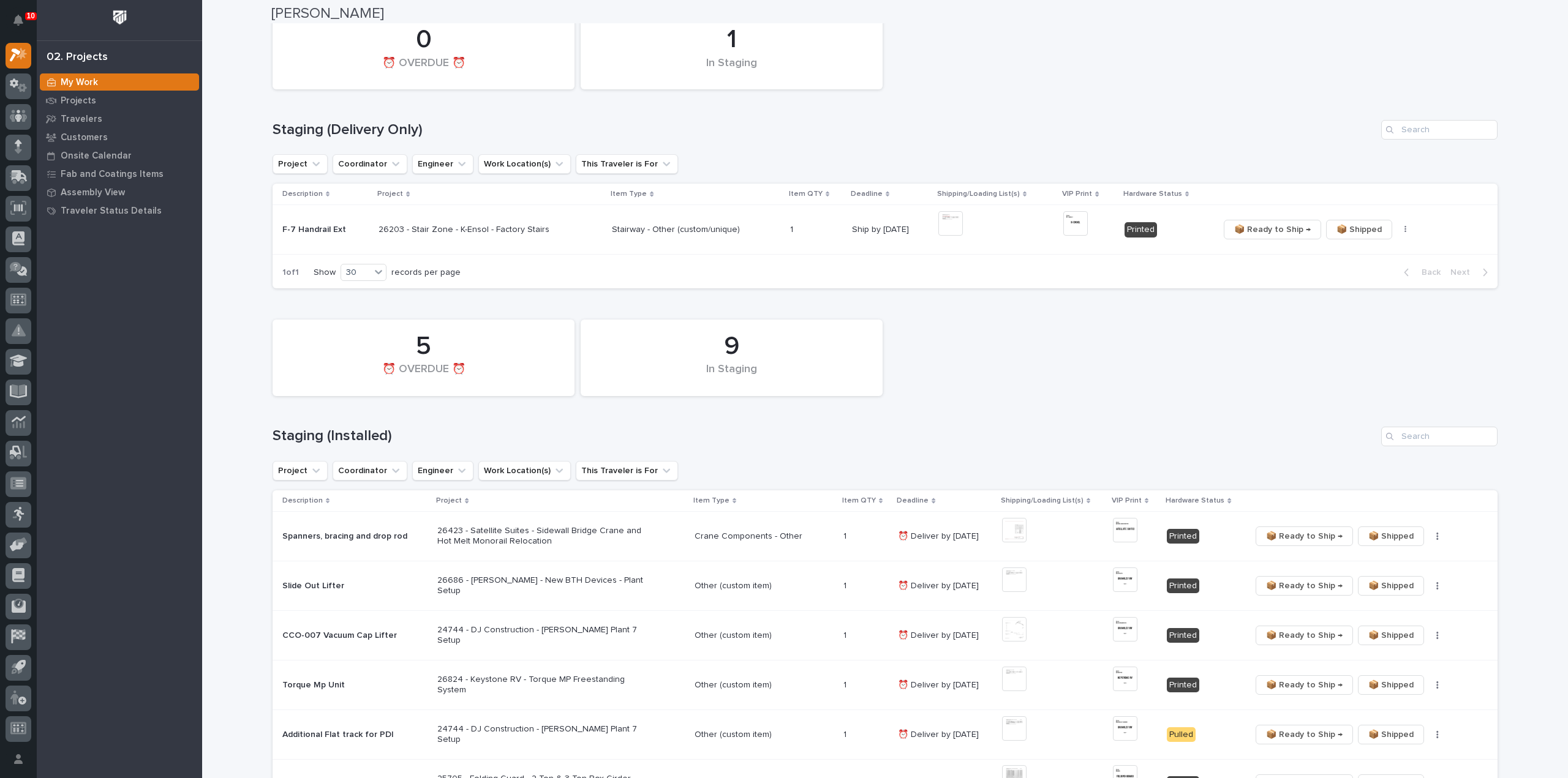
scroll to position [244, 0]
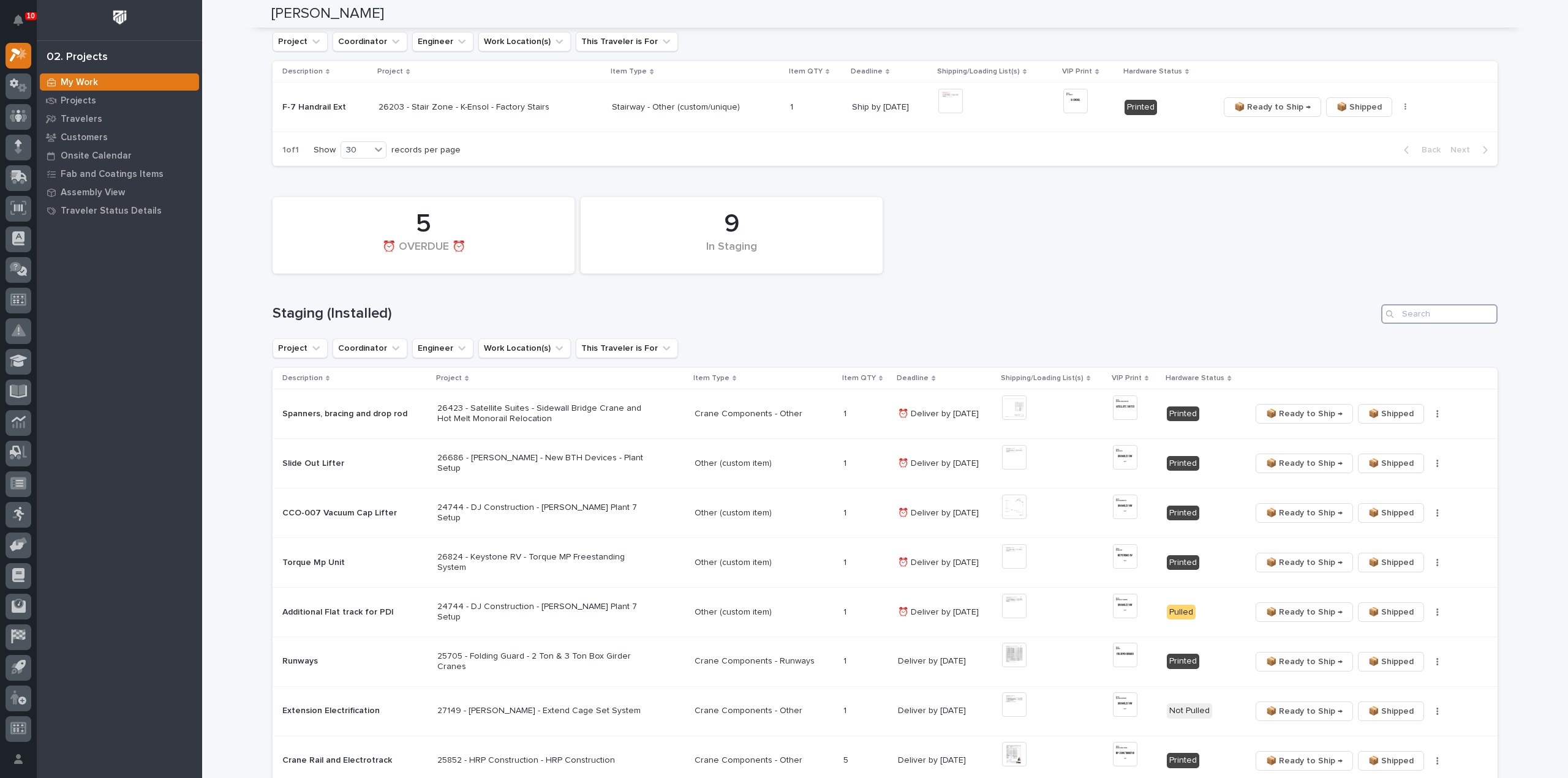
click at [1425, 315] on input "Search" at bounding box center [1439, 314] width 116 height 20
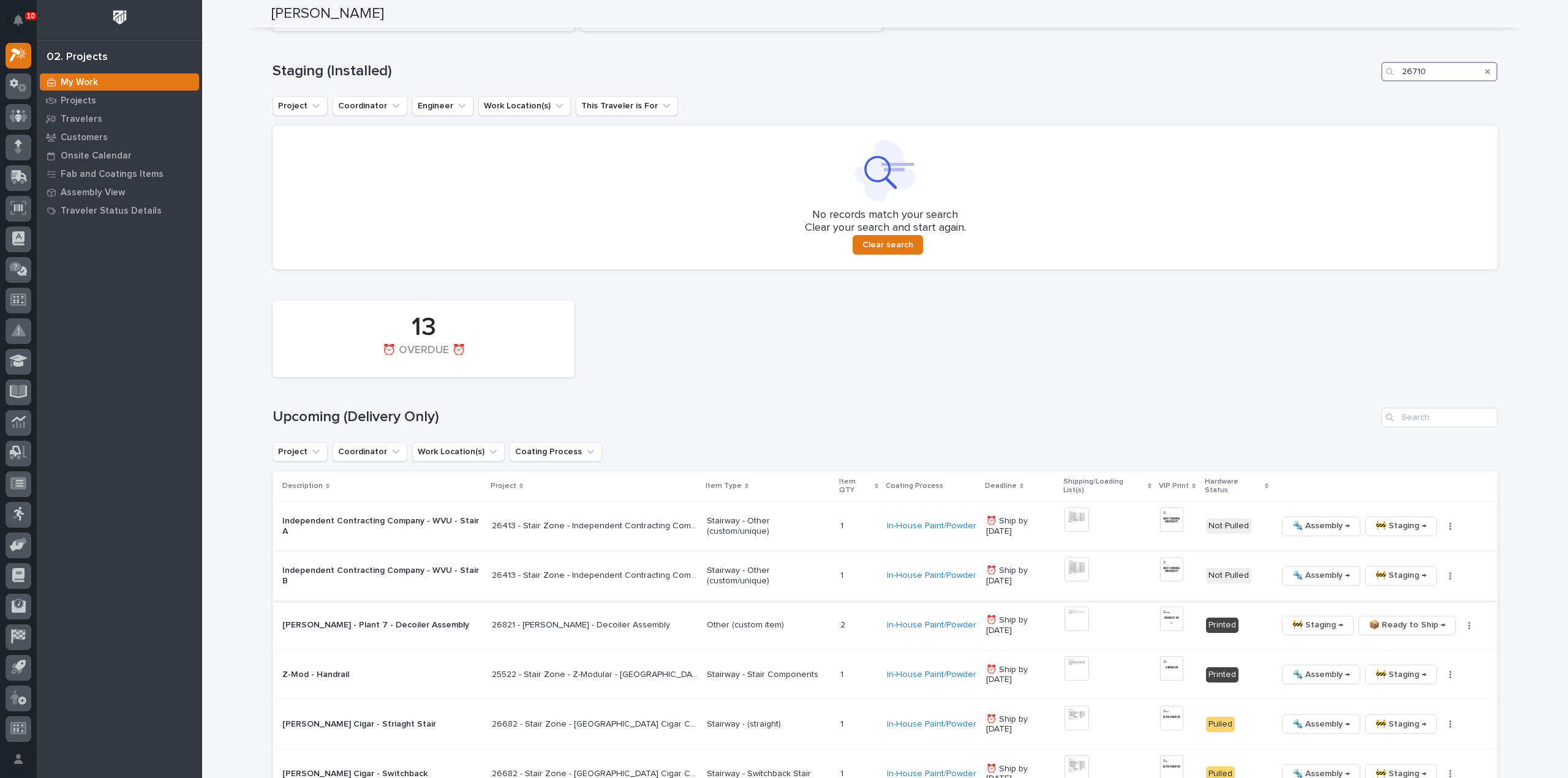
scroll to position [490, 0]
type input "26710"
click at [1417, 411] on input "Search" at bounding box center [1439, 415] width 116 height 20
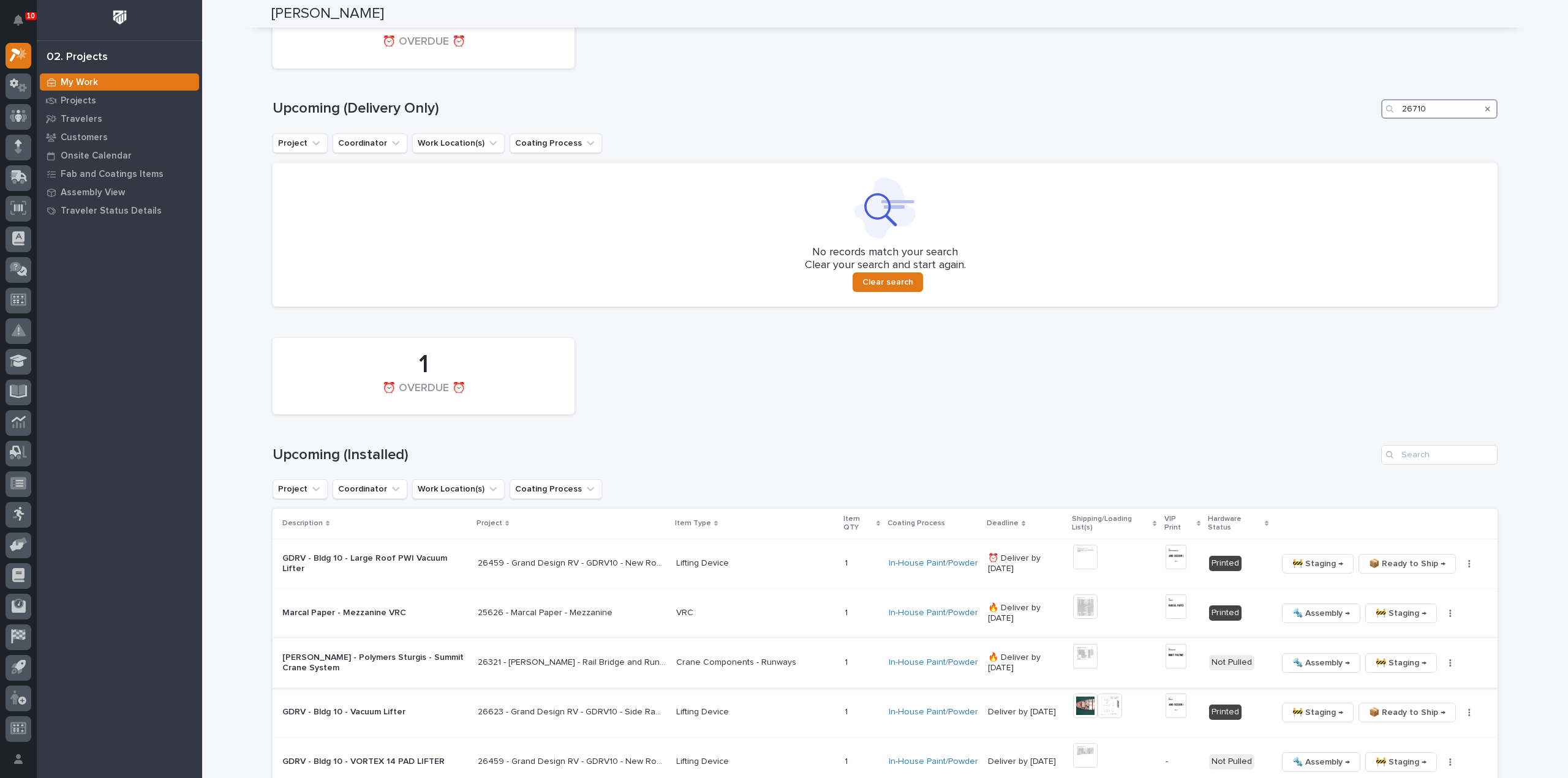
scroll to position [900, 0]
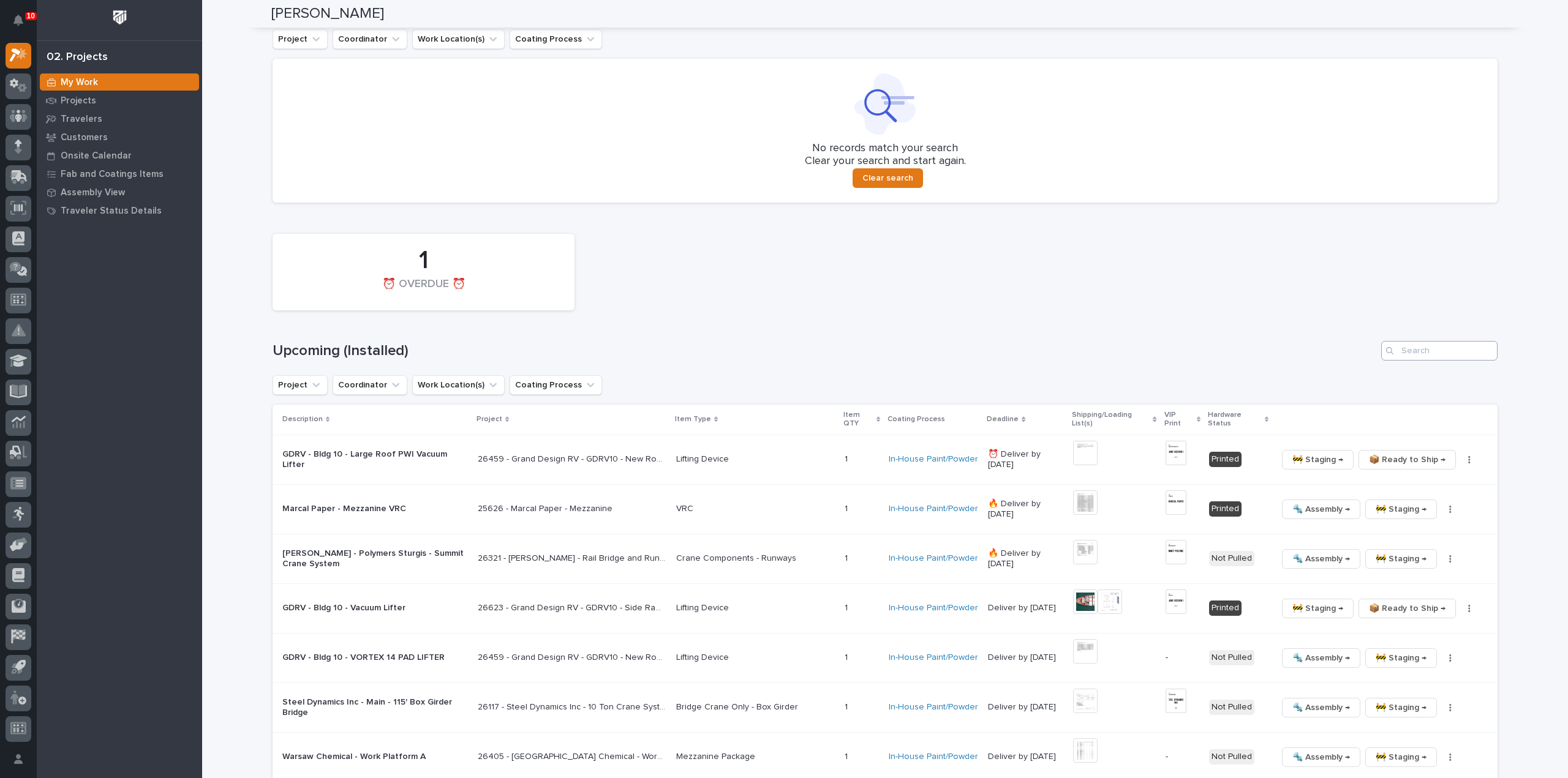
type input "26710"
click at [1408, 346] on input "Search" at bounding box center [1439, 351] width 116 height 20
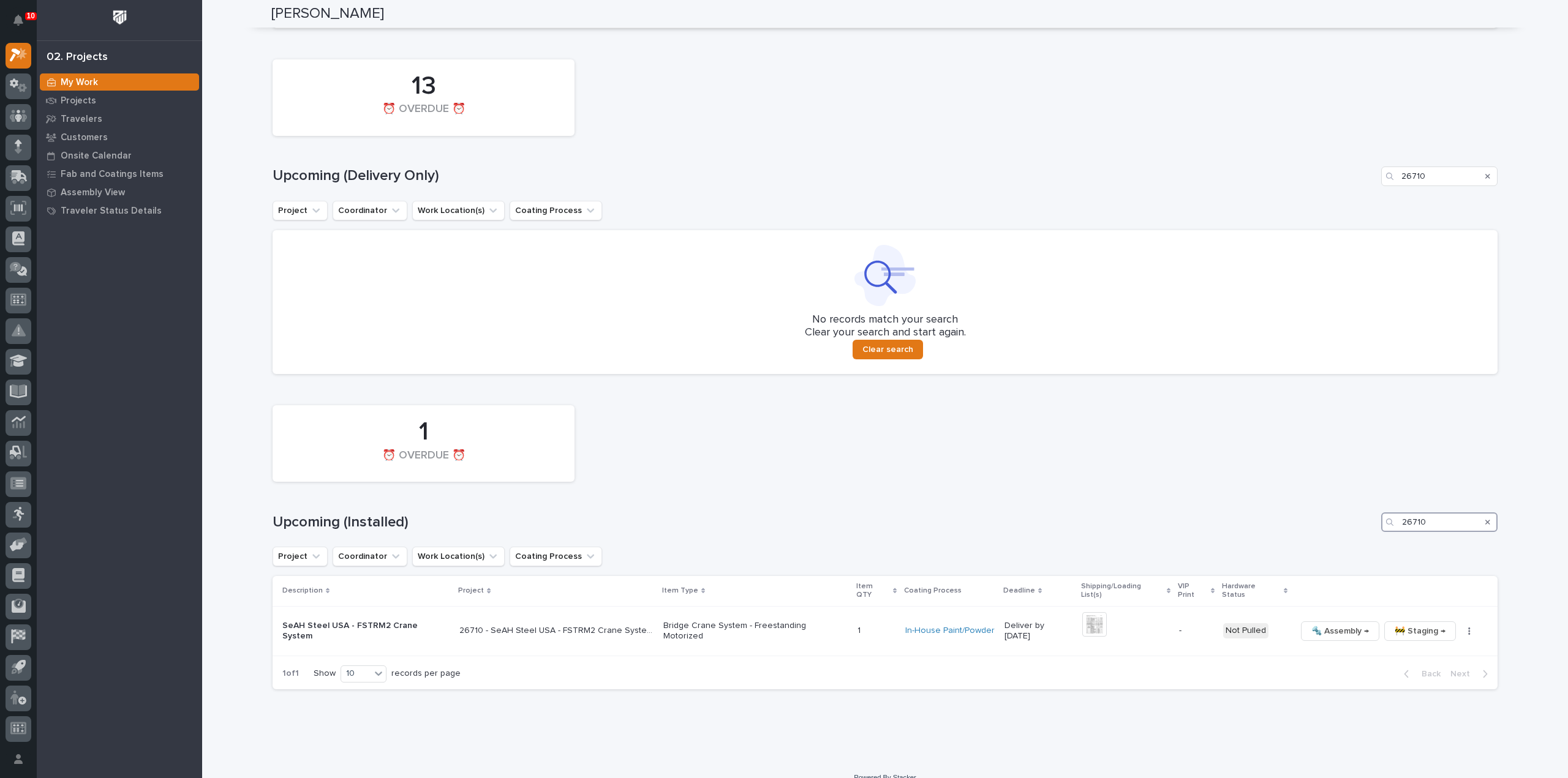
scroll to position [737, 0]
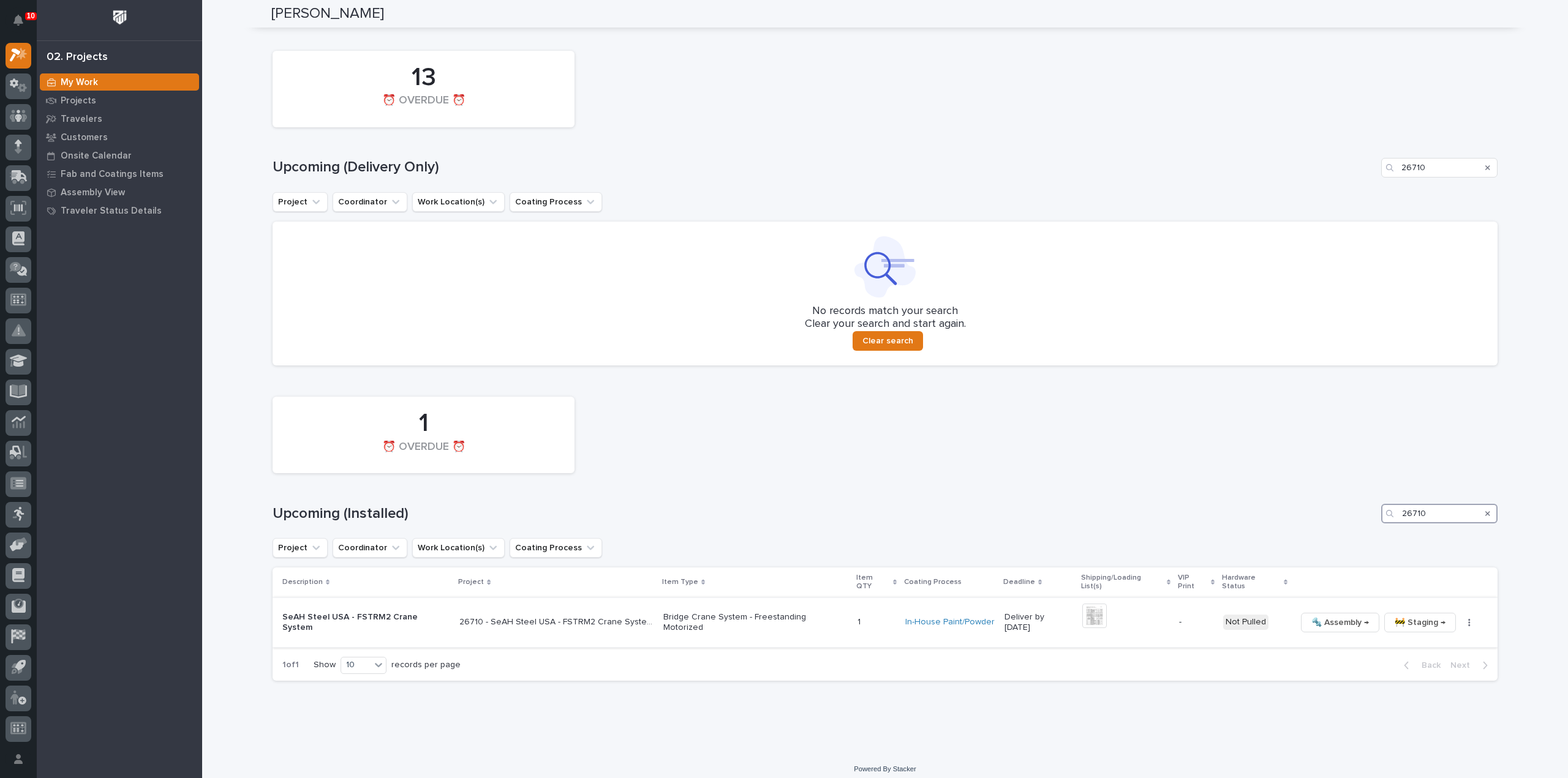
type input "26710"
click at [1088, 613] on img at bounding box center [1094, 616] width 25 height 25
click at [1088, 614] on img at bounding box center [1094, 616] width 25 height 25
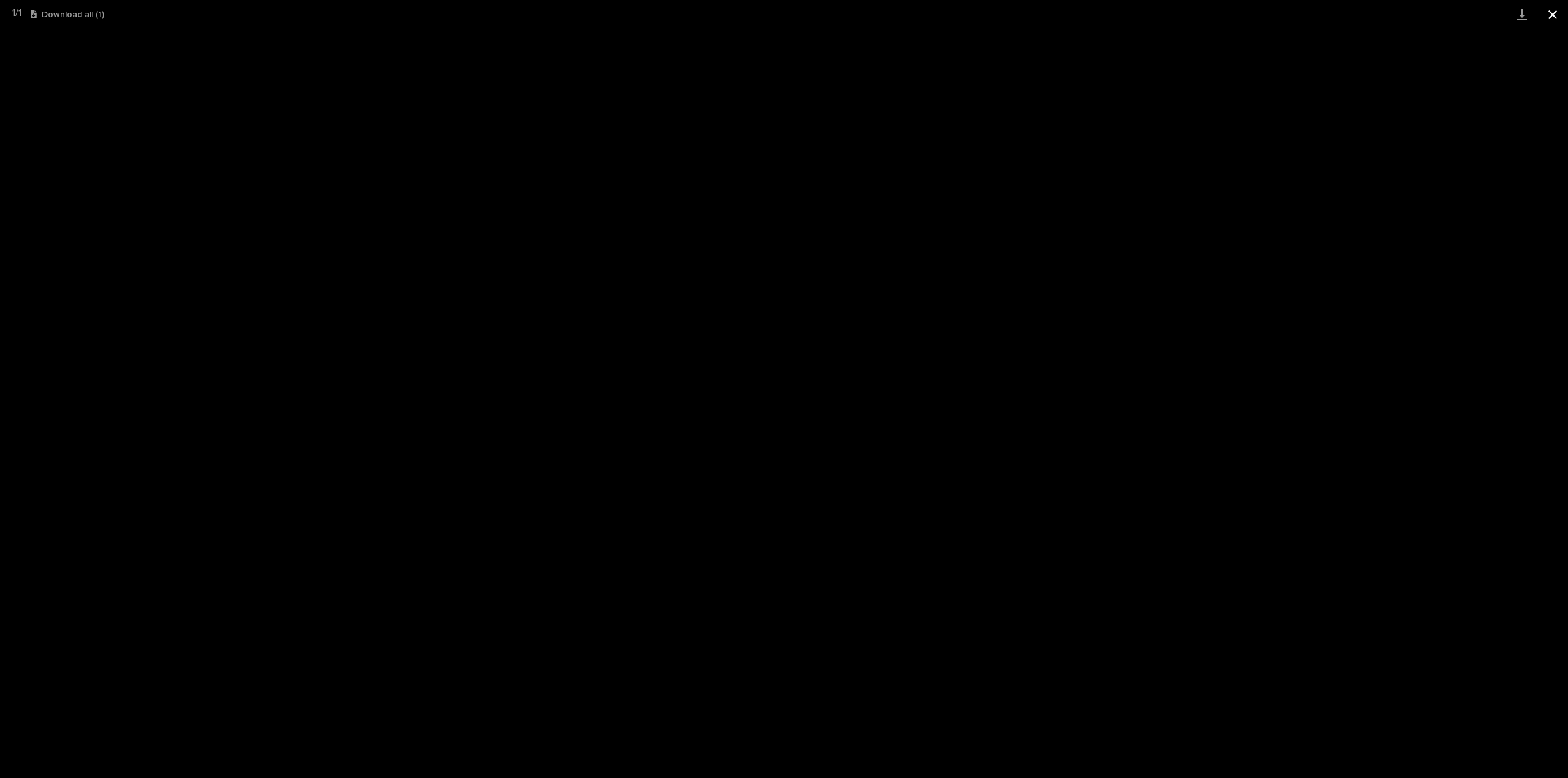
click at [1549, 15] on button "Close gallery" at bounding box center [1553, 14] width 30 height 29
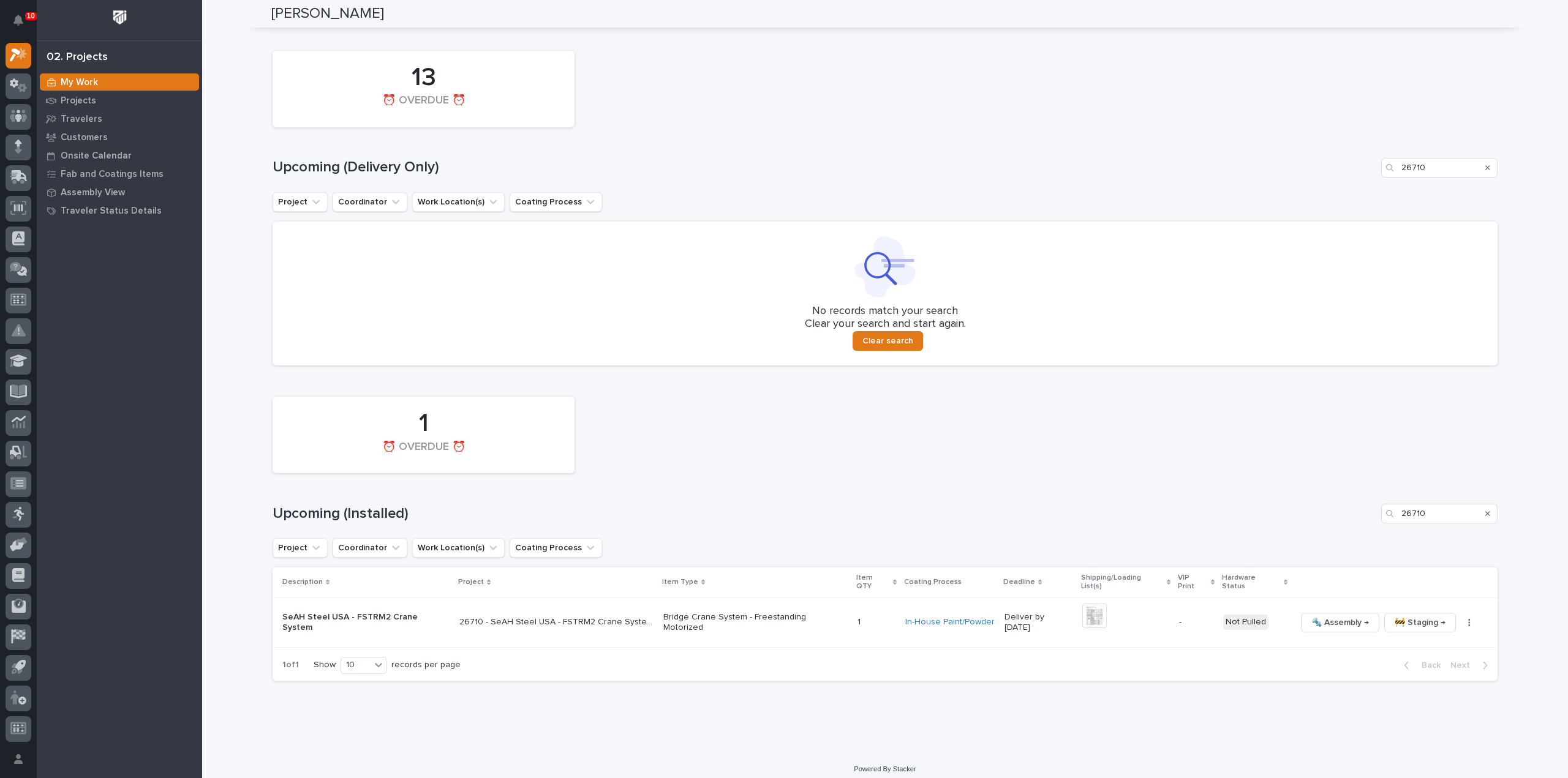
click at [1485, 515] on icon "Search" at bounding box center [1487, 514] width 5 height 8
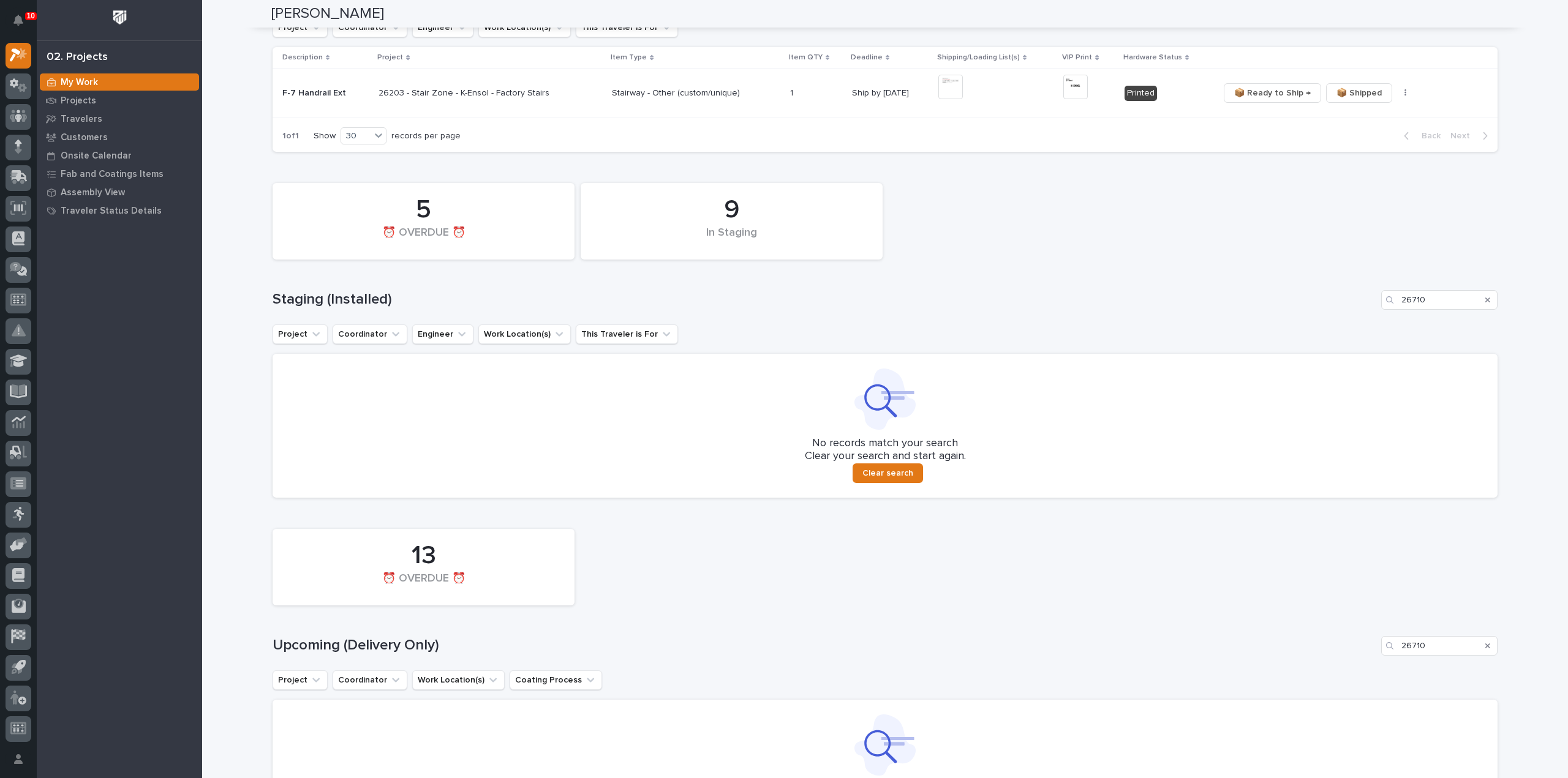
scroll to position [229, 0]
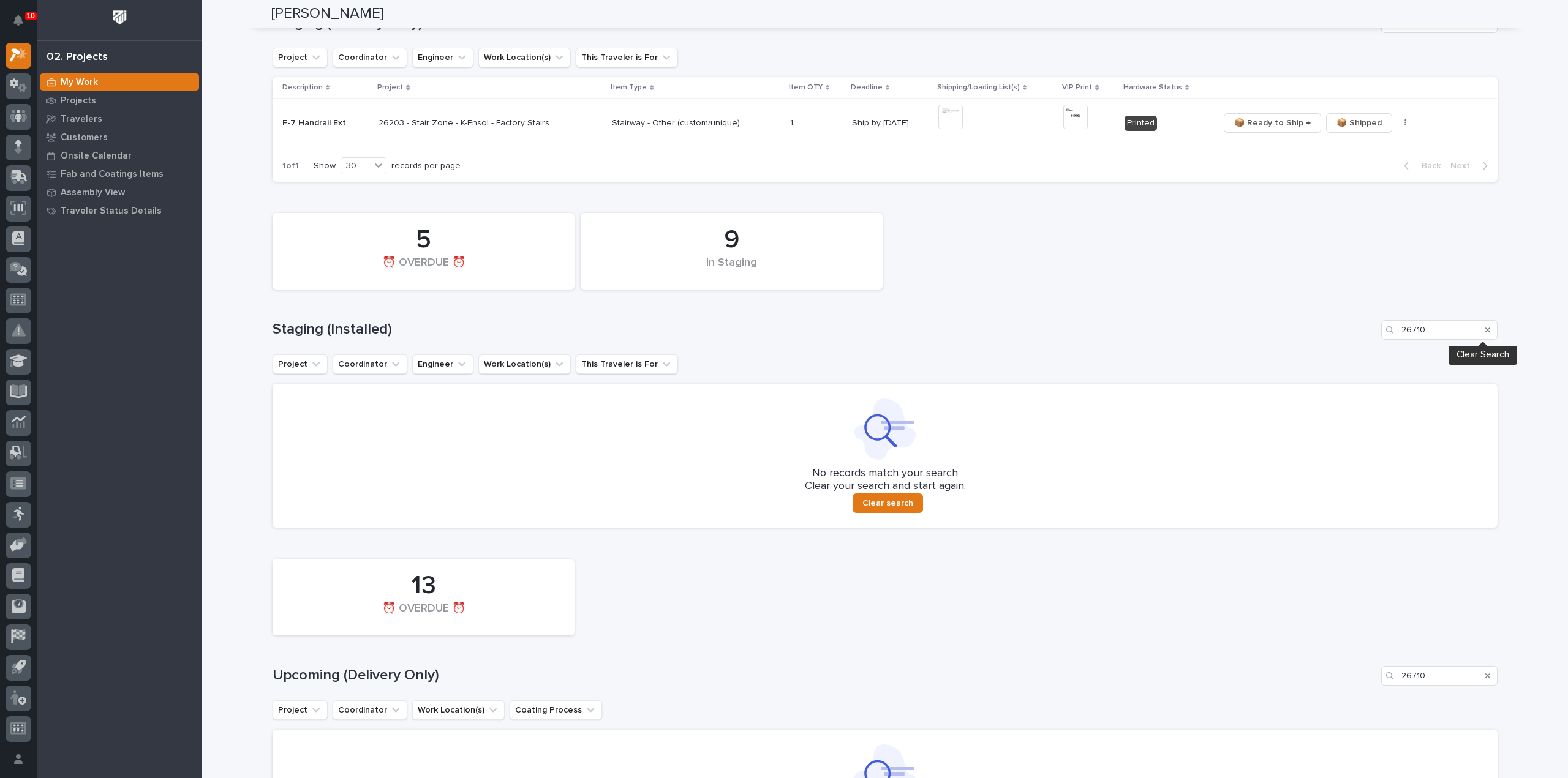
click at [1485, 329] on icon "Search" at bounding box center [1487, 330] width 5 height 8
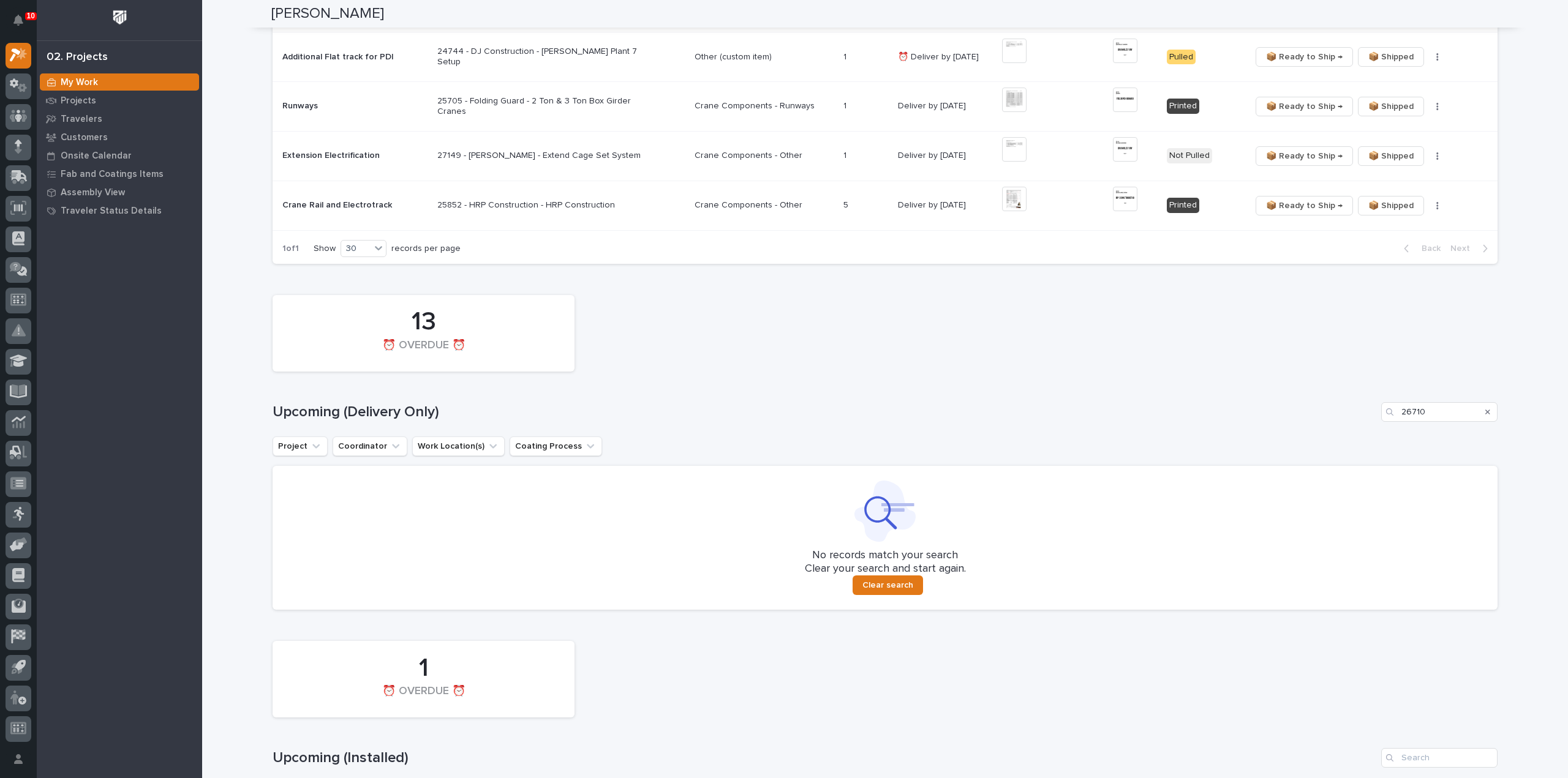
scroll to position [762, 0]
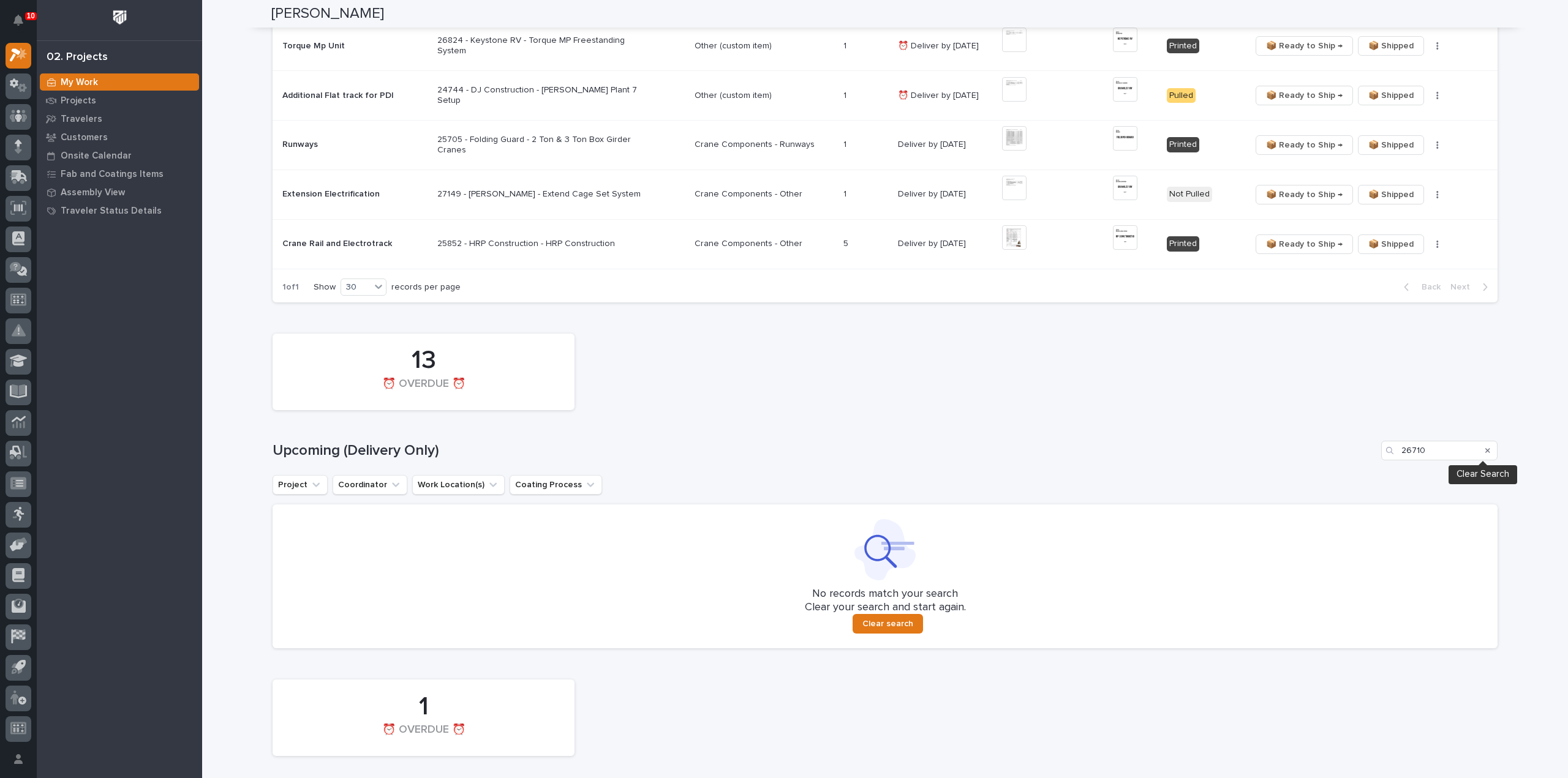
click at [1485, 448] on icon "Search" at bounding box center [1487, 451] width 5 height 8
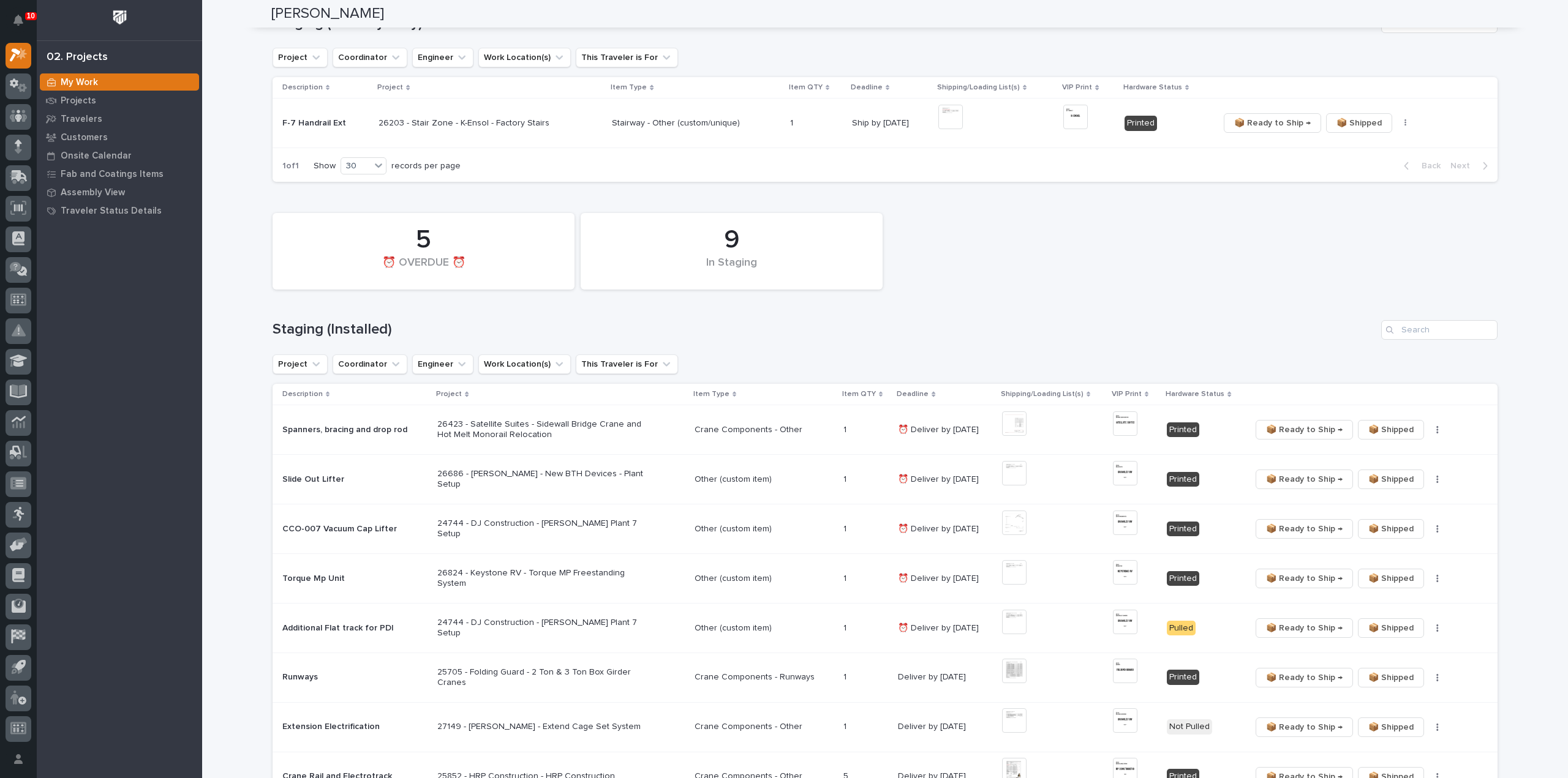
scroll to position [0, 0]
